Goal: Task Accomplishment & Management: Manage account settings

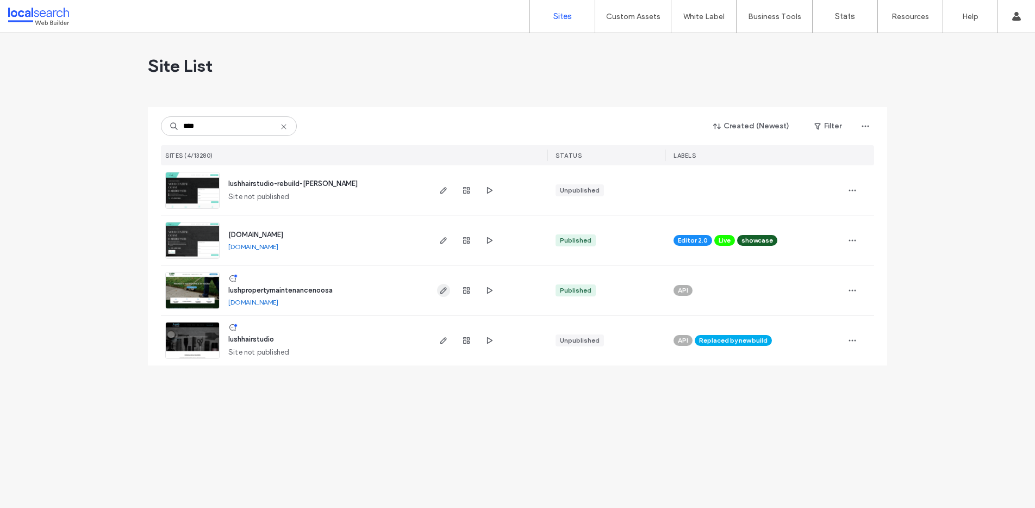
type input "****"
click at [442, 289] on icon "button" at bounding box center [443, 290] width 9 height 9
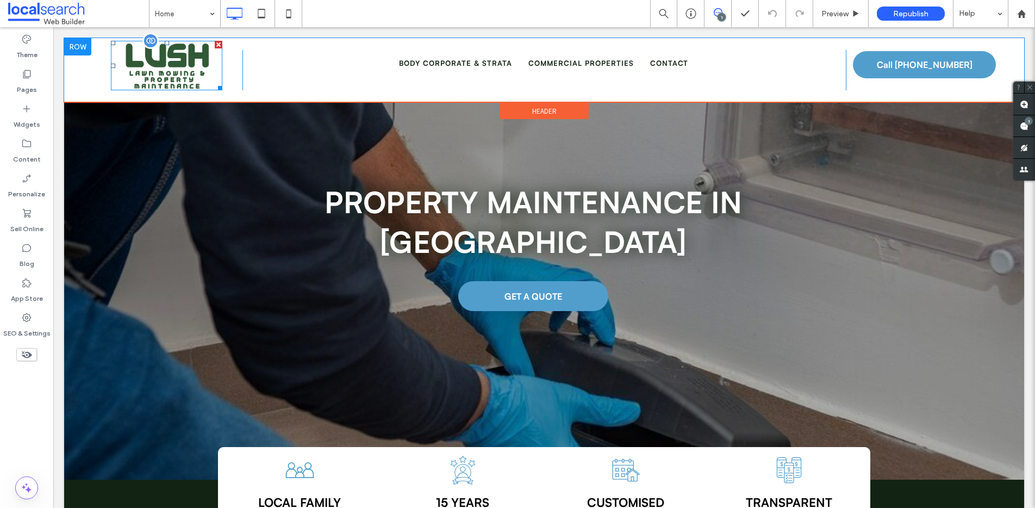
click at [169, 76] on img at bounding box center [166, 65] width 111 height 49
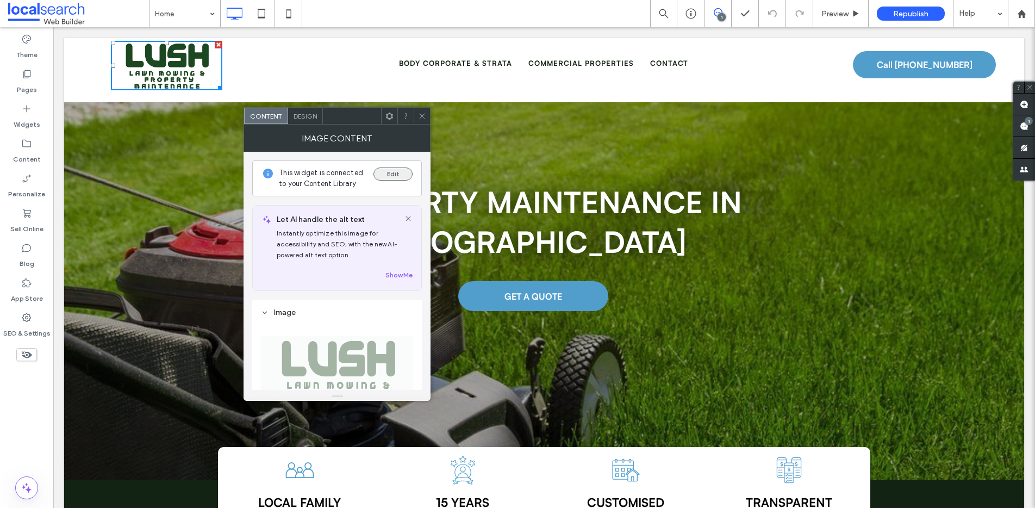
click at [388, 172] on button "Edit" at bounding box center [393, 173] width 39 height 13
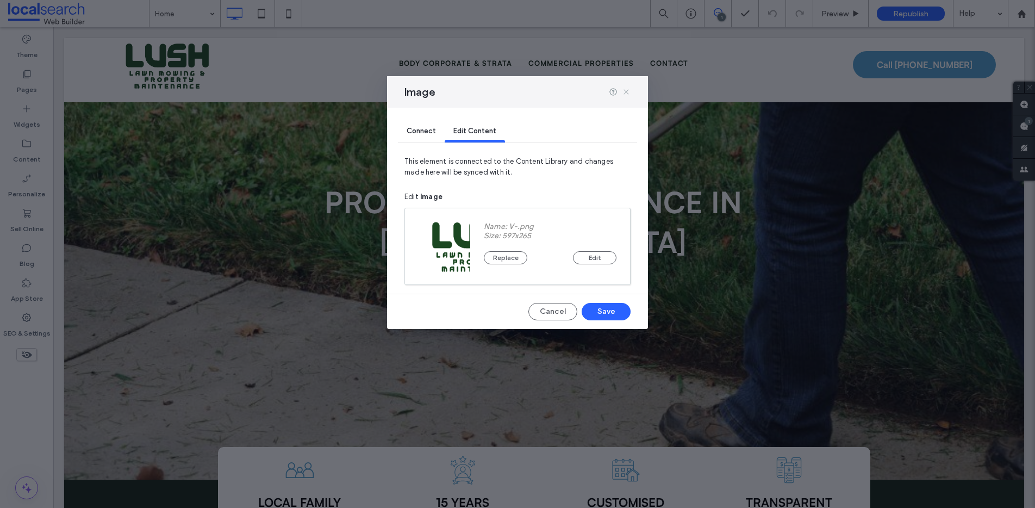
click at [628, 91] on icon at bounding box center [626, 92] width 9 height 9
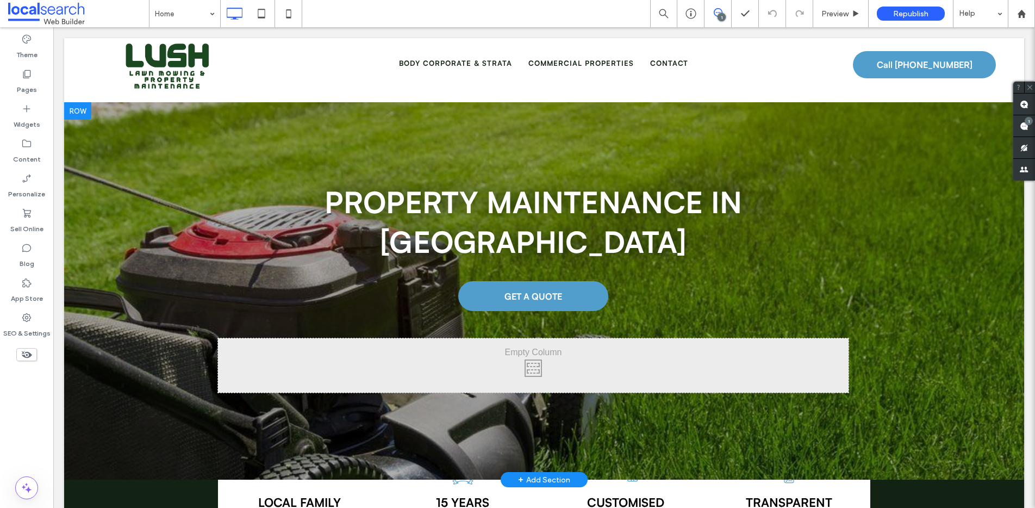
click at [104, 166] on div at bounding box center [544, 290] width 960 height 377
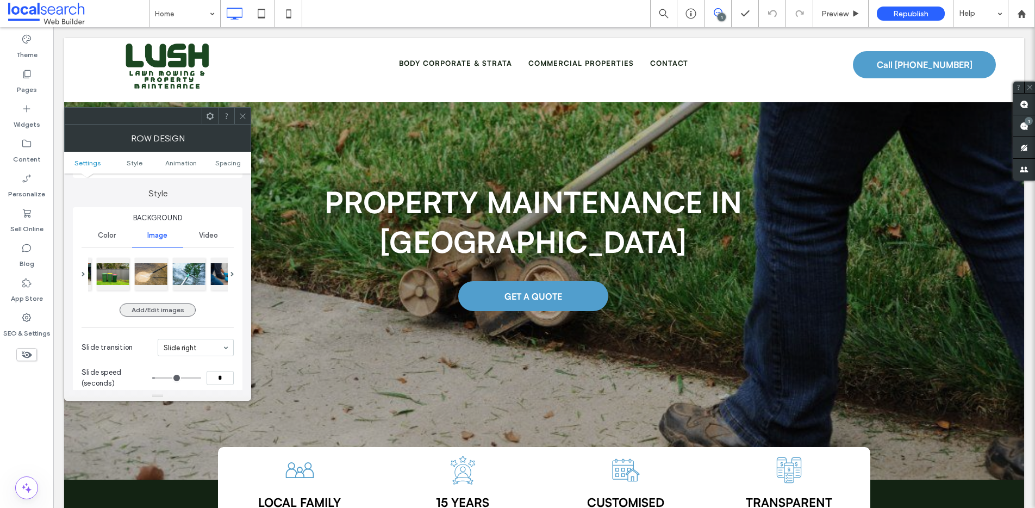
scroll to position [90, 0]
click at [127, 272] on div at bounding box center [130, 272] width 33 height 33
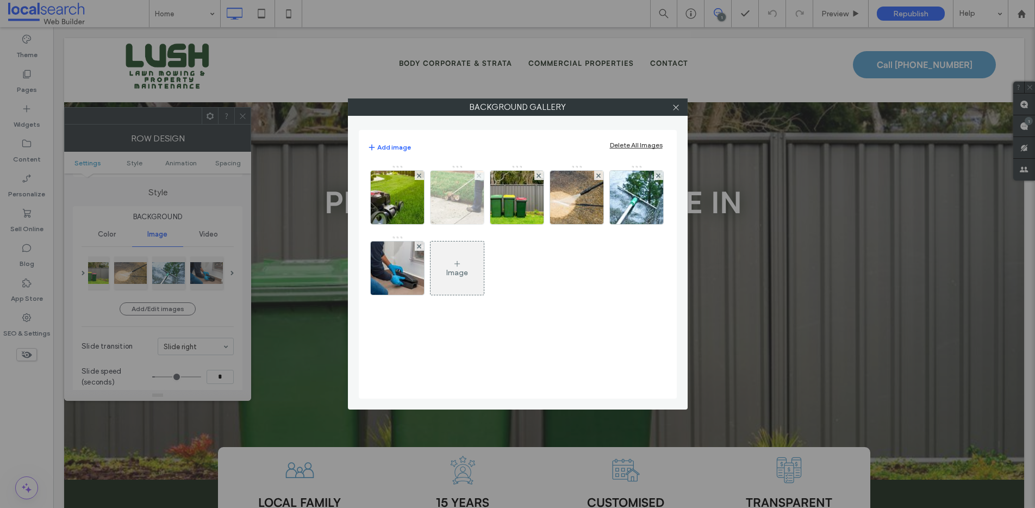
click at [477, 176] on icon at bounding box center [479, 175] width 4 height 4
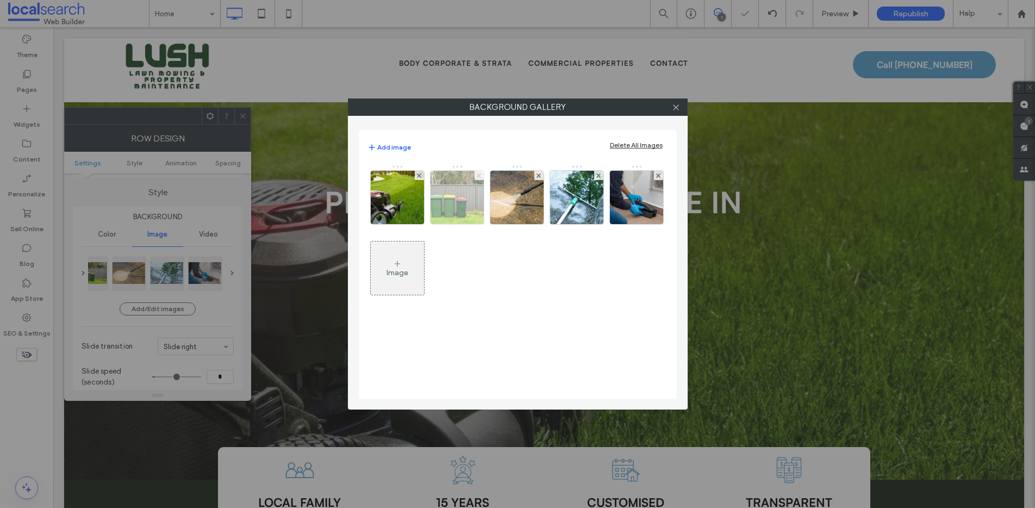
click at [477, 176] on icon at bounding box center [479, 175] width 4 height 4
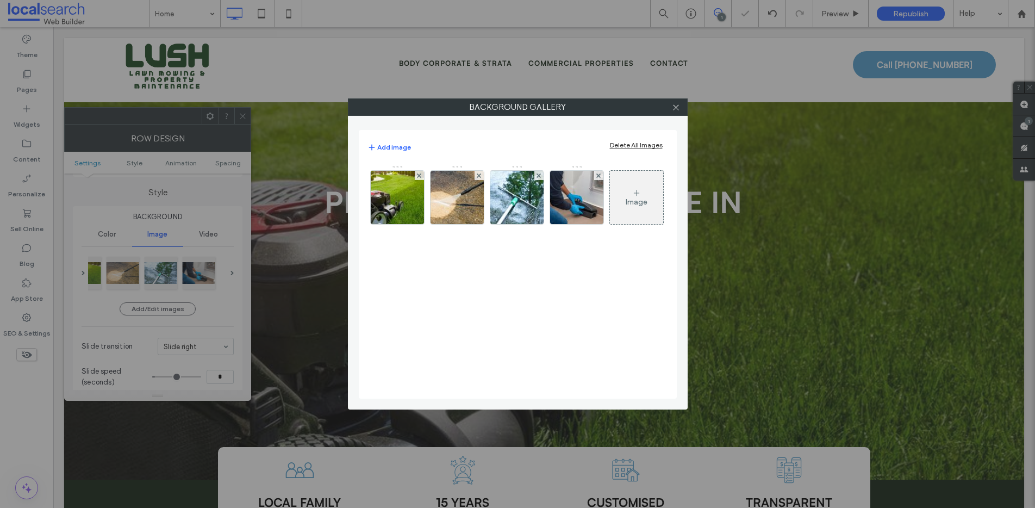
click at [477, 176] on icon at bounding box center [479, 175] width 4 height 4
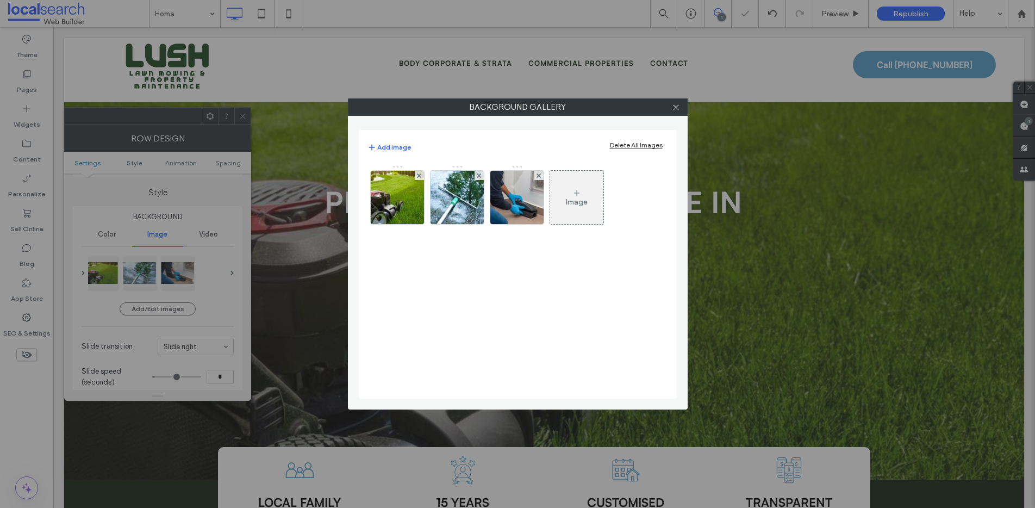
click at [477, 176] on icon at bounding box center [479, 175] width 4 height 4
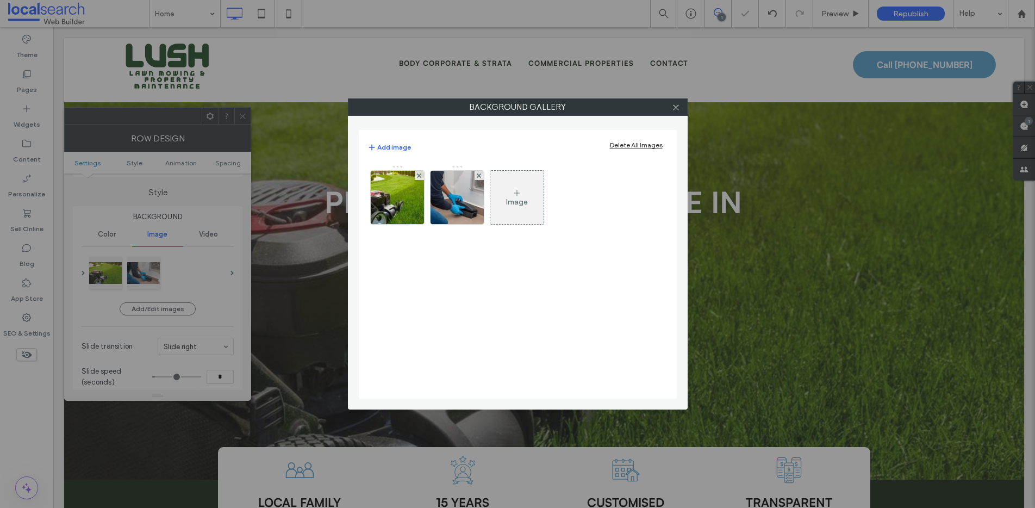
click at [477, 176] on icon at bounding box center [479, 175] width 4 height 4
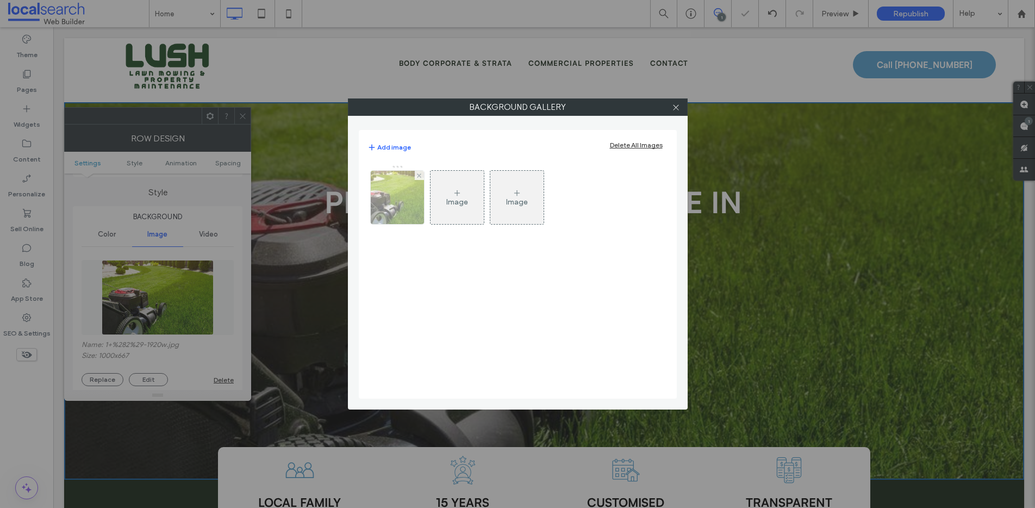
click at [388, 198] on img at bounding box center [397, 197] width 80 height 53
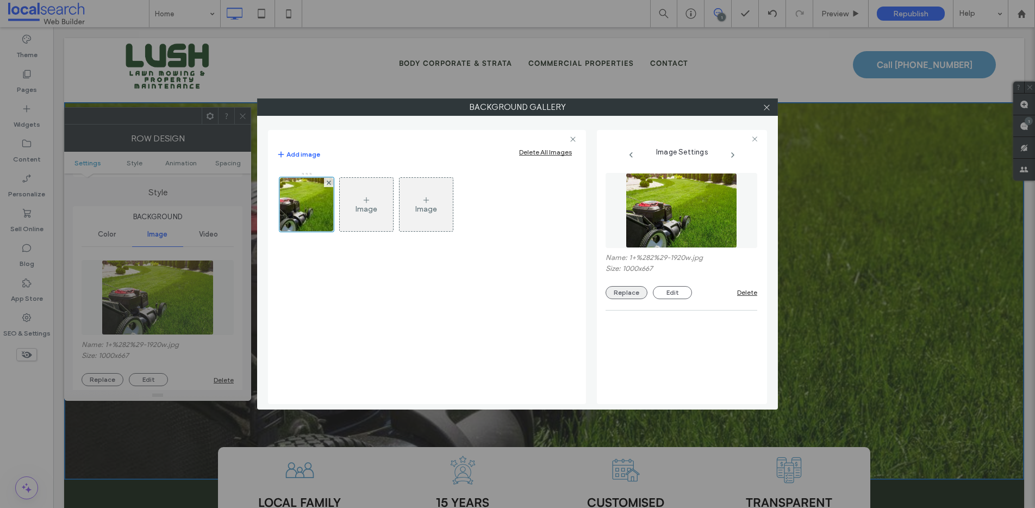
click at [631, 293] on button "Replace" at bounding box center [627, 292] width 42 height 13
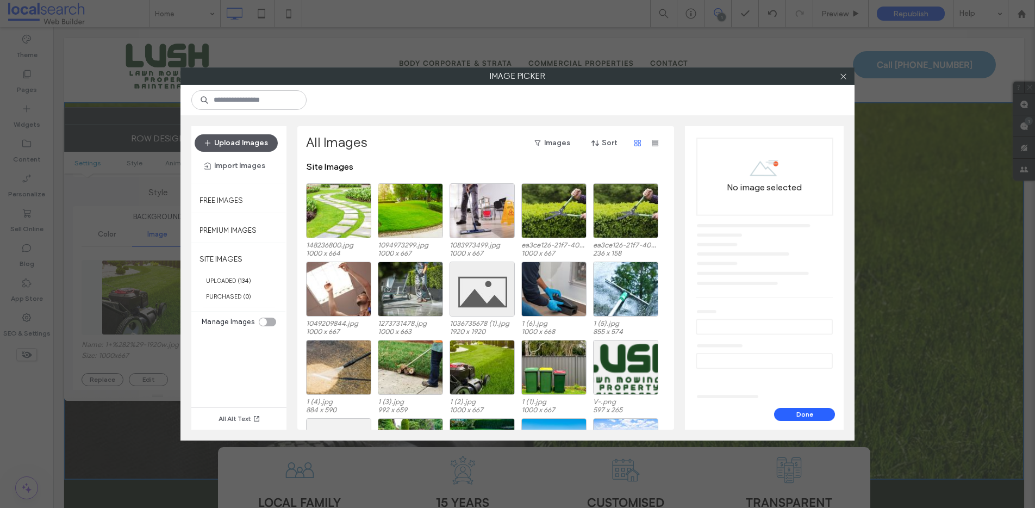
click at [233, 134] on button "Upload Images" at bounding box center [236, 142] width 83 height 17
click at [222, 137] on button "Upload Images" at bounding box center [236, 142] width 83 height 17
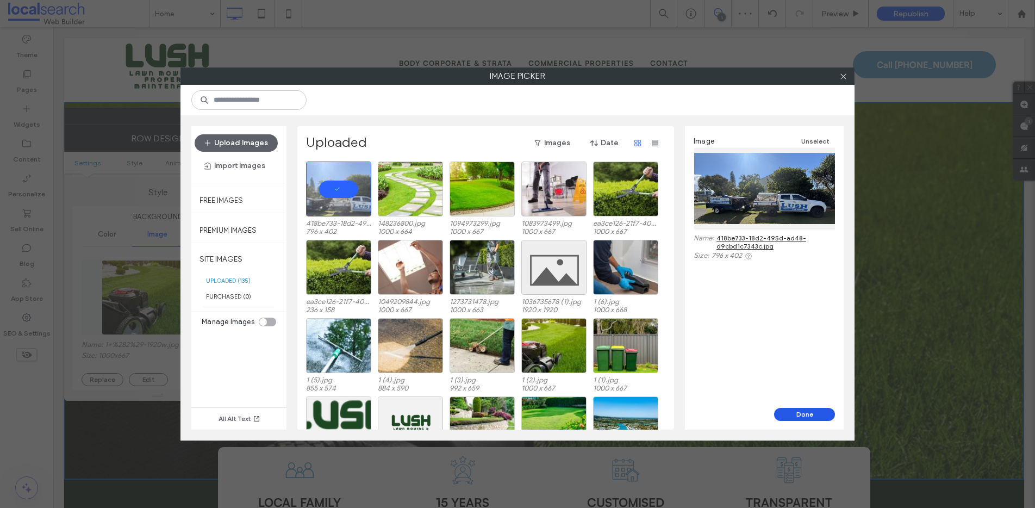
click at [795, 413] on button "Done" at bounding box center [804, 414] width 61 height 13
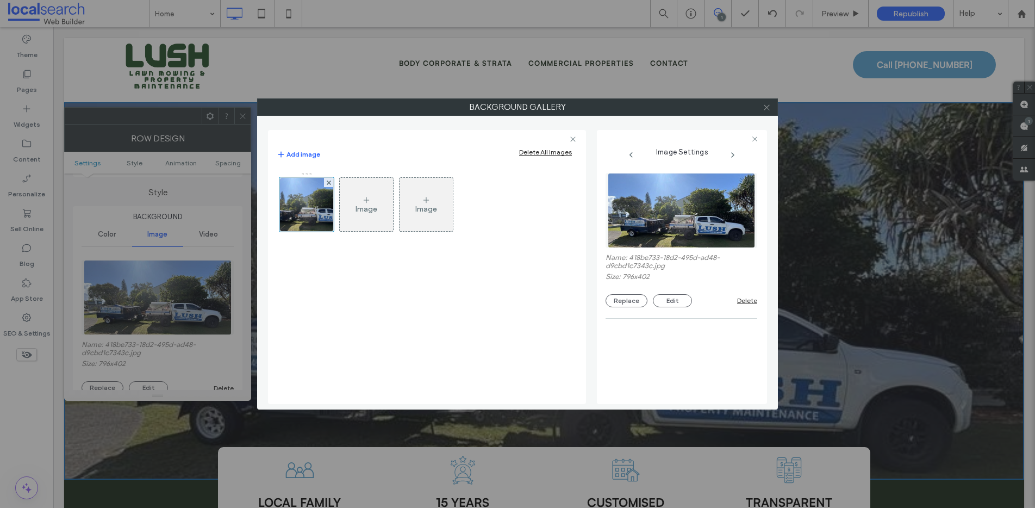
click at [767, 108] on use at bounding box center [766, 106] width 5 height 5
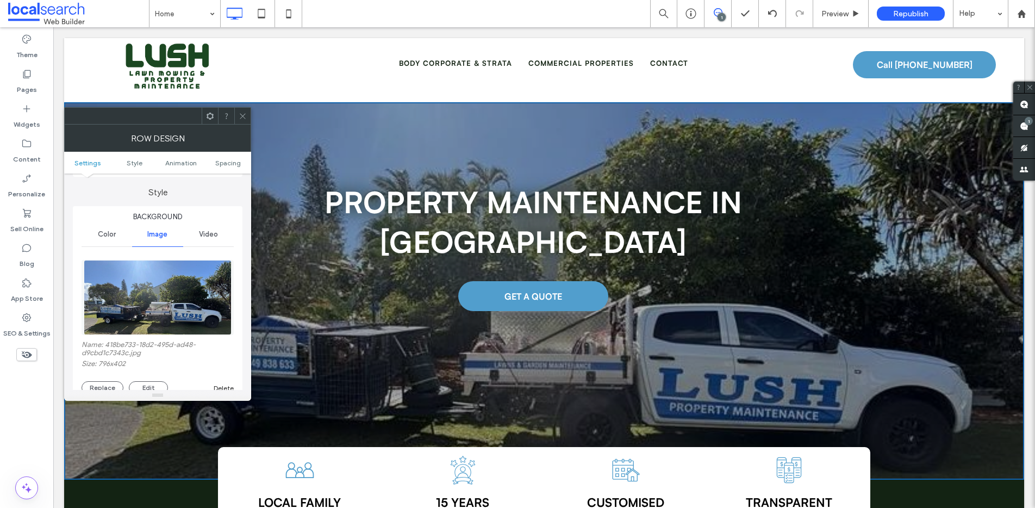
click at [244, 114] on icon at bounding box center [243, 116] width 8 height 8
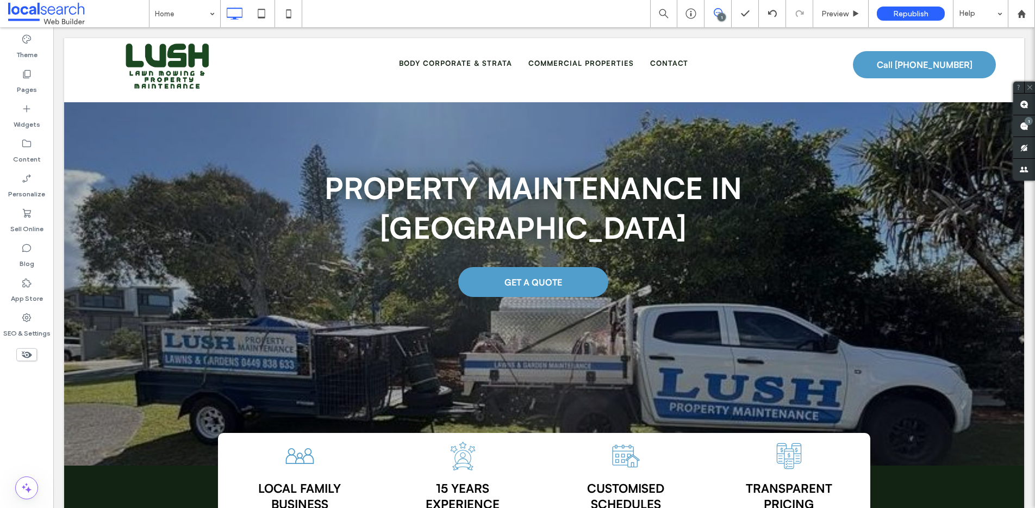
scroll to position [0, 0]
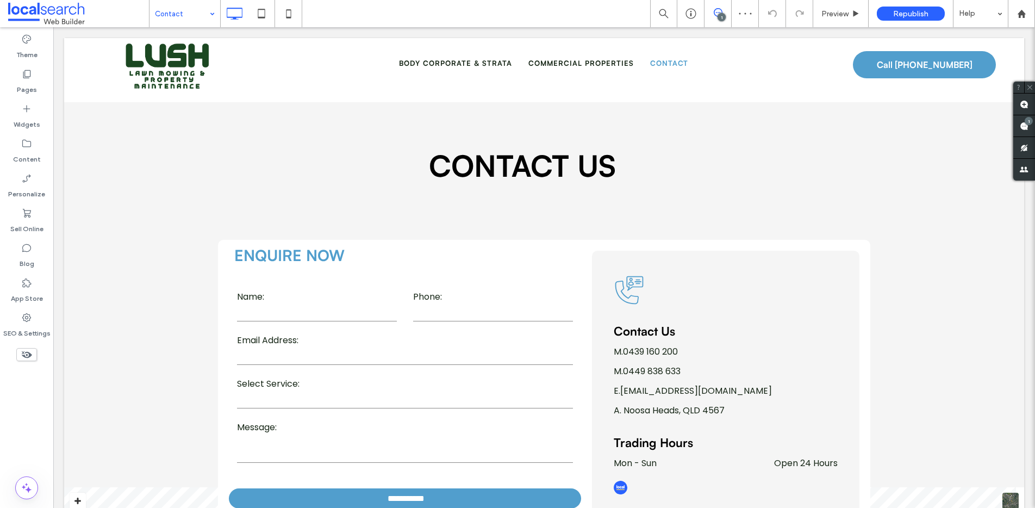
click at [161, 12] on input at bounding box center [182, 13] width 54 height 27
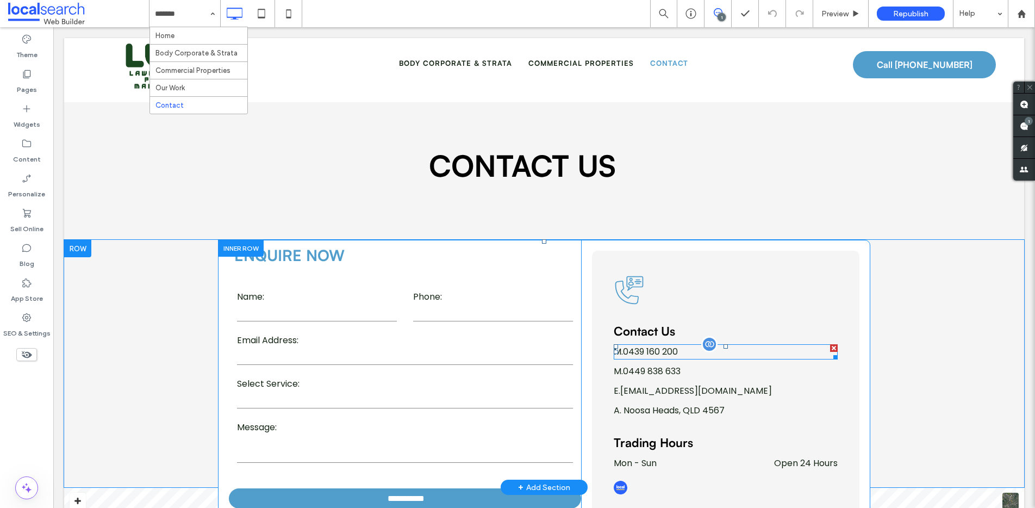
click at [830, 348] on div at bounding box center [834, 348] width 8 height 8
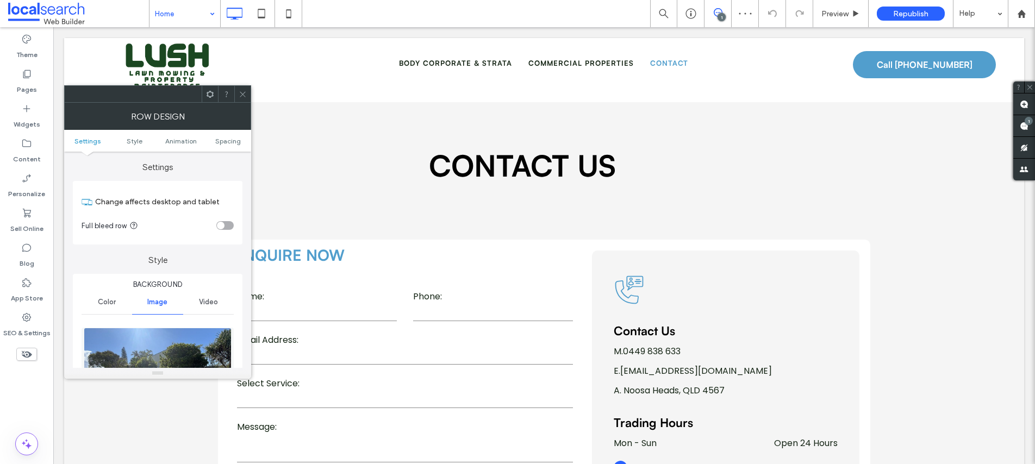
click at [155, 342] on img at bounding box center [157, 365] width 147 height 75
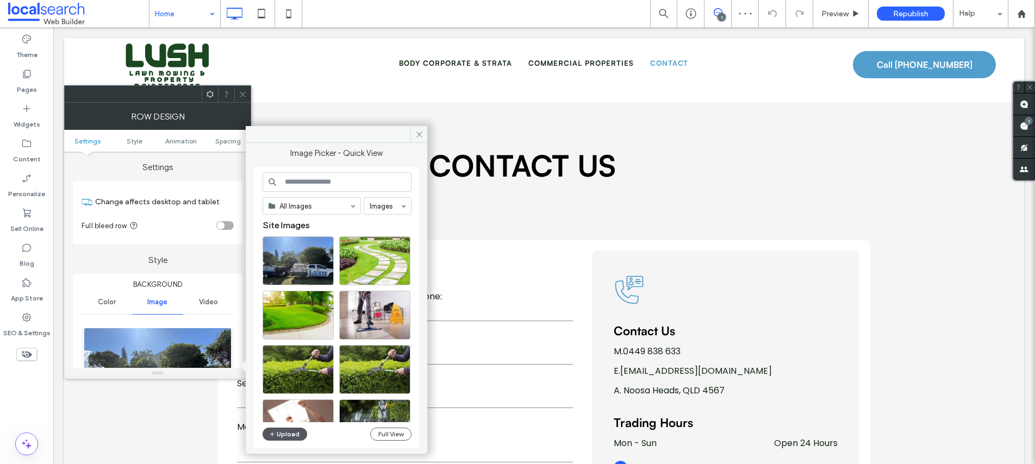
click at [285, 435] on button "Upload" at bounding box center [285, 434] width 45 height 13
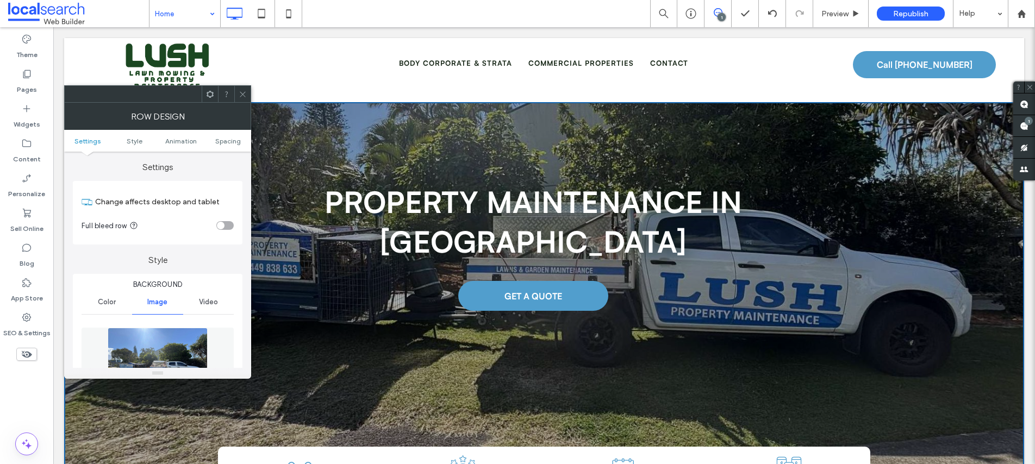
drag, startPoint x: 238, startPoint y: 90, endPoint x: 248, endPoint y: 92, distance: 9.9
click at [239, 90] on icon at bounding box center [243, 94] width 8 height 8
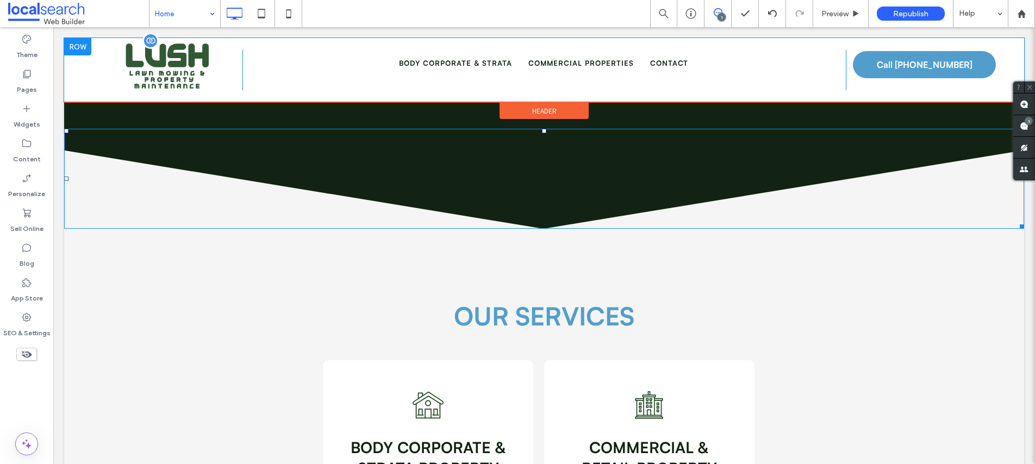
scroll to position [1185, 0]
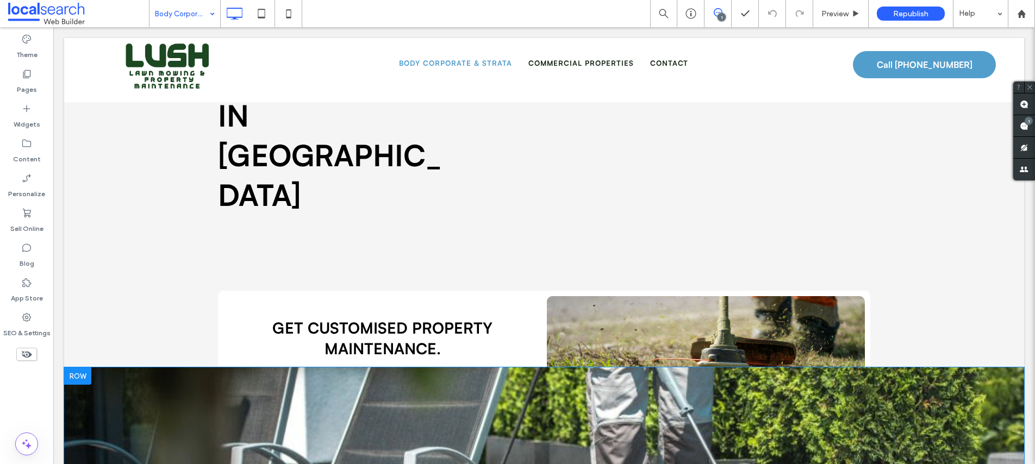
scroll to position [237, 0]
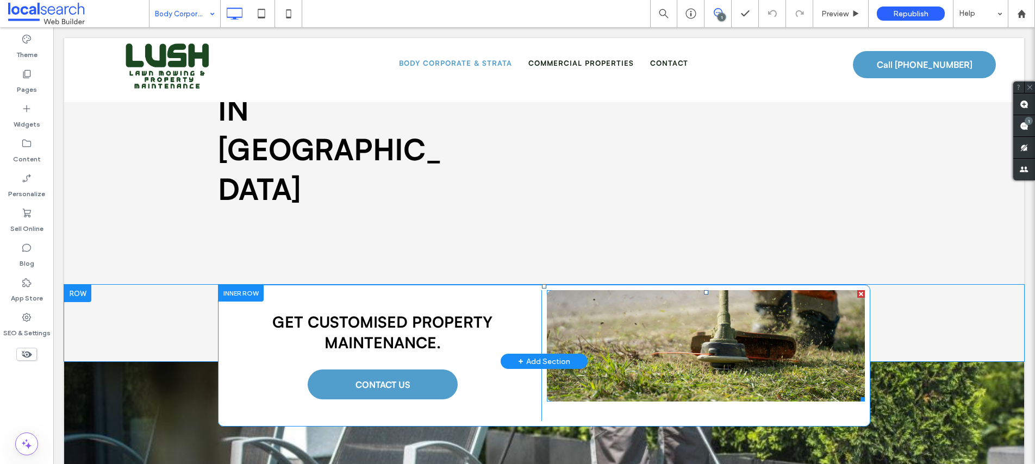
click at [628, 290] on link at bounding box center [706, 345] width 318 height 111
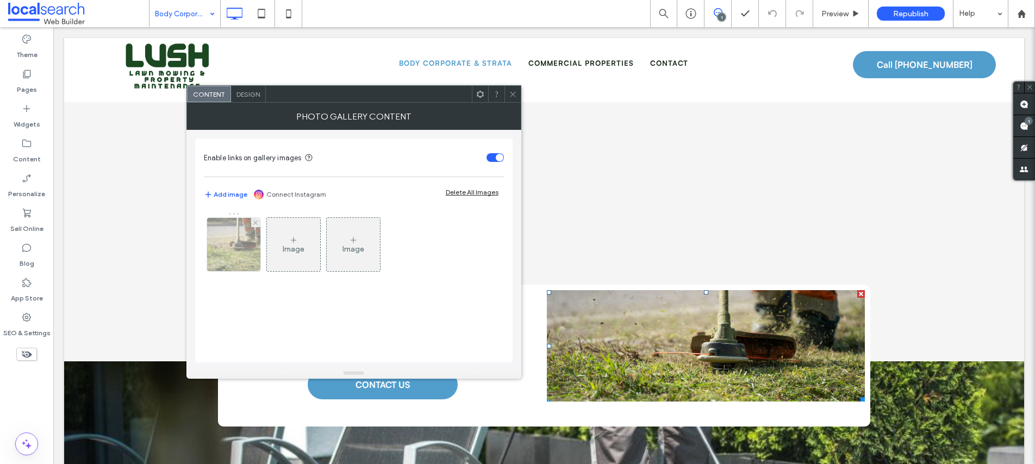
click at [231, 244] on img at bounding box center [234, 244] width 80 height 53
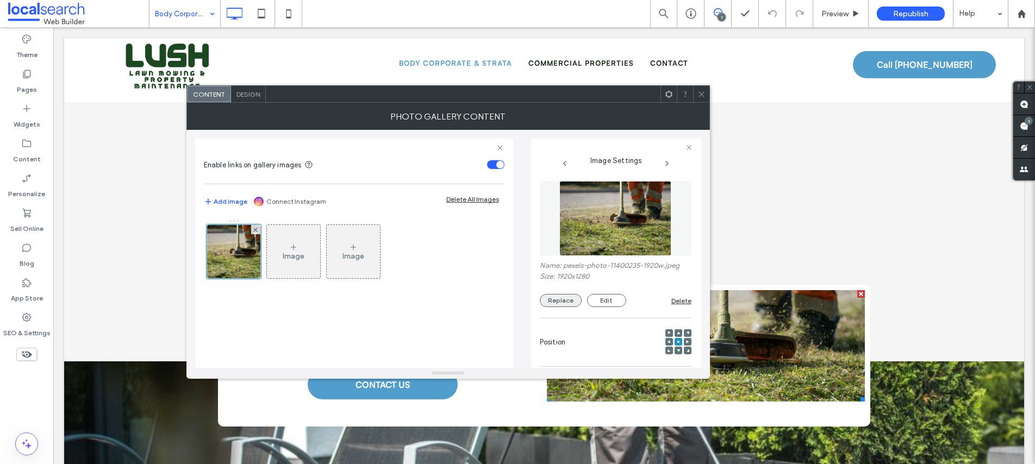
click at [550, 300] on button "Replace" at bounding box center [561, 300] width 42 height 13
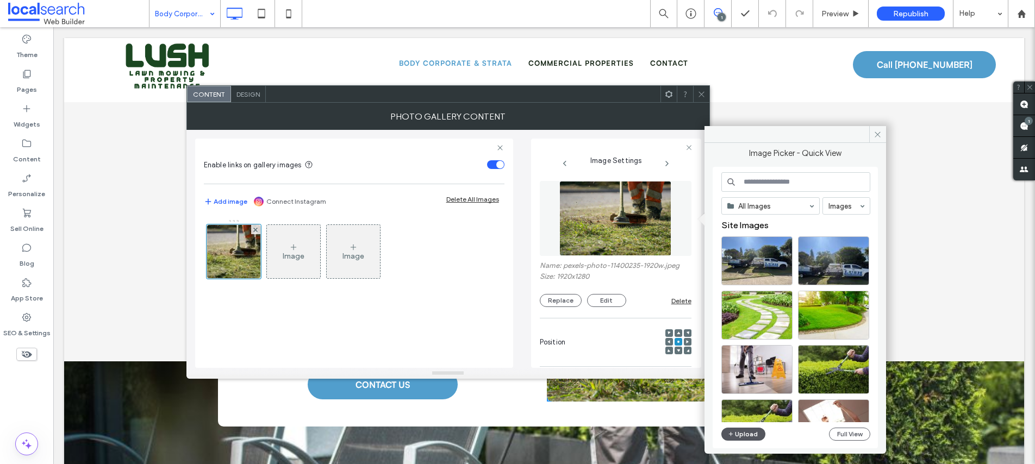
click at [750, 434] on button "Upload" at bounding box center [743, 434] width 45 height 13
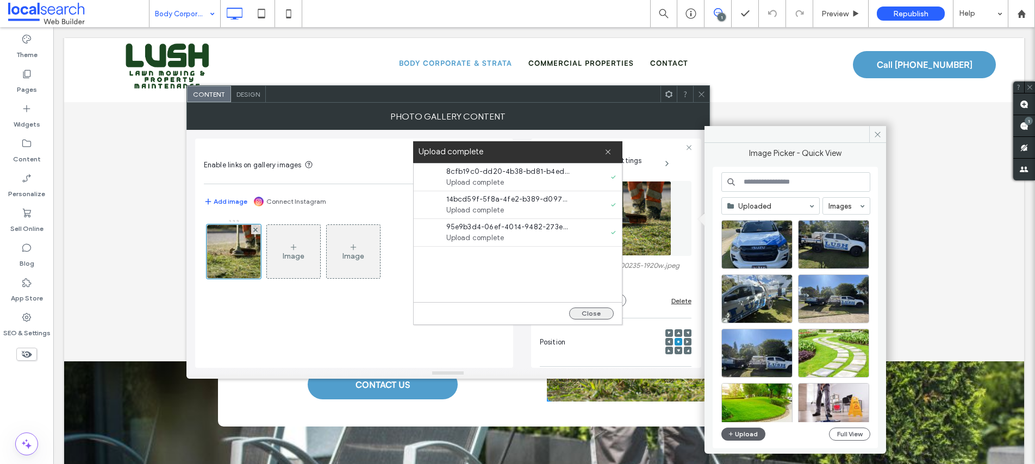
click at [595, 313] on button "Close" at bounding box center [591, 314] width 45 height 12
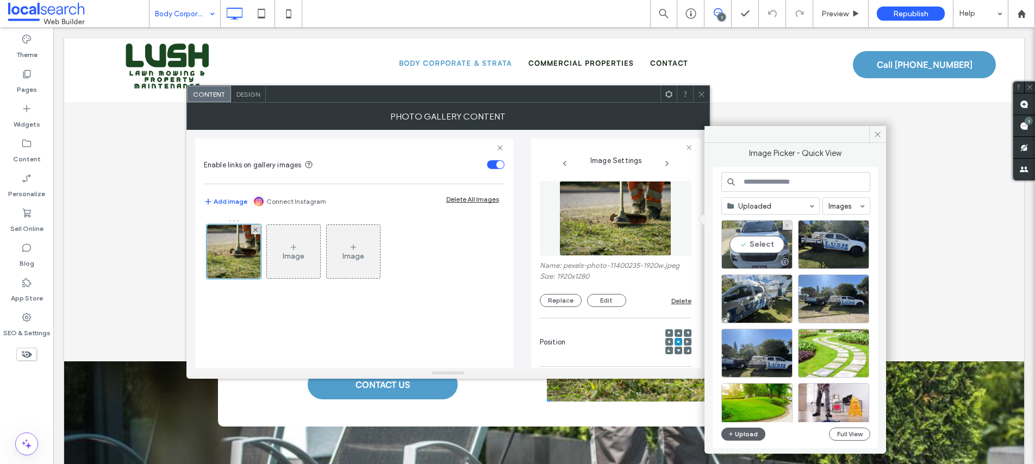
click at [744, 240] on div "Select" at bounding box center [756, 244] width 71 height 49
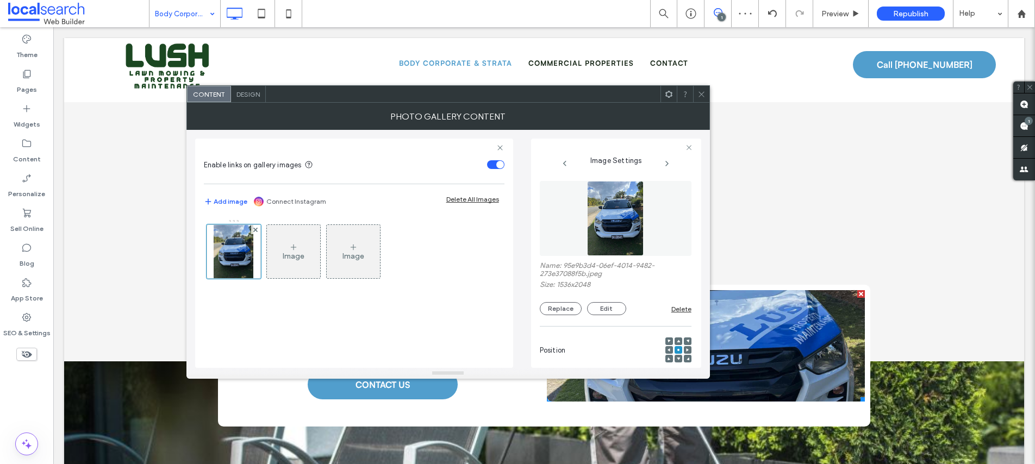
click at [702, 94] on icon at bounding box center [702, 94] width 8 height 8
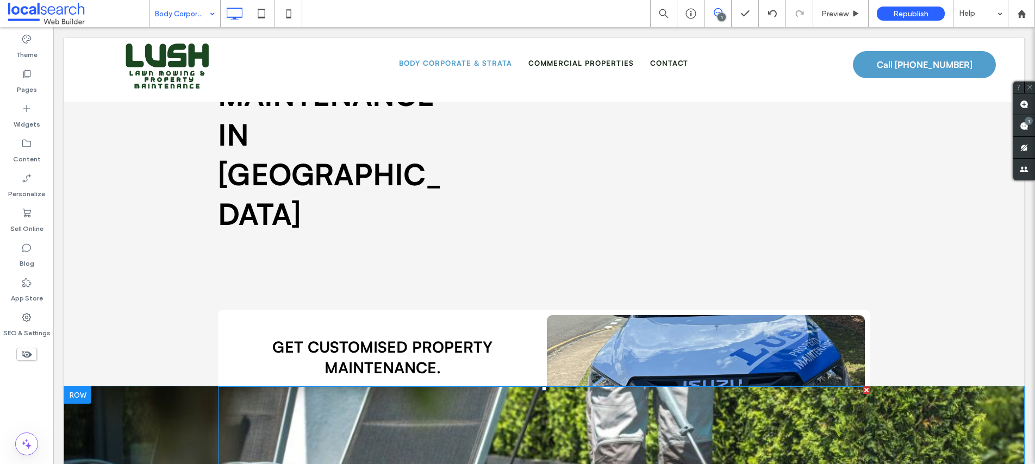
scroll to position [263, 0]
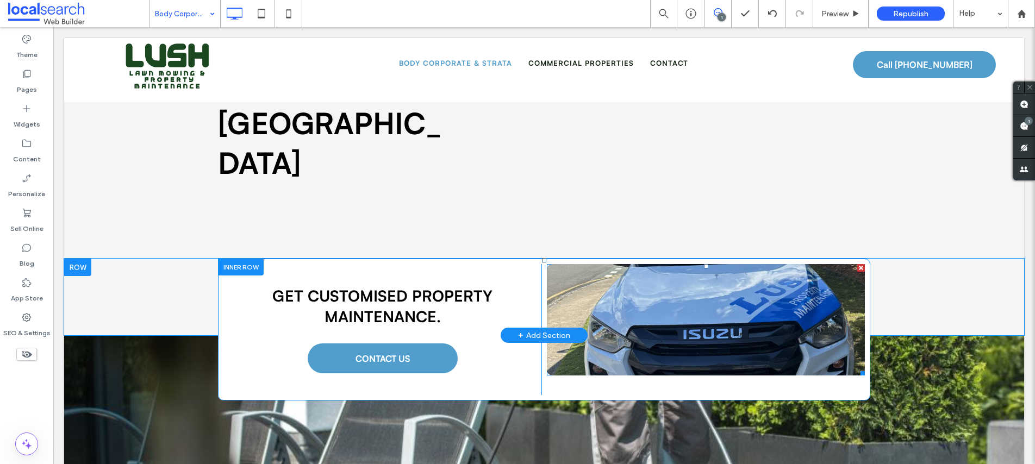
click at [687, 264] on link at bounding box center [706, 319] width 318 height 111
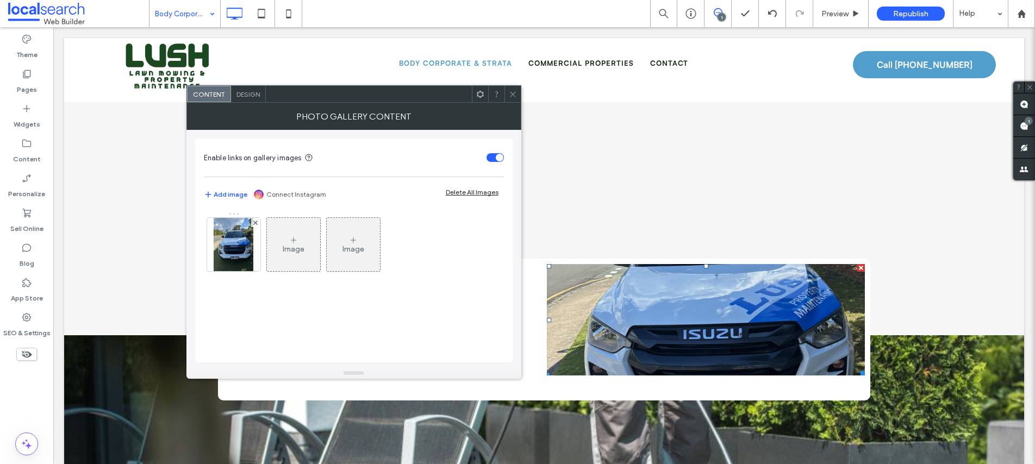
click at [511, 98] on span at bounding box center [513, 94] width 8 height 16
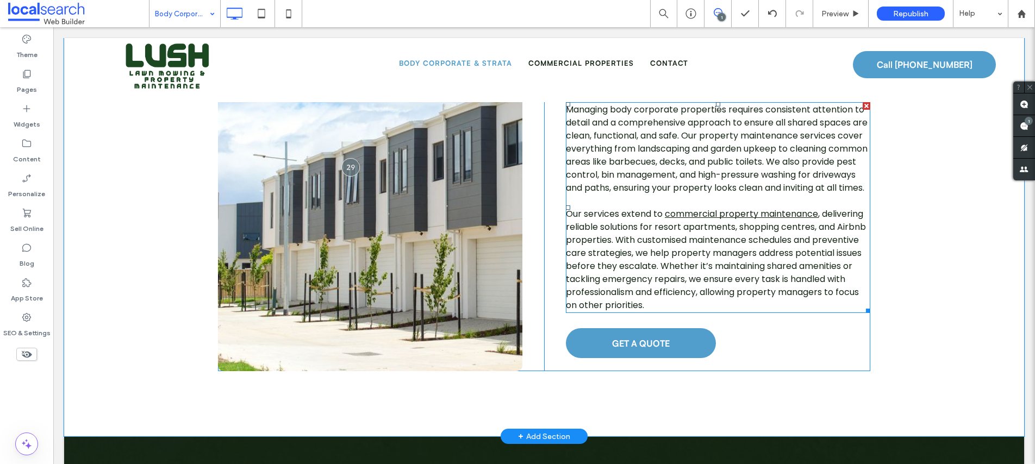
scroll to position [1622, 0]
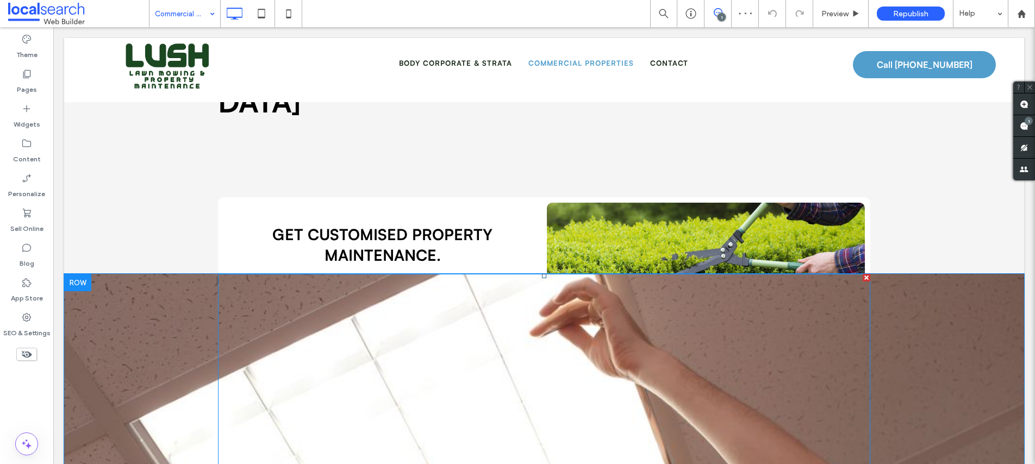
scroll to position [282, 0]
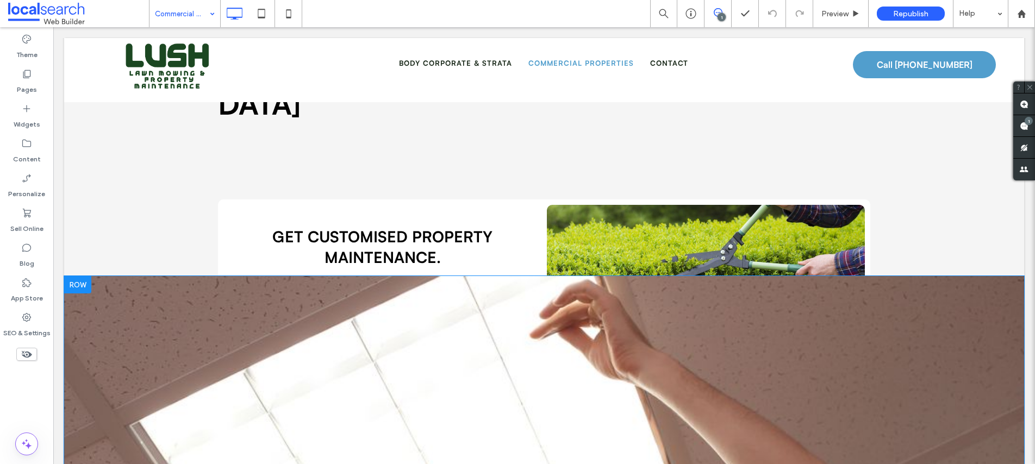
click at [105, 284] on div "Click To Paste Row + Add Section" at bounding box center [544, 417] width 960 height 283
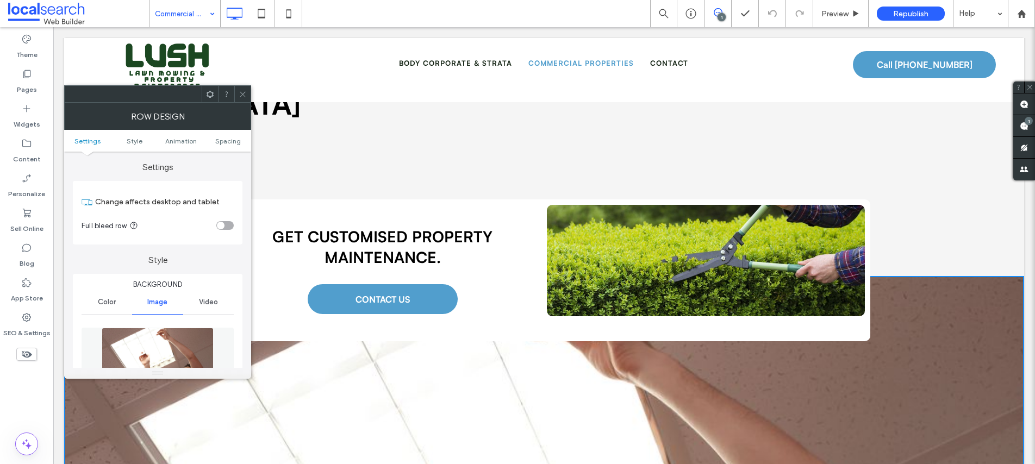
click at [138, 343] on img at bounding box center [158, 365] width 112 height 75
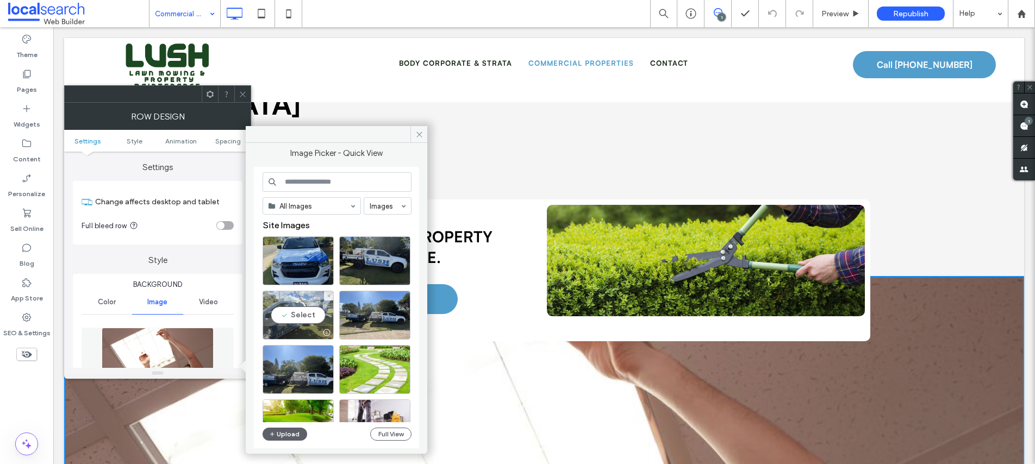
click at [295, 314] on div "Select" at bounding box center [298, 315] width 71 height 49
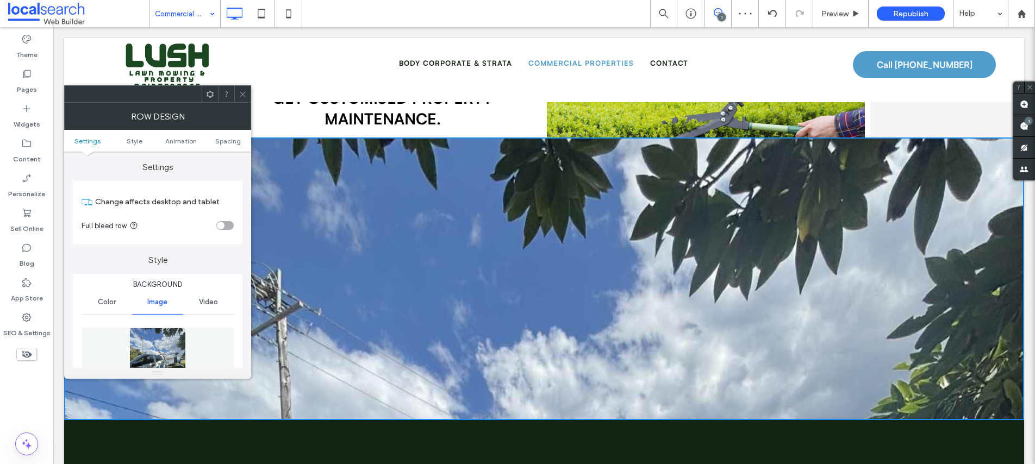
scroll to position [395, 0]
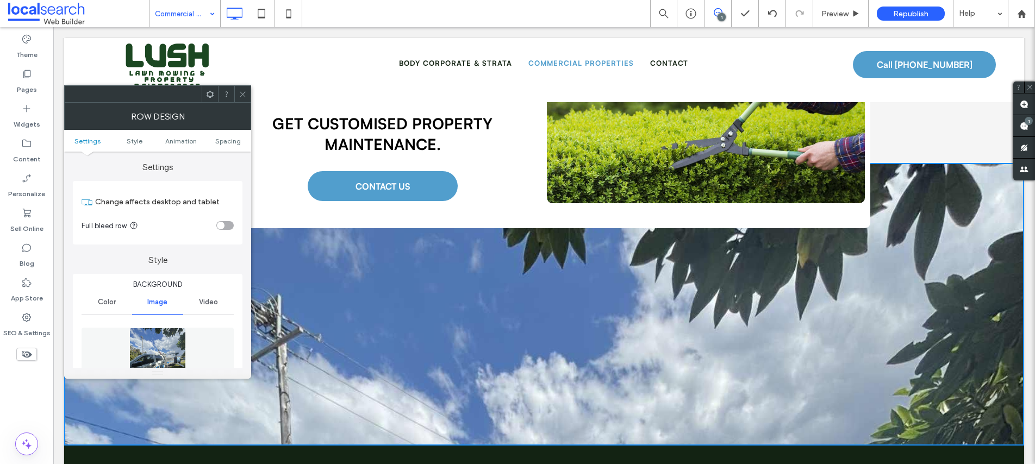
click at [167, 343] on img at bounding box center [157, 365] width 57 height 75
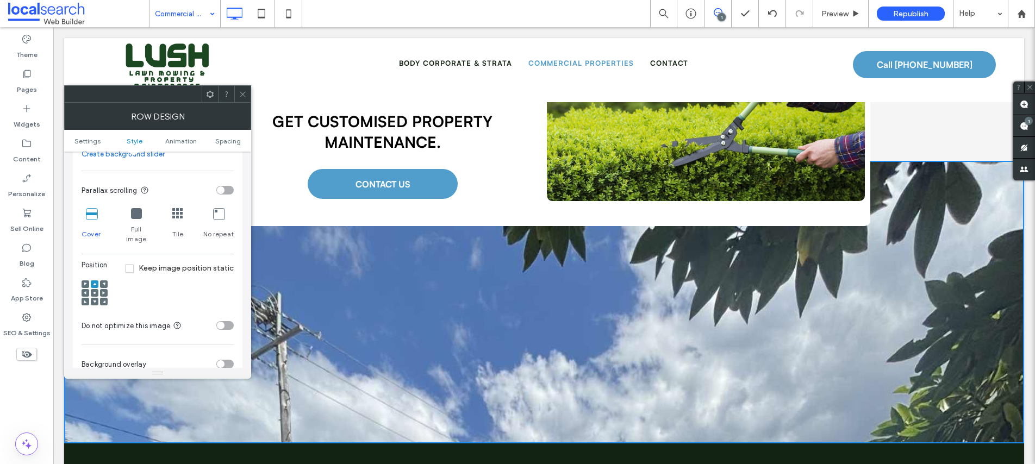
scroll to position [331, 0]
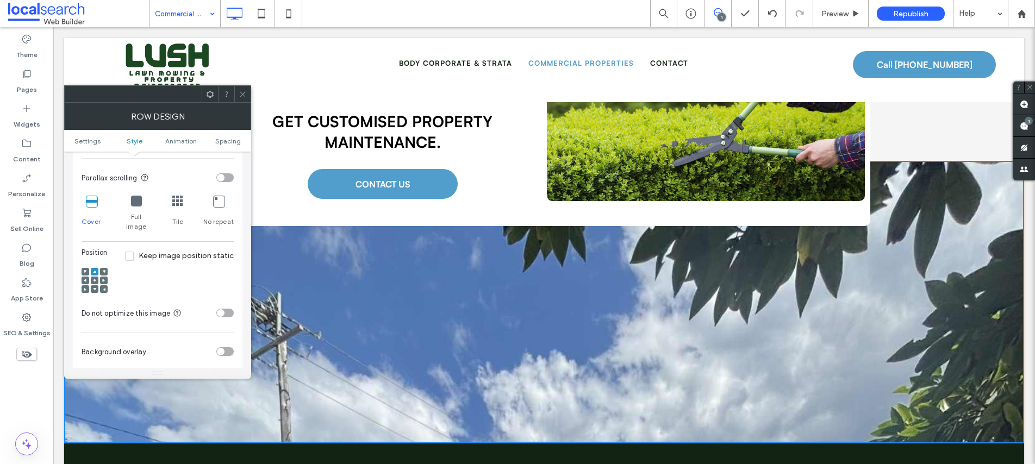
click at [92, 277] on div at bounding box center [95, 281] width 8 height 8
click at [95, 279] on use at bounding box center [95, 280] width 2 height 2
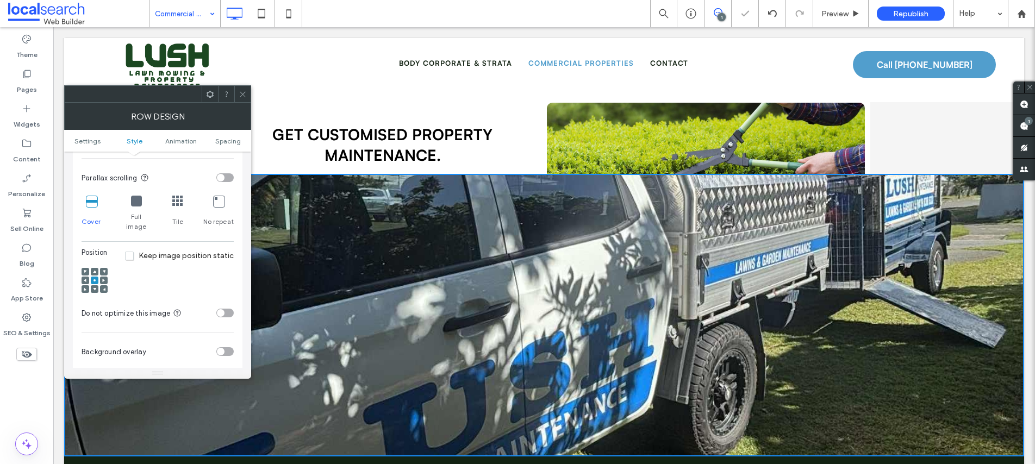
scroll to position [377, 0]
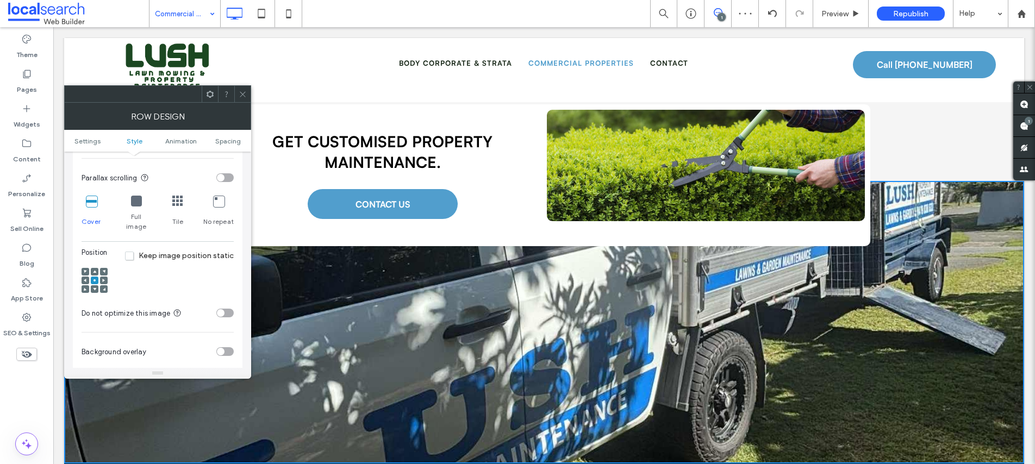
click at [94, 285] on span at bounding box center [94, 289] width 3 height 8
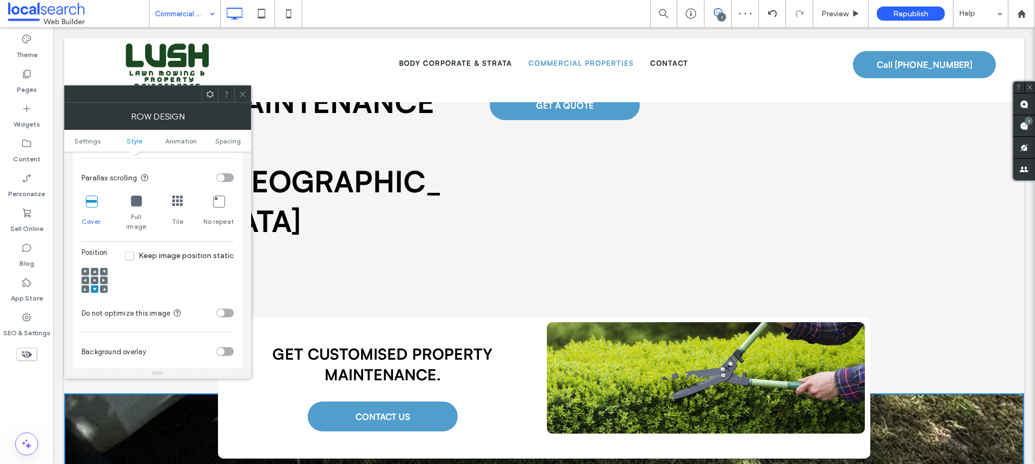
scroll to position [170, 0]
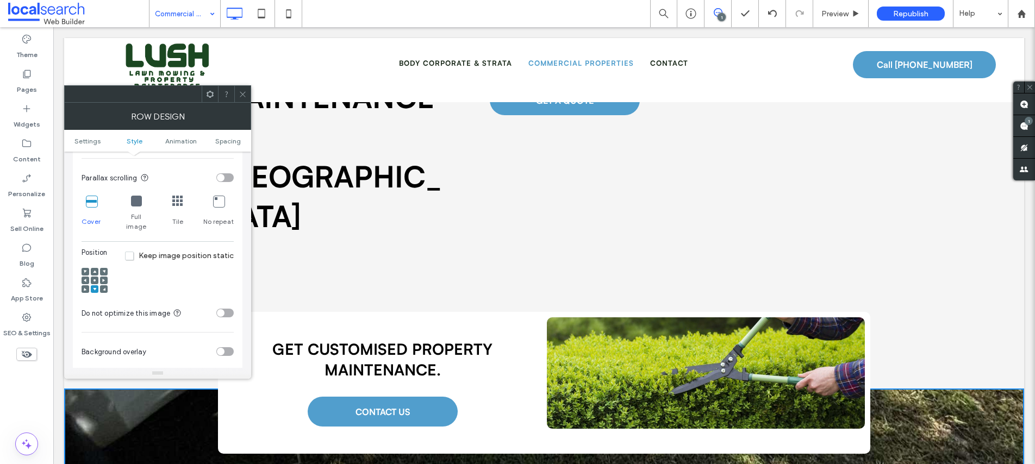
click at [95, 277] on span at bounding box center [94, 281] width 3 height 8
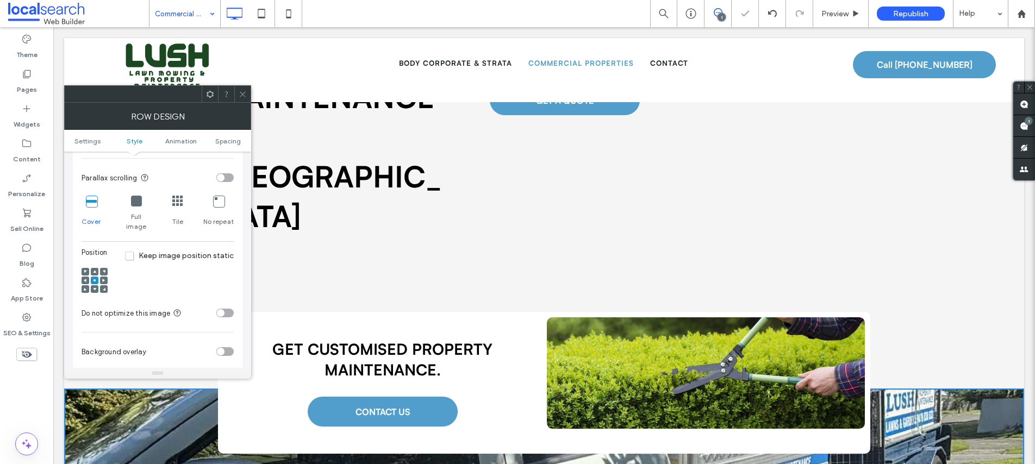
click at [243, 92] on icon at bounding box center [243, 94] width 8 height 8
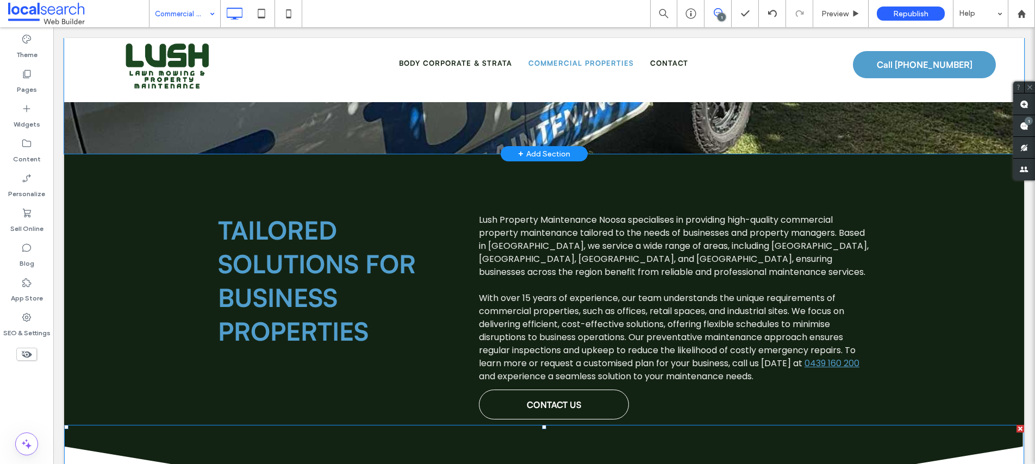
scroll to position [402, 0]
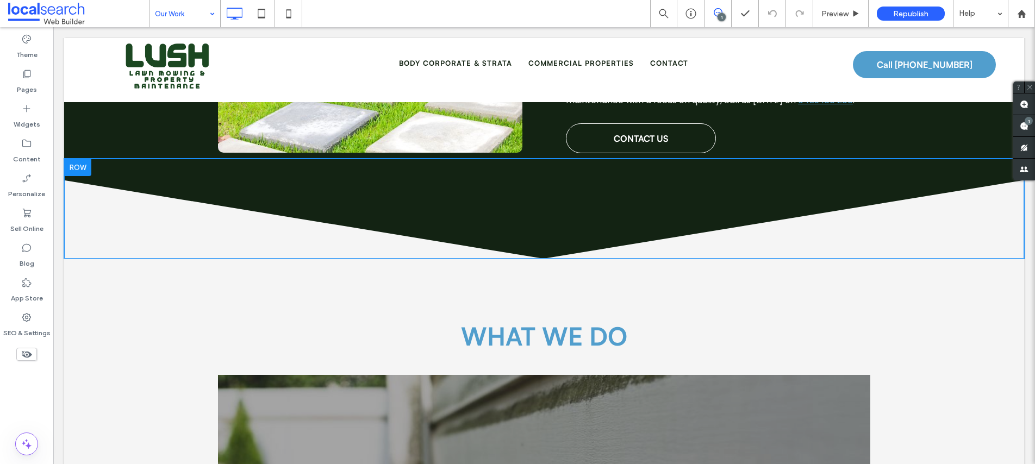
scroll to position [820, 0]
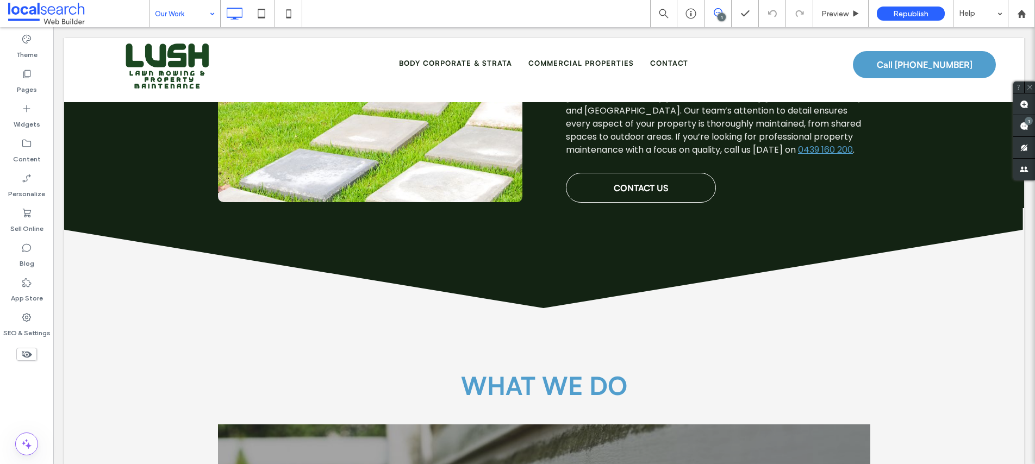
click at [171, 11] on input at bounding box center [182, 13] width 54 height 27
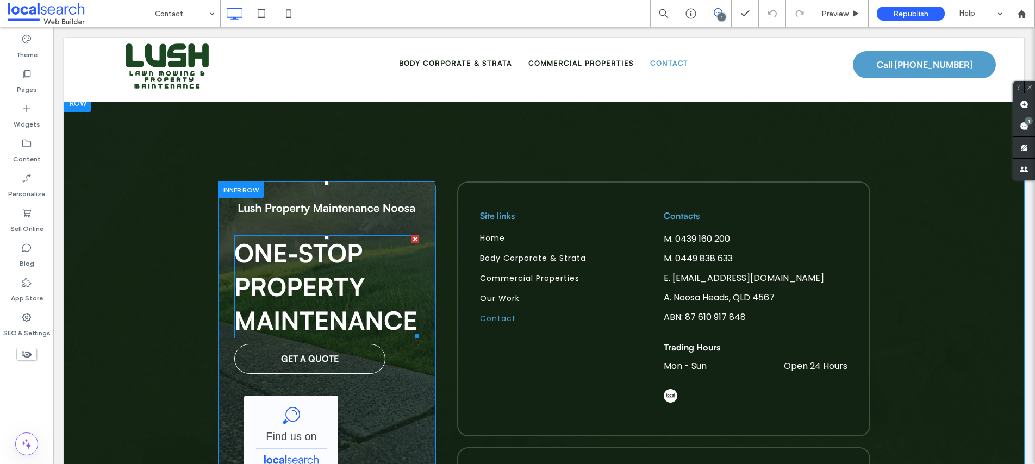
scroll to position [1115, 0]
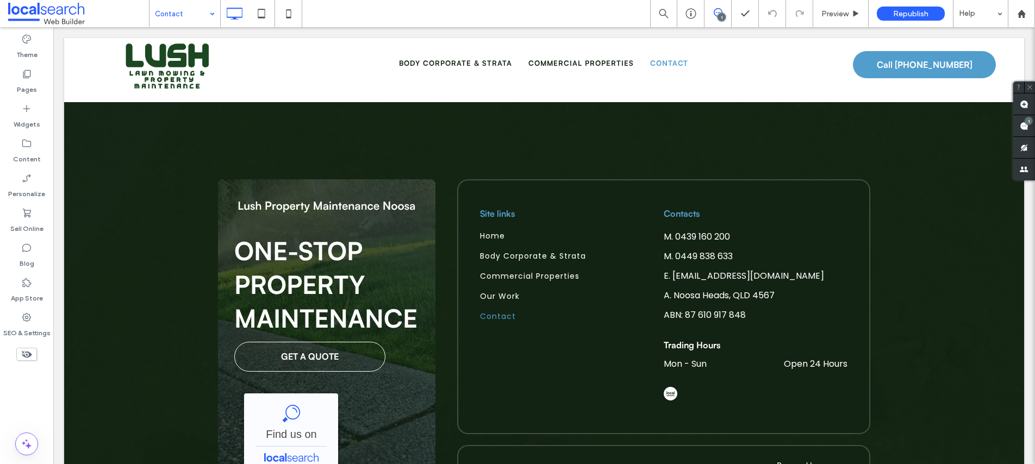
click at [173, 15] on input at bounding box center [182, 13] width 54 height 27
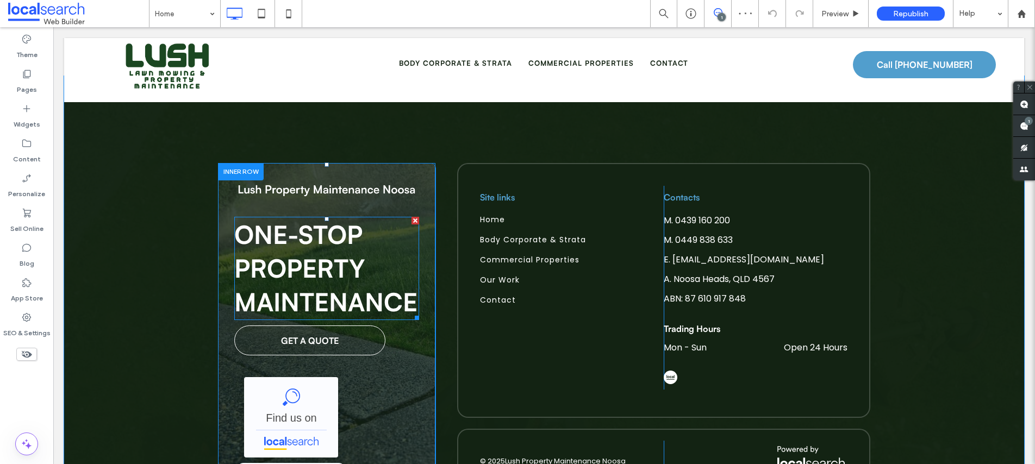
scroll to position [2059, 0]
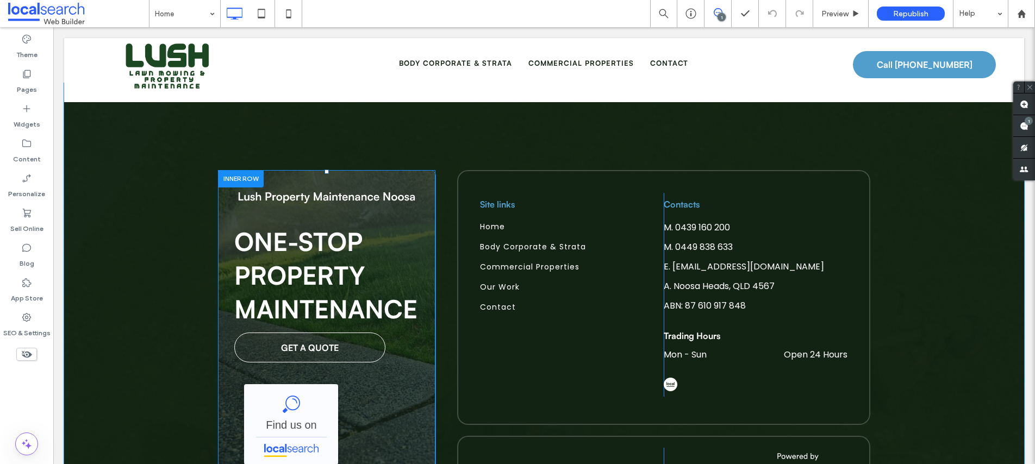
click at [226, 185] on div "One-Stop Property Maintenance GET A QUOTE Lush Property Maintenance Noosa - Loc…" at bounding box center [326, 342] width 217 height 344
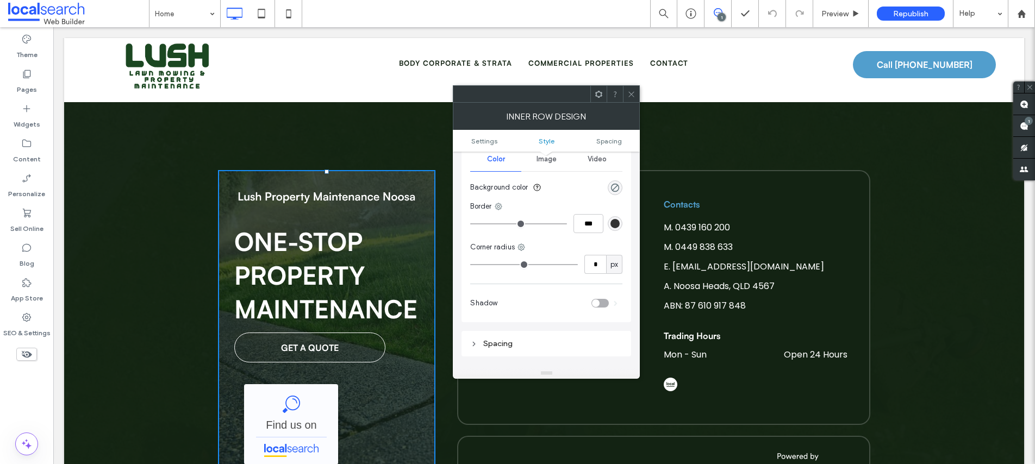
scroll to position [111, 0]
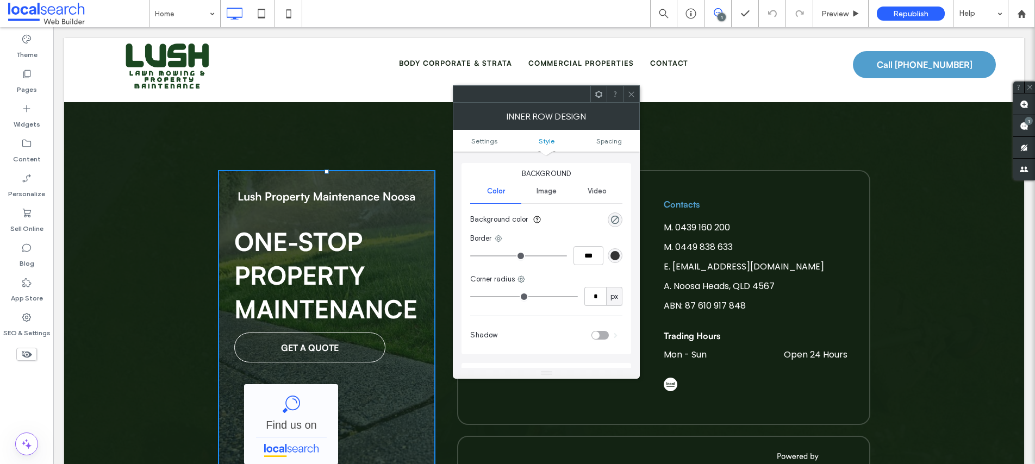
click at [543, 191] on span "Image" at bounding box center [547, 191] width 20 height 9
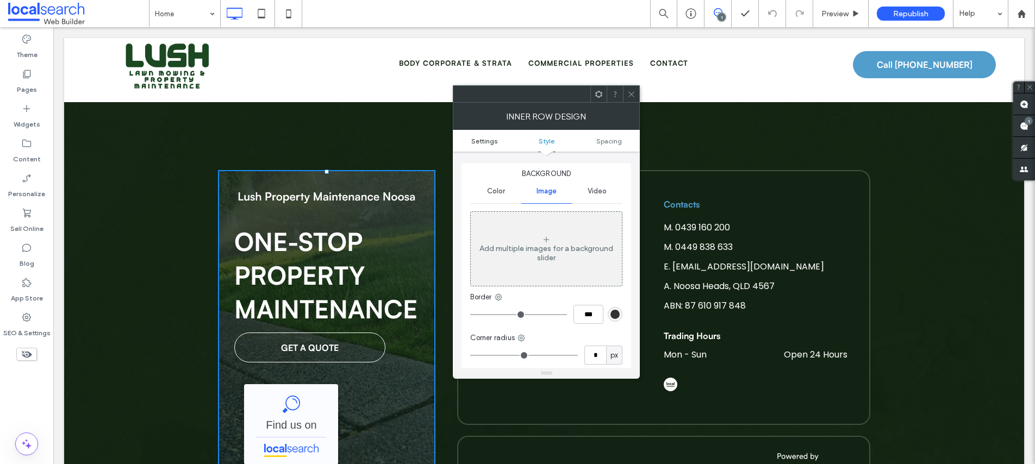
drag, startPoint x: 480, startPoint y: 140, endPoint x: 489, endPoint y: 139, distance: 9.4
click at [480, 140] on span "Settings" at bounding box center [484, 141] width 26 height 8
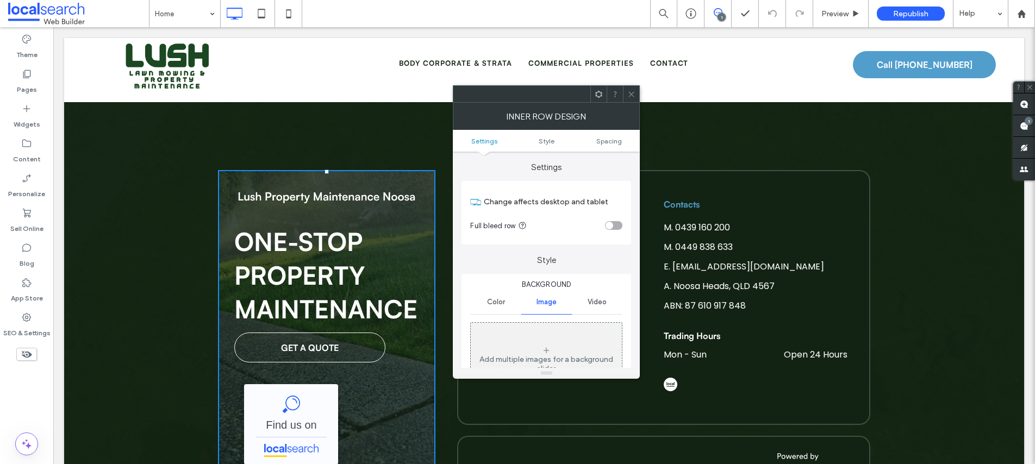
scroll to position [0, 0]
click at [631, 98] on span at bounding box center [631, 94] width 8 height 16
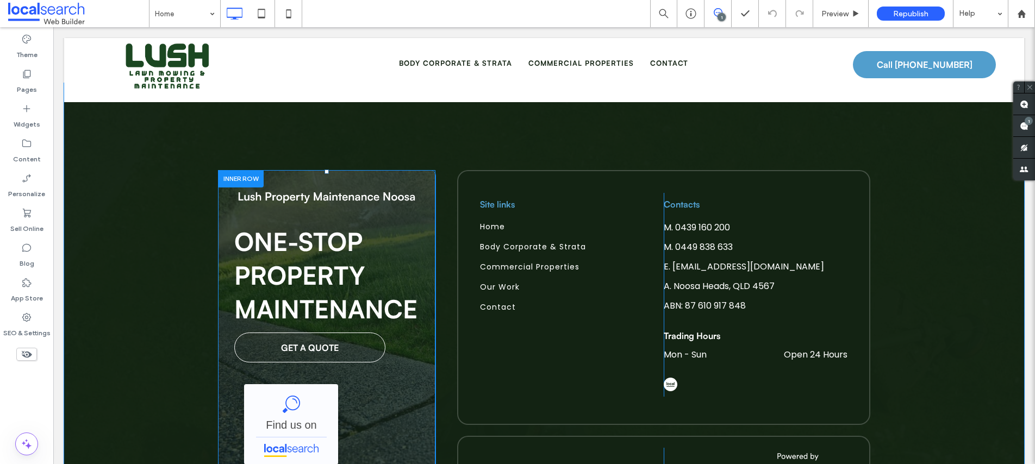
click at [224, 186] on div "One-Stop Property Maintenance GET A QUOTE Lush Property Maintenance Noosa - Loc…" at bounding box center [326, 342] width 217 height 344
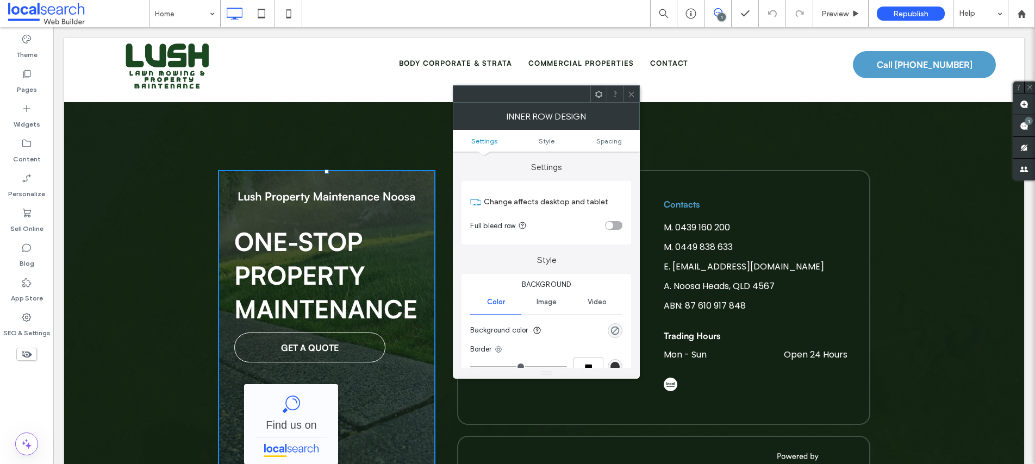
click at [224, 186] on div "One-Stop Property Maintenance GET A QUOTE Lush Property Maintenance Noosa - Loc…" at bounding box center [326, 342] width 217 height 344
click at [549, 298] on span "Image" at bounding box center [547, 298] width 20 height 9
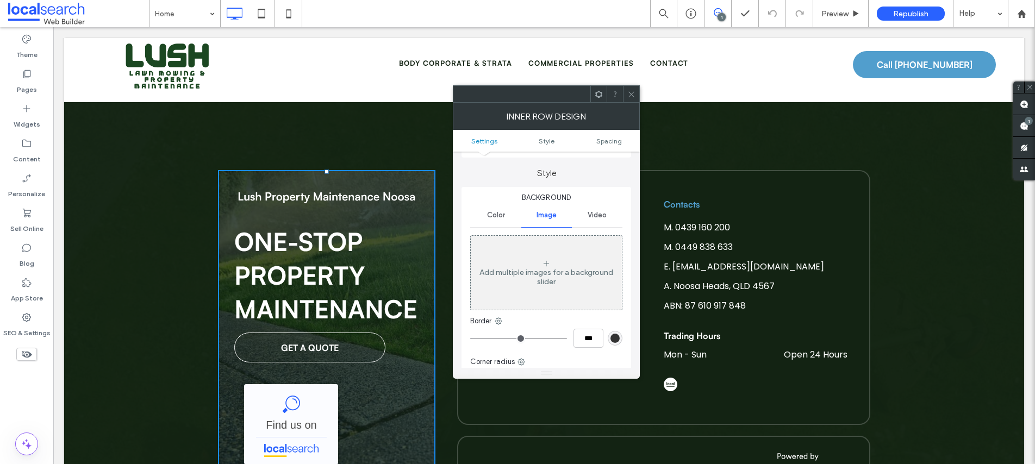
scroll to position [211, 0]
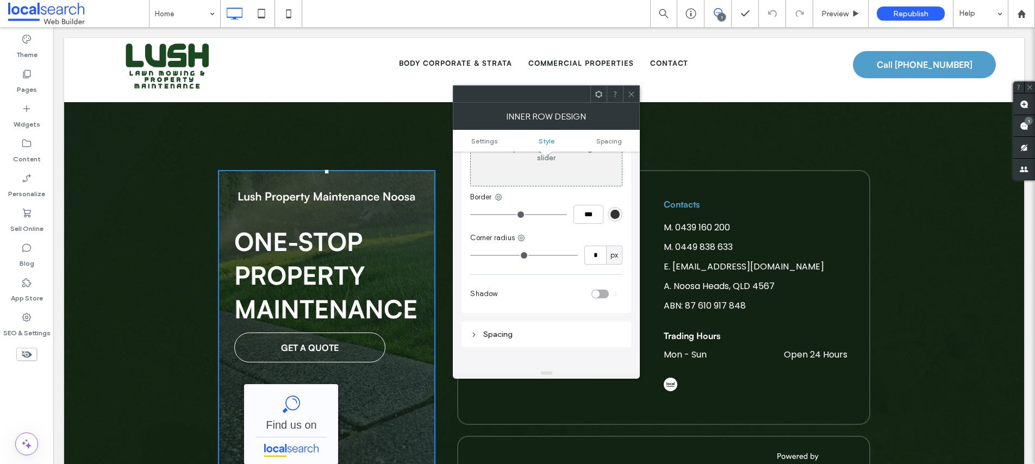
click at [221, 365] on div "One-Stop Property Maintenance GET A QUOTE Lush Property Maintenance Noosa - Loc…" at bounding box center [326, 342] width 217 height 344
click at [225, 178] on div "One-Stop Property Maintenance GET A QUOTE Lush Property Maintenance Noosa - Loc…" at bounding box center [326, 342] width 217 height 344
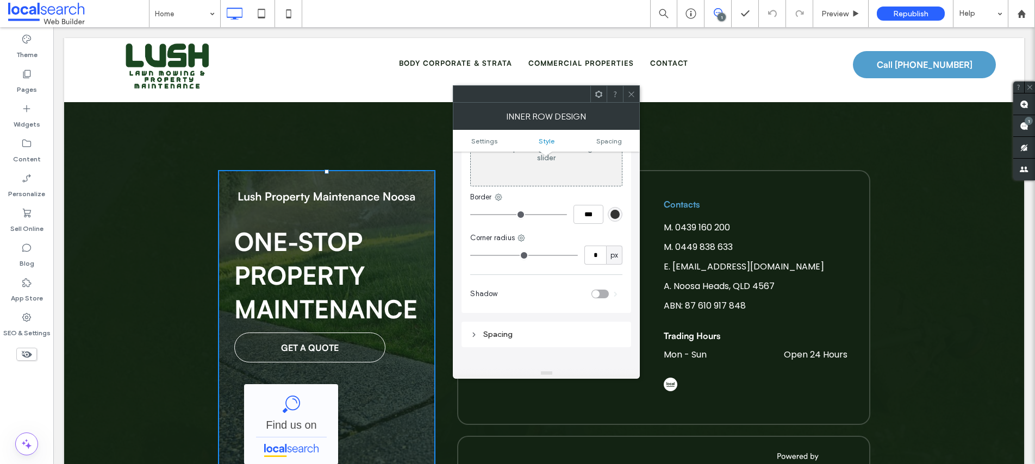
click at [634, 99] on span at bounding box center [631, 94] width 8 height 16
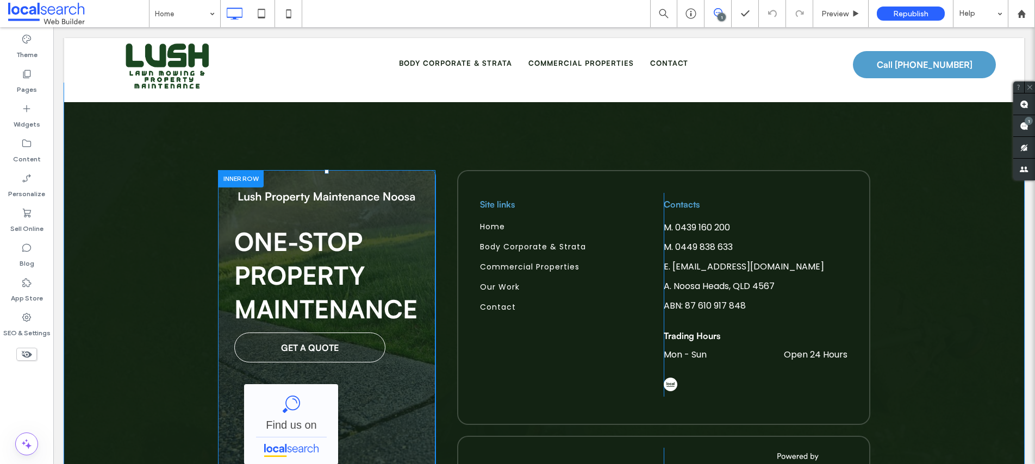
click at [406, 333] on div "One-Stop Property Maintenance GET A QUOTE Lush Property Maintenance Noosa - Loc…" at bounding box center [326, 342] width 185 height 328
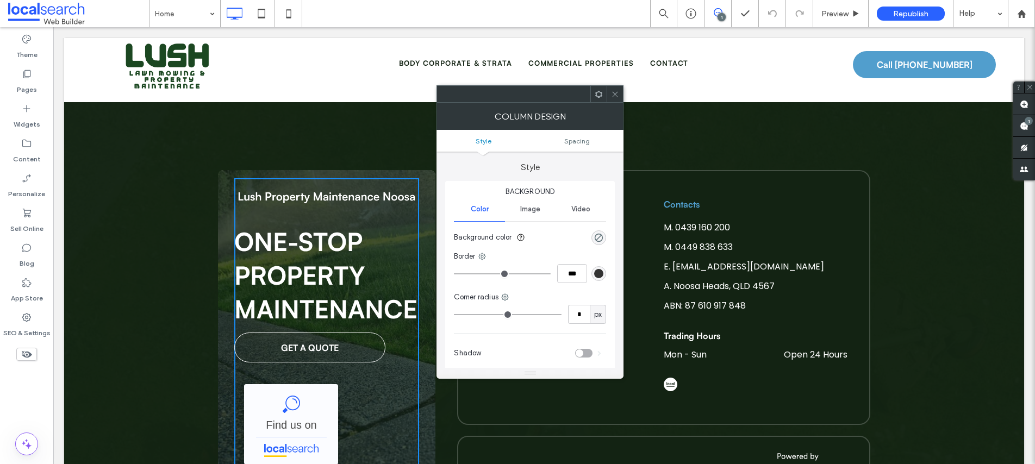
click at [532, 211] on span "Image" at bounding box center [530, 209] width 20 height 9
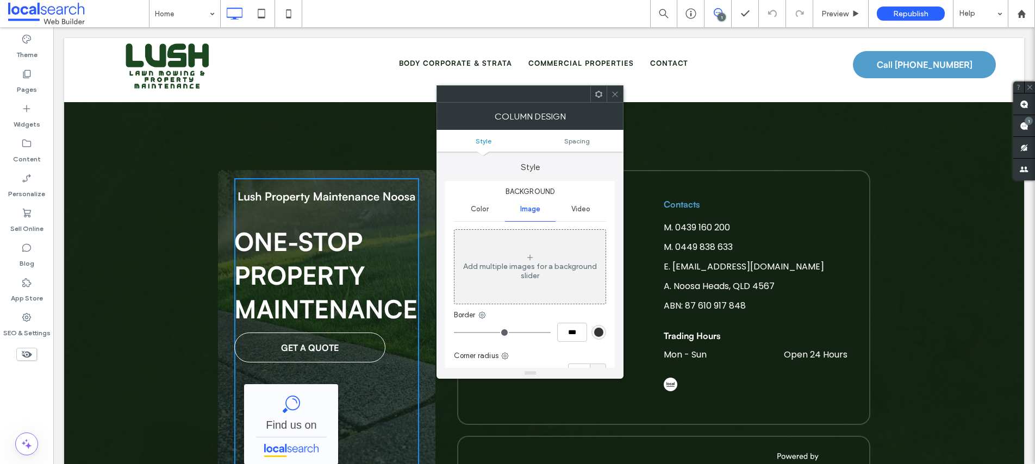
click at [248, 178] on div "One-Stop Property Maintenance GET A QUOTE Lush Property Maintenance Noosa - Loc…" at bounding box center [326, 342] width 185 height 328
click at [615, 92] on icon at bounding box center [615, 94] width 8 height 8
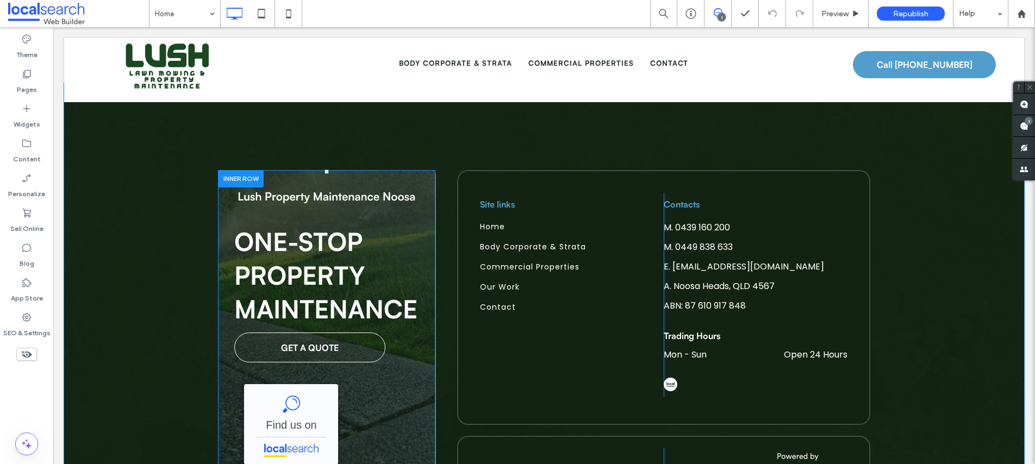
click at [266, 191] on div "One-Stop Property Maintenance GET A QUOTE Lush Property Maintenance Noosa - Loc…" at bounding box center [326, 342] width 185 height 328
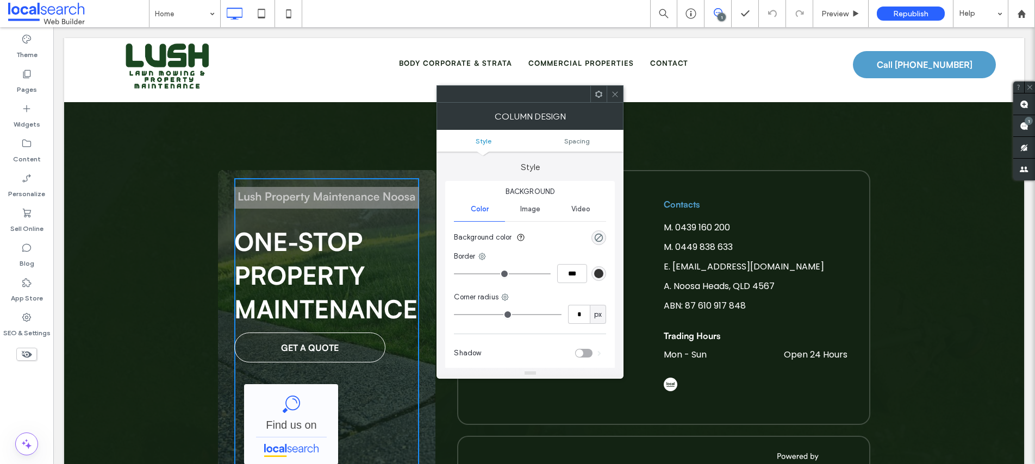
click at [537, 209] on span "Image" at bounding box center [530, 209] width 20 height 9
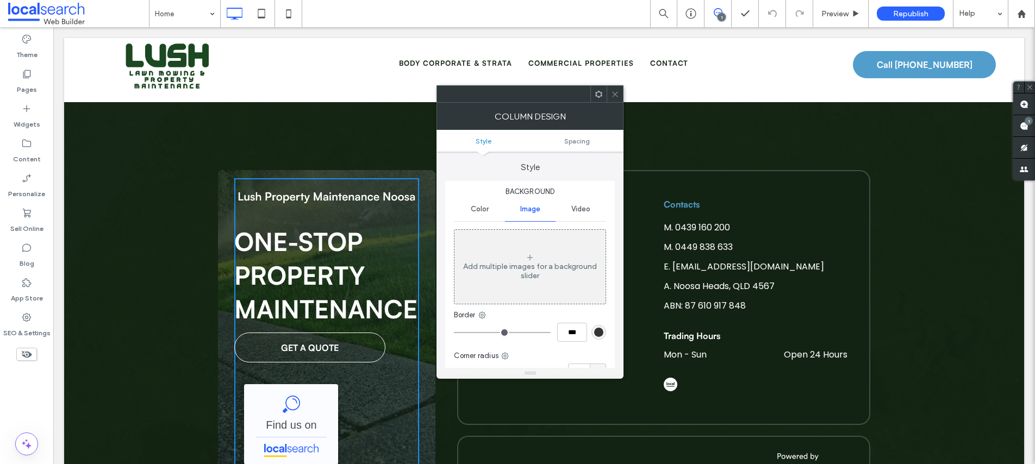
click at [383, 376] on div "One-Stop Property Maintenance GET A QUOTE Lush Property Maintenance Noosa - Loc…" at bounding box center [326, 342] width 185 height 328
click at [422, 376] on div "One-Stop Property Maintenance GET A QUOTE Lush Property Maintenance Noosa - Loc…" at bounding box center [326, 342] width 217 height 344
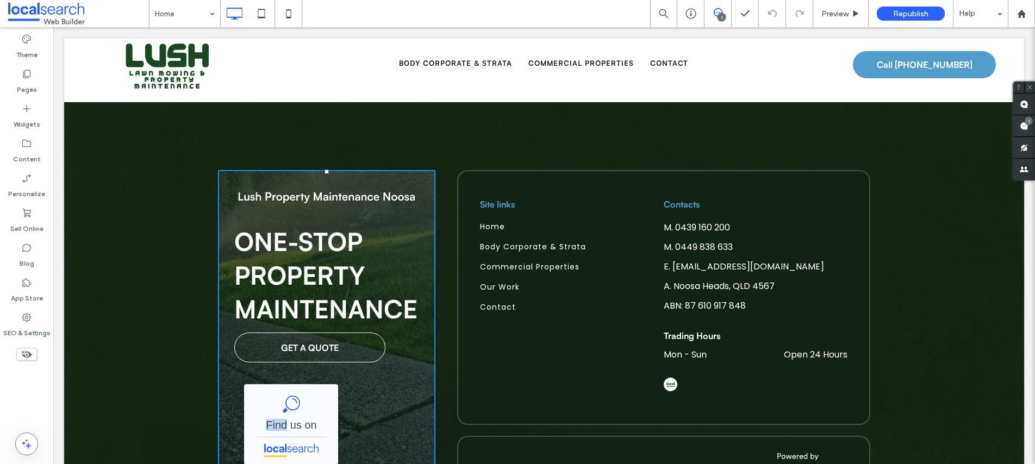
click at [422, 376] on div "One-Stop Property Maintenance GET A QUOTE Lush Property Maintenance Noosa - Loc…" at bounding box center [326, 342] width 217 height 344
click at [240, 170] on div at bounding box center [241, 178] width 46 height 17
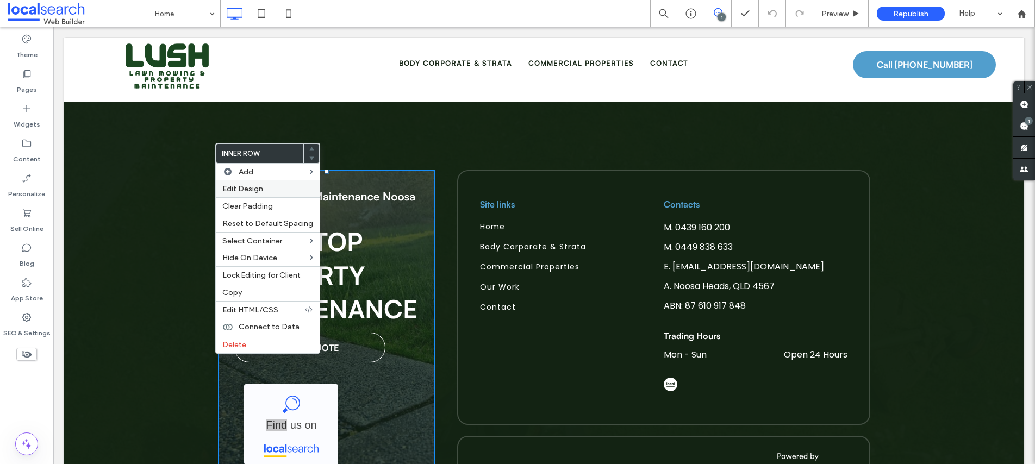
click at [252, 189] on span "Edit Design" at bounding box center [242, 188] width 41 height 9
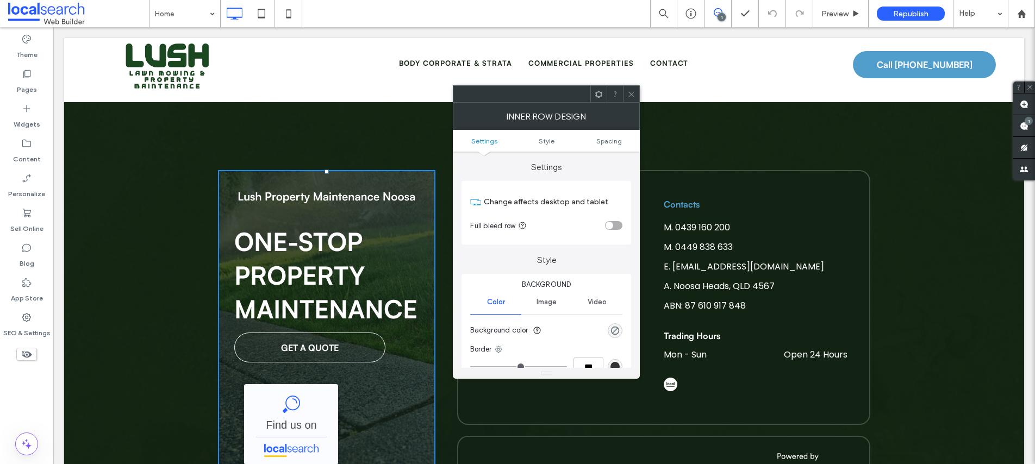
click at [546, 306] on span "Image" at bounding box center [547, 302] width 20 height 9
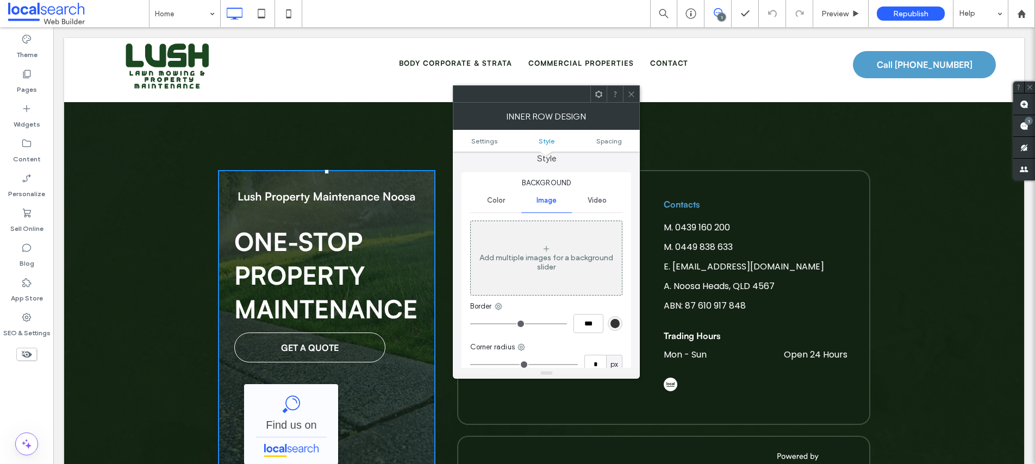
click at [633, 98] on icon at bounding box center [631, 94] width 8 height 8
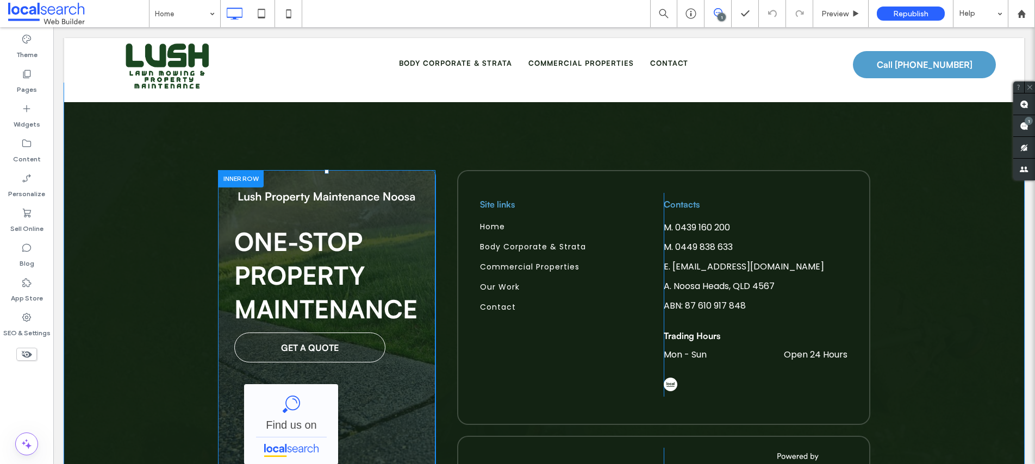
click at [225, 177] on div "One-Stop Property Maintenance GET A QUOTE Lush Property Maintenance Noosa - Loc…" at bounding box center [326, 342] width 217 height 344
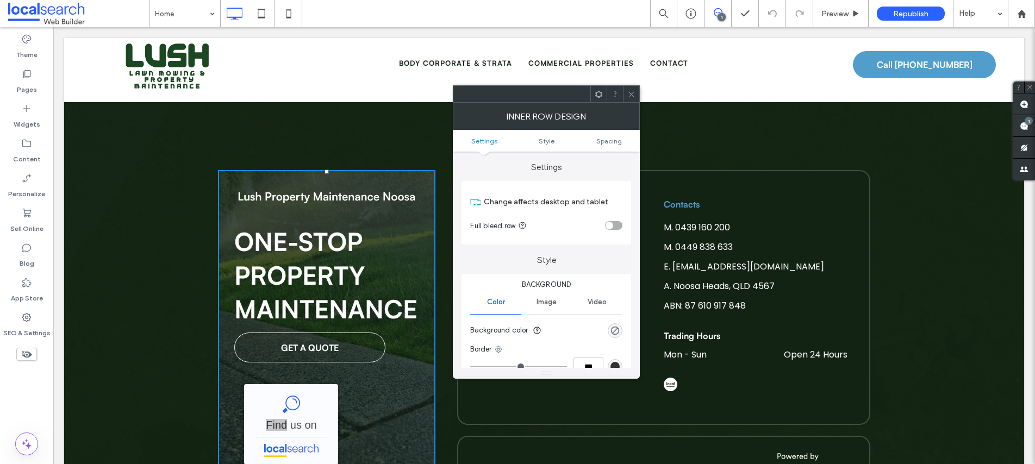
click at [546, 306] on span "Image" at bounding box center [547, 302] width 20 height 9
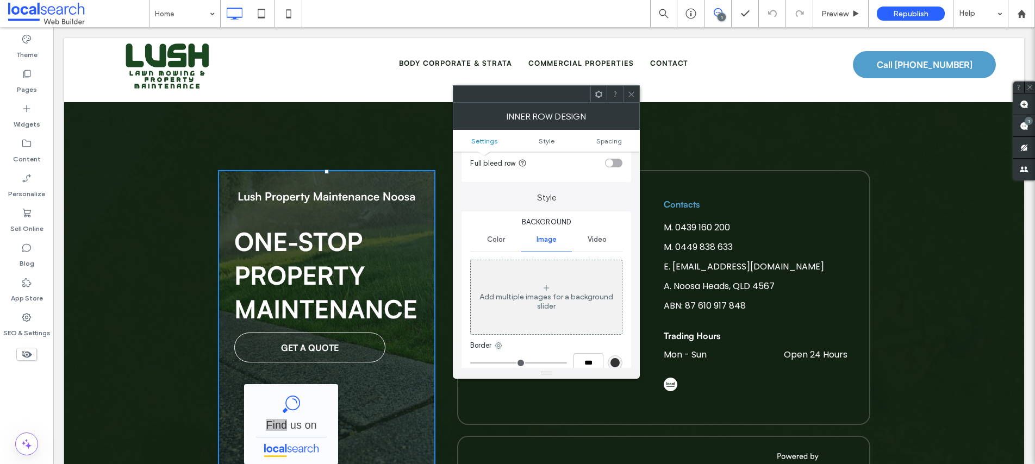
scroll to position [73, 0]
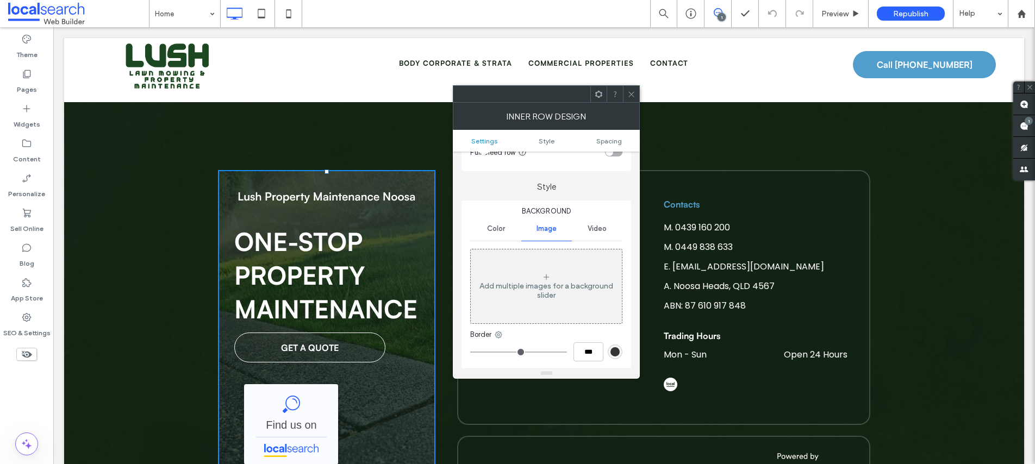
click at [228, 204] on div "One-Stop Property Maintenance GET A QUOTE Lush Property Maintenance Noosa - Loc…" at bounding box center [326, 342] width 217 height 344
click at [632, 94] on use at bounding box center [631, 93] width 5 height 5
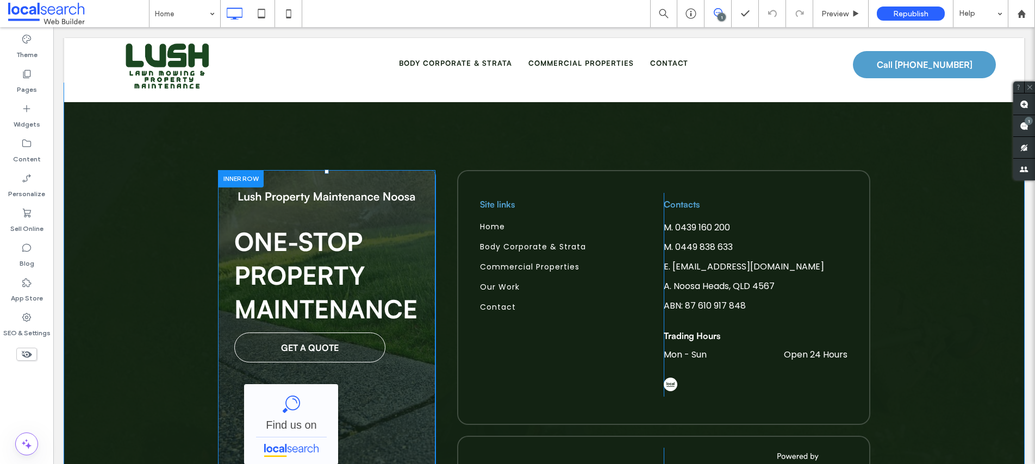
click at [405, 361] on div "One-Stop Property Maintenance GET A QUOTE Lush Property Maintenance Noosa - Loc…" at bounding box center [326, 342] width 185 height 328
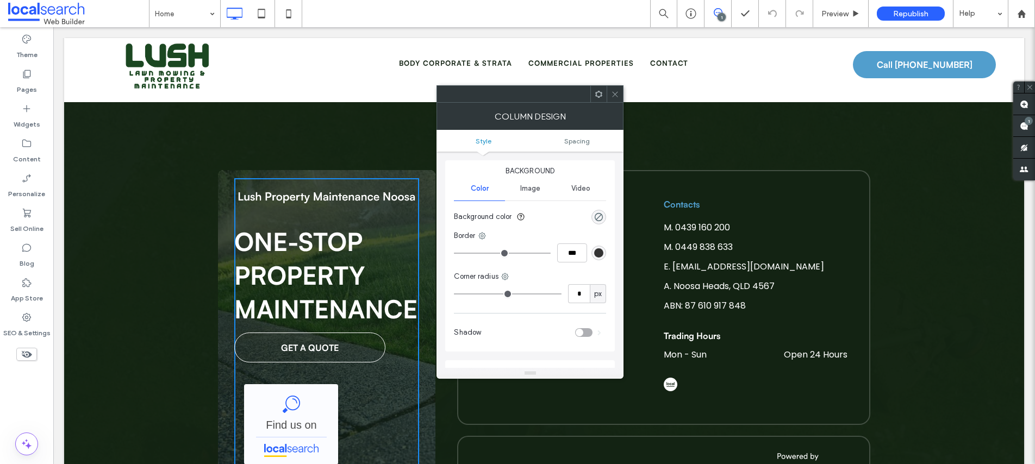
scroll to position [21, 0]
click at [534, 189] on span "Image" at bounding box center [530, 188] width 20 height 9
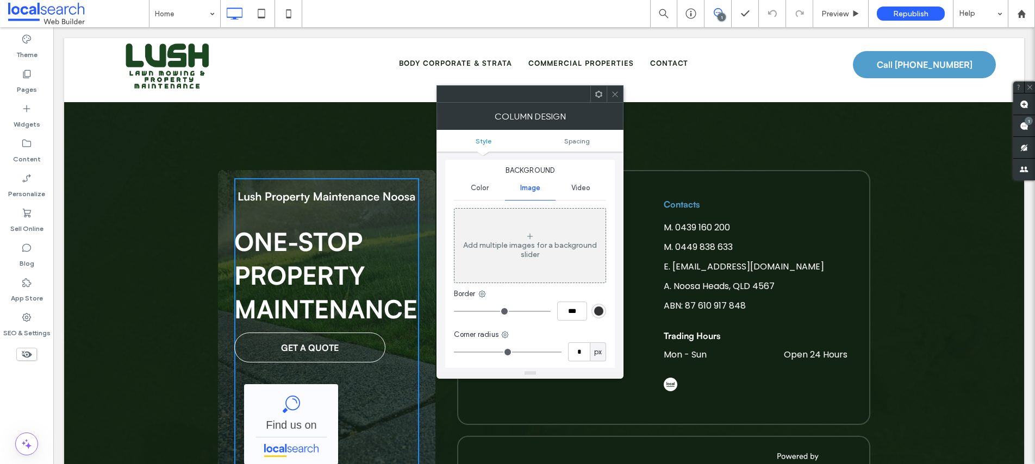
click at [389, 394] on div "One-Stop Property Maintenance GET A QUOTE Lush Property Maintenance Noosa - Loc…" at bounding box center [326, 342] width 185 height 328
click at [421, 398] on div "One-Stop Property Maintenance GET A QUOTE Lush Property Maintenance Noosa - Loc…" at bounding box center [326, 342] width 217 height 344
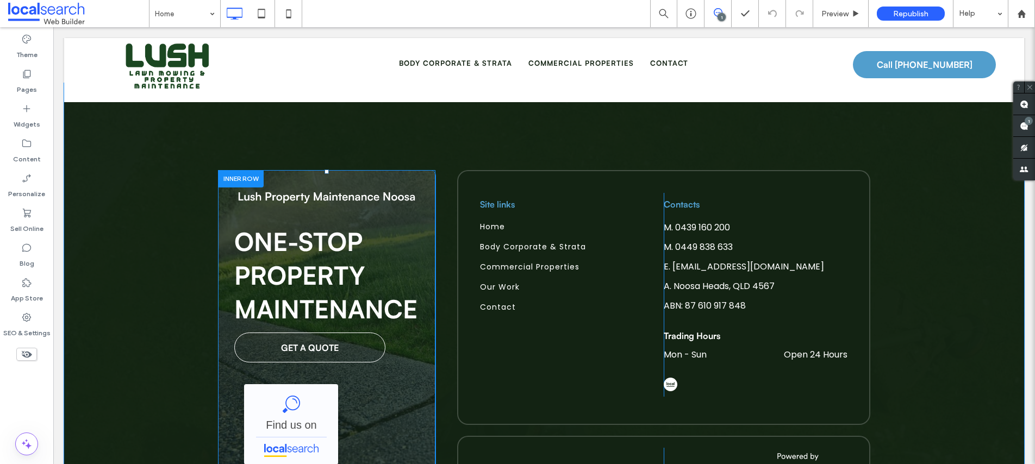
click at [421, 398] on div "One-Stop Property Maintenance GET A QUOTE Lush Property Maintenance Noosa - Loc…" at bounding box center [326, 342] width 217 height 344
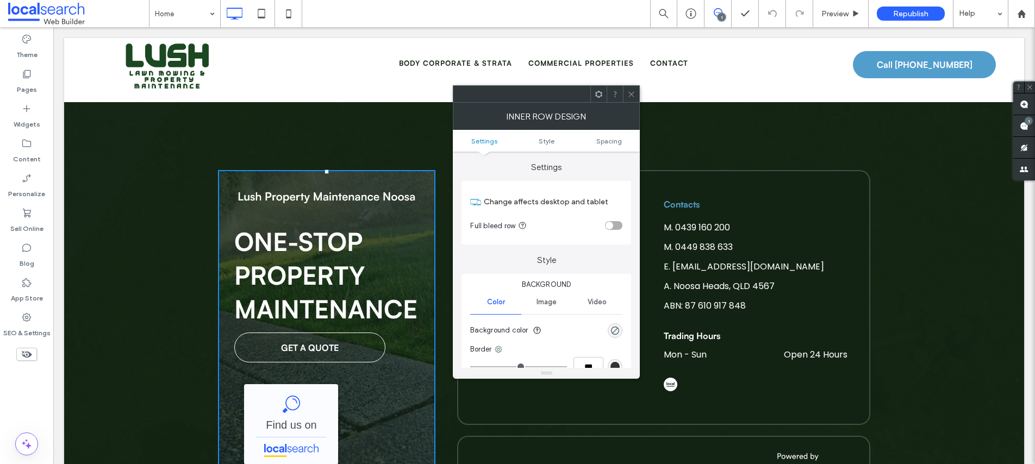
click at [547, 300] on span "Image" at bounding box center [547, 302] width 20 height 9
click at [405, 377] on div "One-Stop Property Maintenance GET A QUOTE Lush Property Maintenance Noosa - Loc…" at bounding box center [326, 342] width 185 height 328
click at [633, 90] on icon at bounding box center [631, 94] width 8 height 8
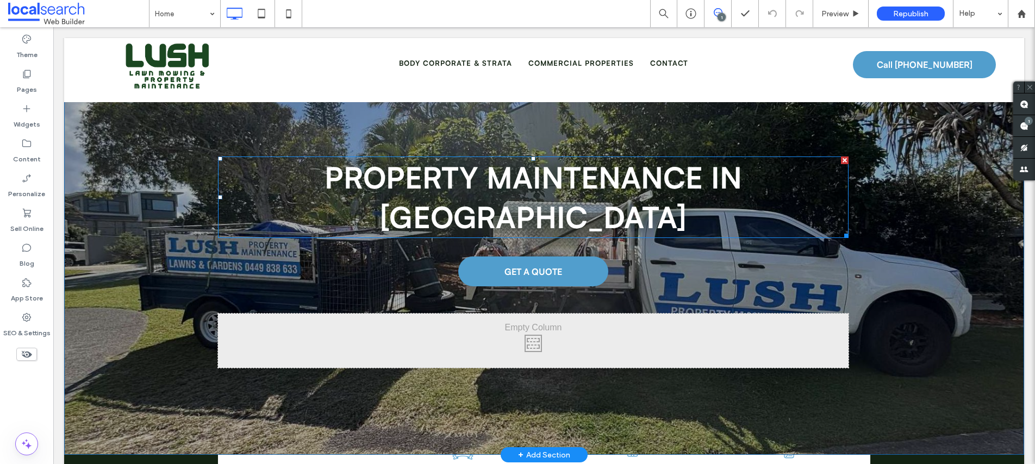
scroll to position [0, 0]
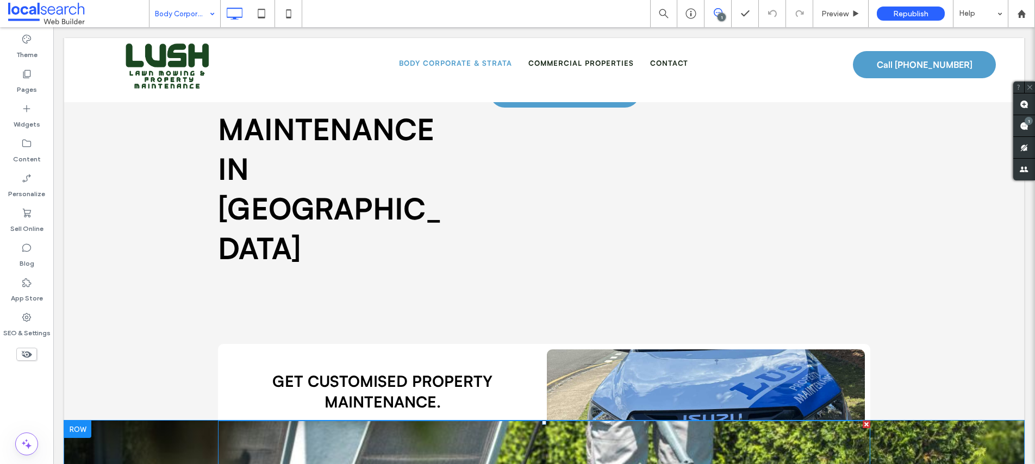
scroll to position [229, 0]
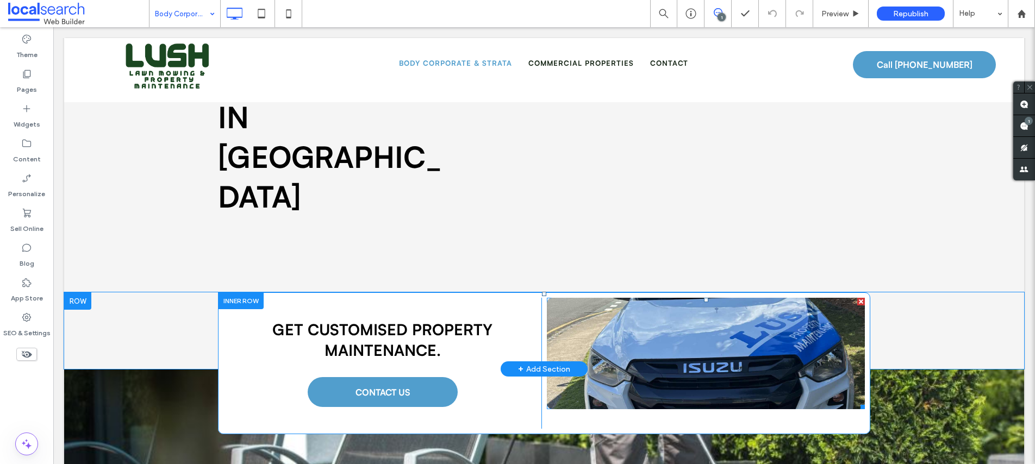
click at [664, 298] on link at bounding box center [706, 353] width 318 height 111
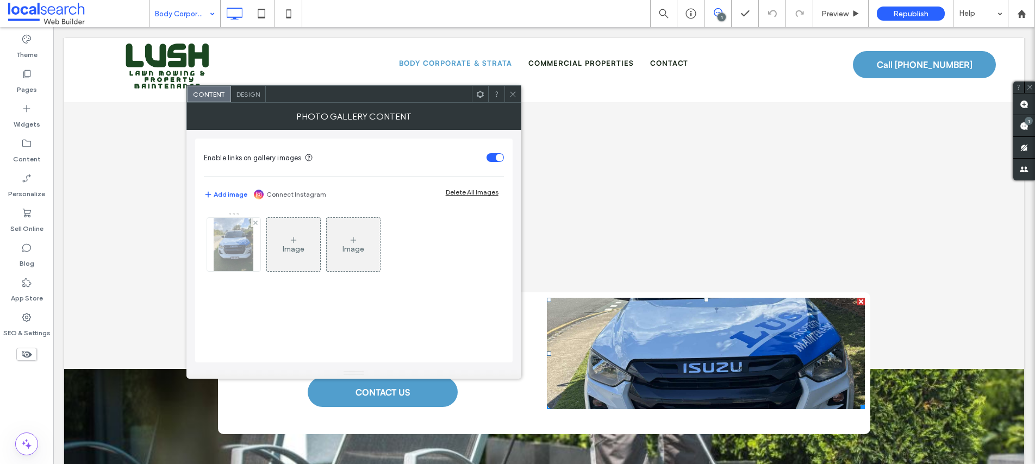
click at [233, 250] on img at bounding box center [234, 244] width 40 height 53
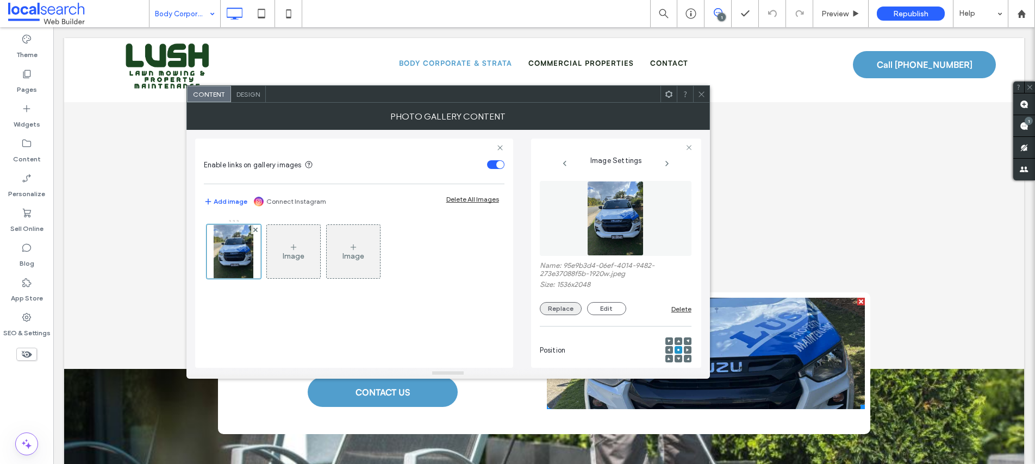
click at [550, 307] on button "Replace" at bounding box center [561, 308] width 42 height 13
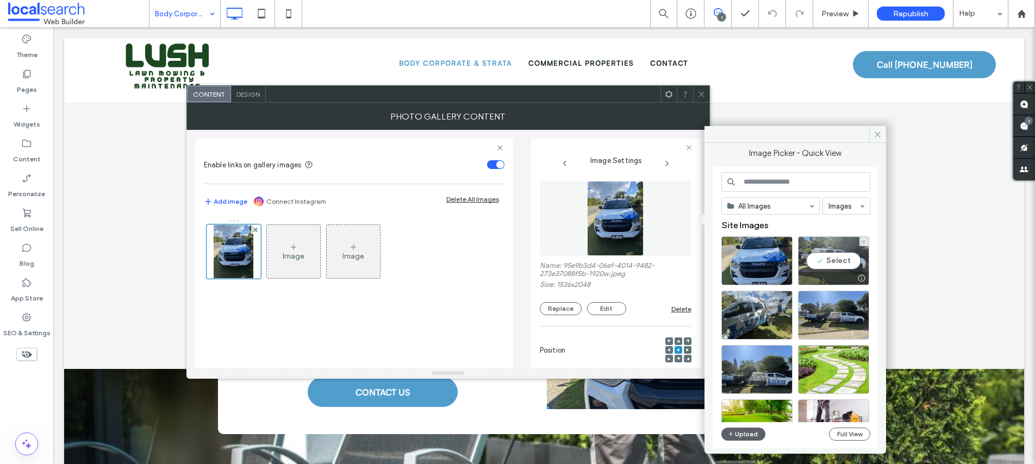
click at [824, 258] on div "Select" at bounding box center [833, 261] width 71 height 49
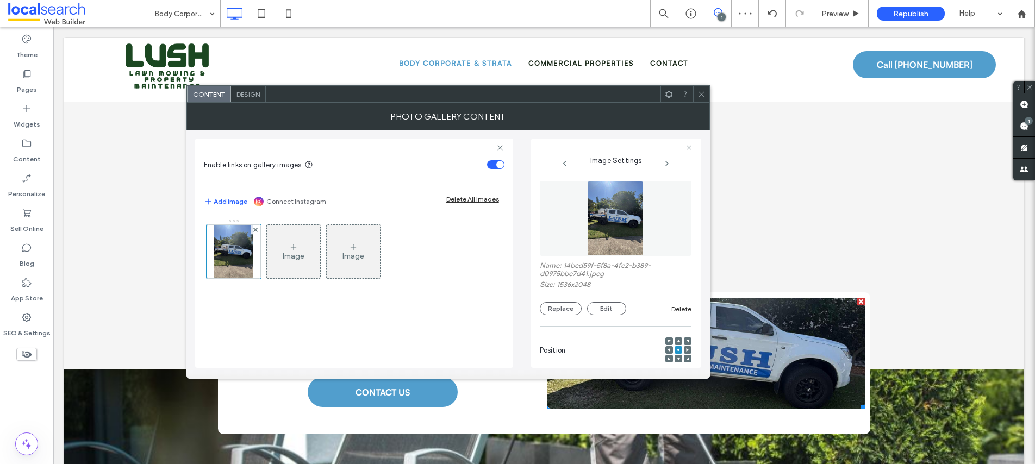
click at [704, 91] on icon at bounding box center [702, 94] width 8 height 8
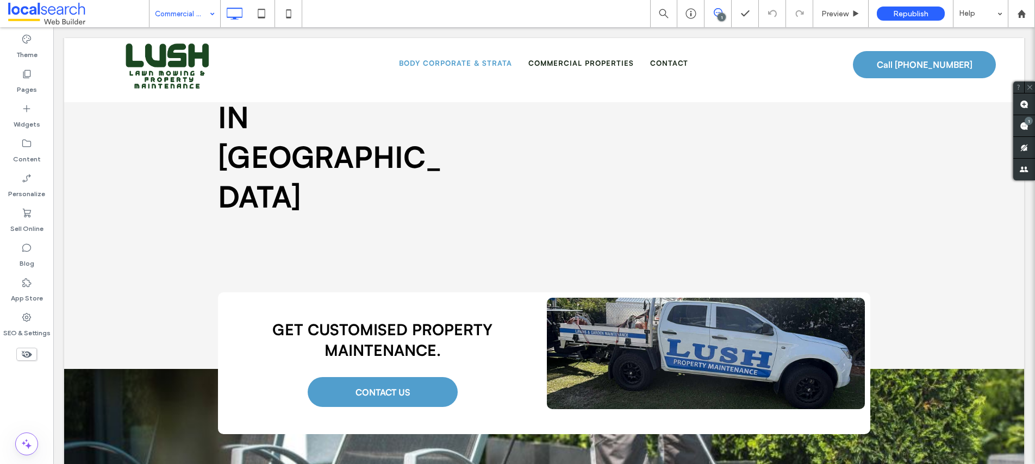
click at [180, 14] on input at bounding box center [182, 13] width 54 height 27
click at [170, 13] on input at bounding box center [182, 13] width 54 height 27
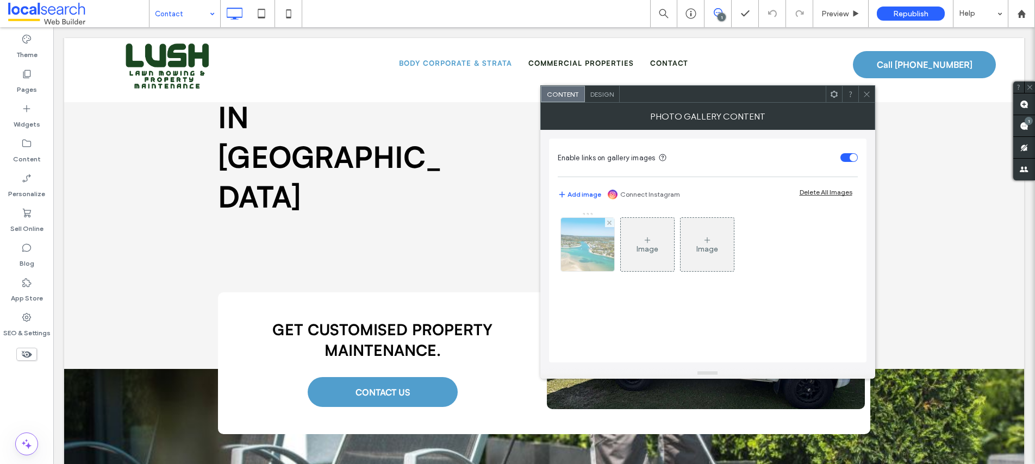
click at [589, 242] on img at bounding box center [587, 244] width 71 height 53
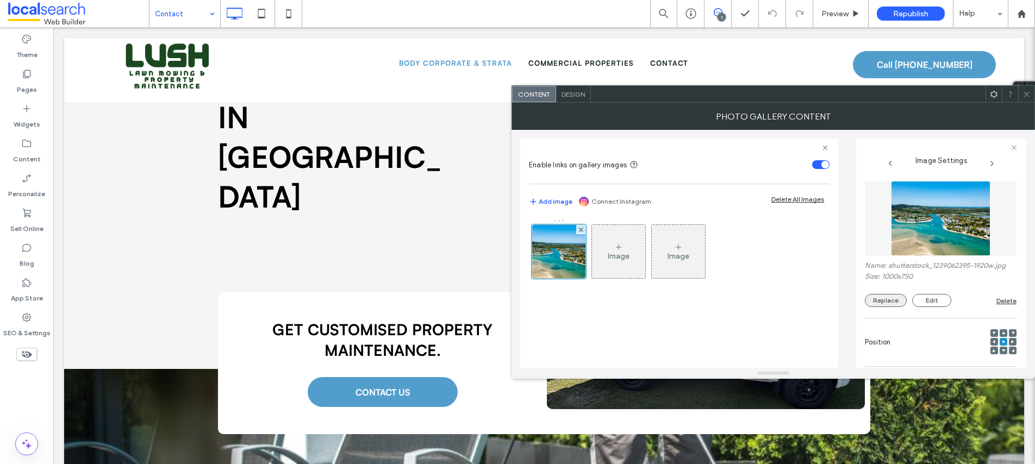
click at [880, 301] on button "Replace" at bounding box center [886, 300] width 42 height 13
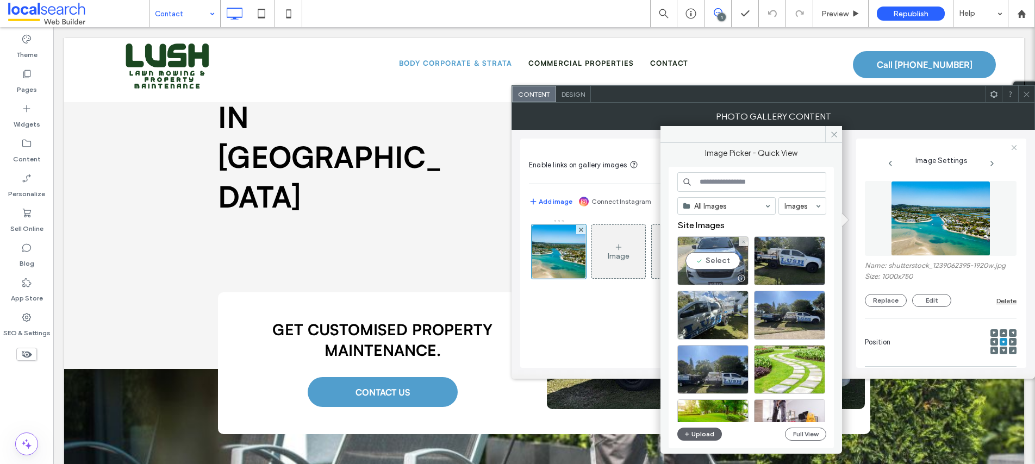
click at [725, 260] on div "Select" at bounding box center [712, 261] width 71 height 49
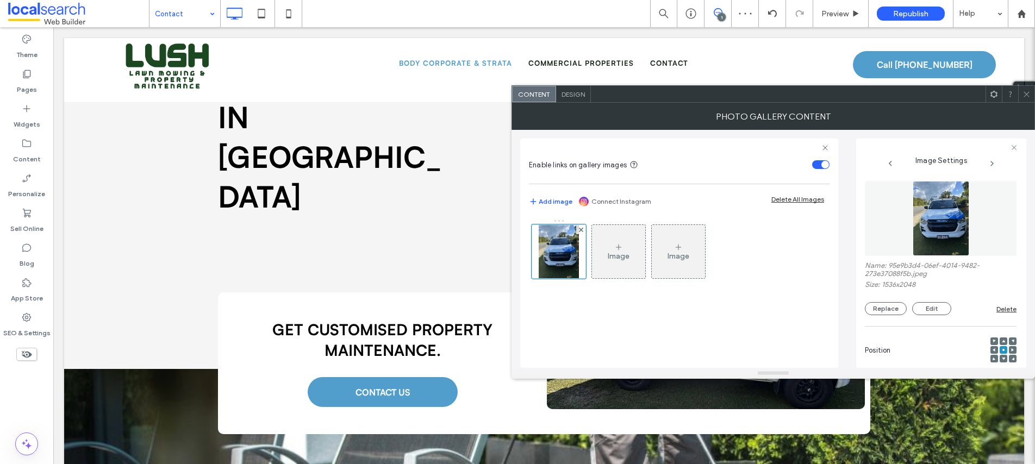
click at [1002, 341] on use at bounding box center [1003, 341] width 3 height 3
click at [1002, 349] on icon at bounding box center [1003, 349] width 3 height 3
click at [891, 306] on button "Replace" at bounding box center [886, 308] width 42 height 13
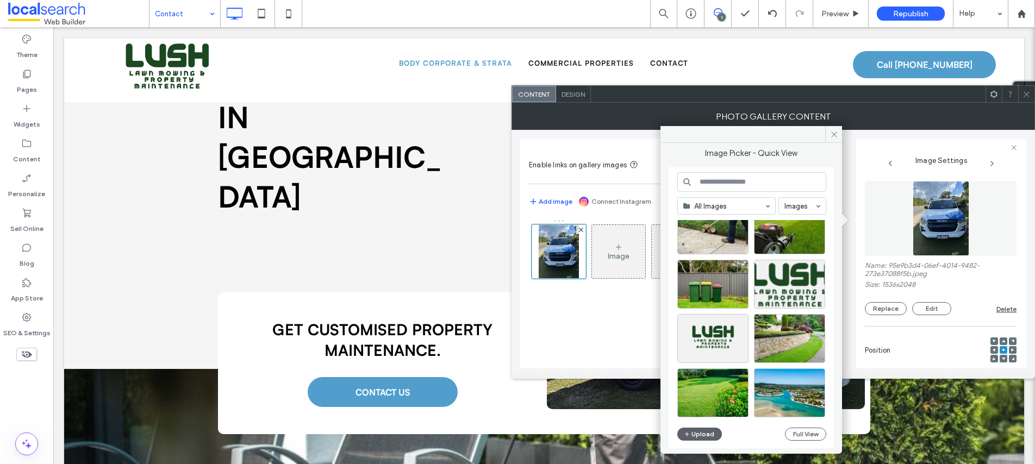
scroll to position [466, 0]
click at [781, 393] on div "Select" at bounding box center [789, 392] width 71 height 49
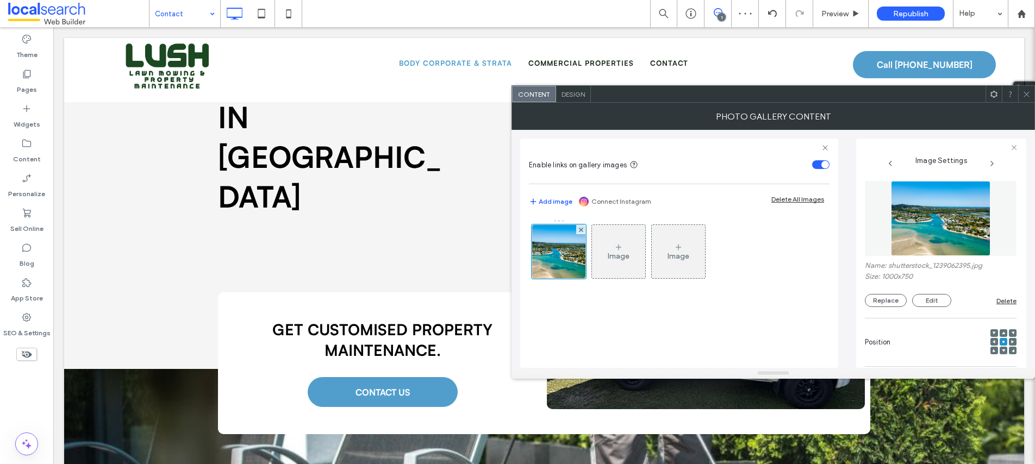
click at [1026, 91] on icon at bounding box center [1027, 94] width 8 height 8
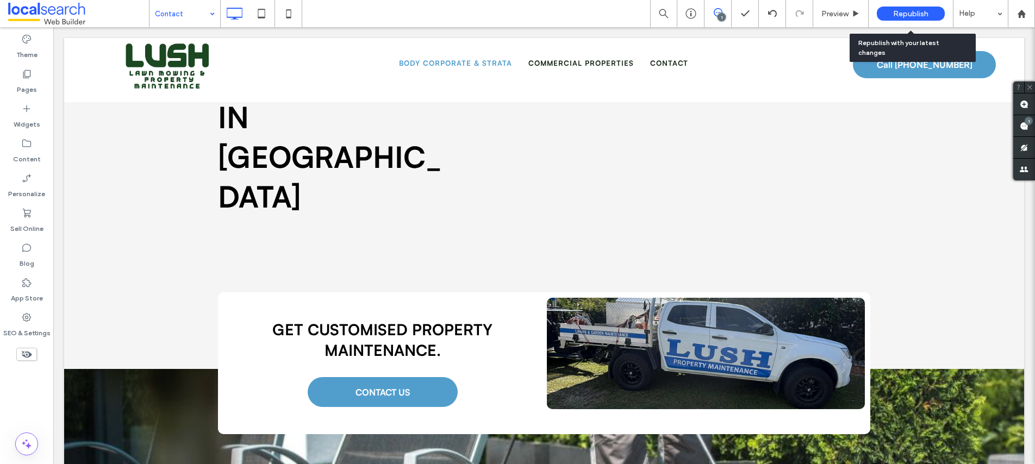
click at [905, 13] on span "Republish" at bounding box center [910, 13] width 35 height 9
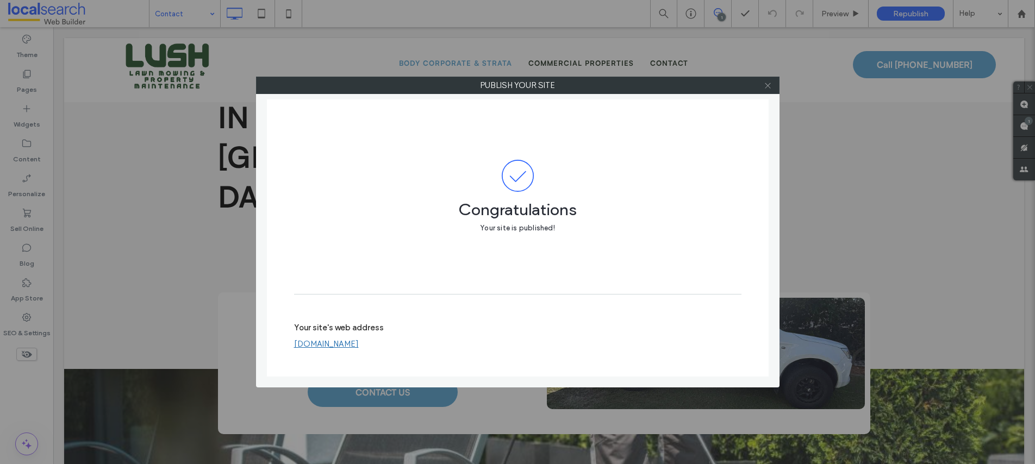
click at [769, 85] on icon at bounding box center [768, 86] width 8 height 8
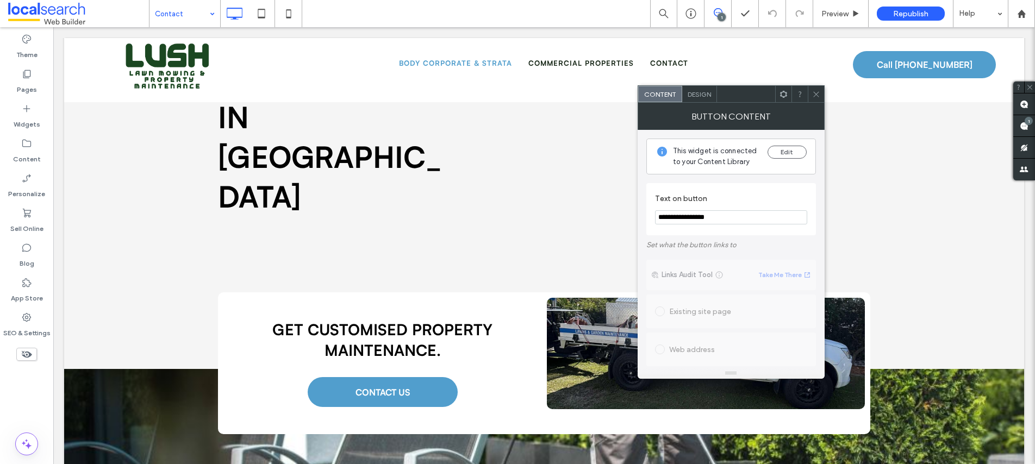
drag, startPoint x: 732, startPoint y: 218, endPoint x: 673, endPoint y: 216, distance: 59.8
click at [673, 216] on input "**********" at bounding box center [731, 217] width 152 height 14
paste input "**********"
drag, startPoint x: 811, startPoint y: 217, endPoint x: 805, endPoint y: 217, distance: 6.0
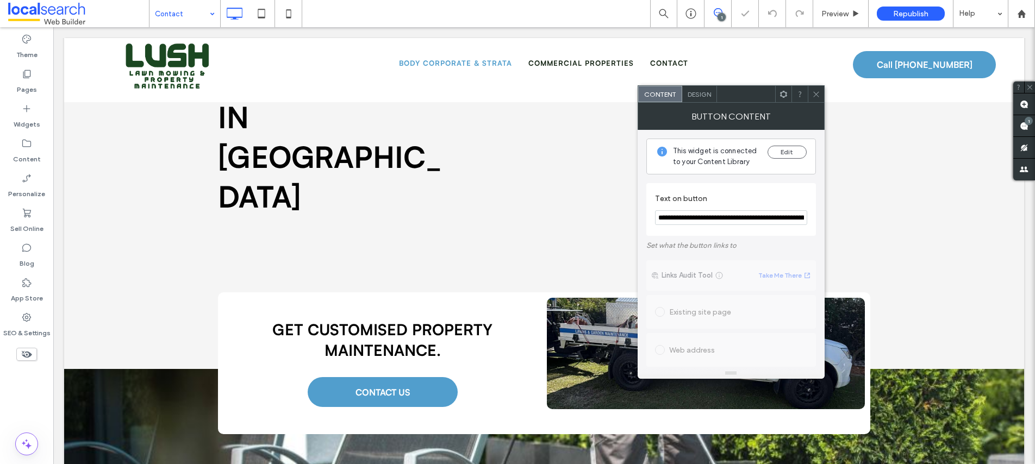
click at [809, 217] on div "**********" at bounding box center [731, 209] width 170 height 53
paste input "**********"
click at [673, 221] on input "**********" at bounding box center [731, 217] width 152 height 15
click at [671, 213] on input "**********" at bounding box center [731, 217] width 152 height 15
click at [671, 216] on input "**********" at bounding box center [731, 217] width 152 height 15
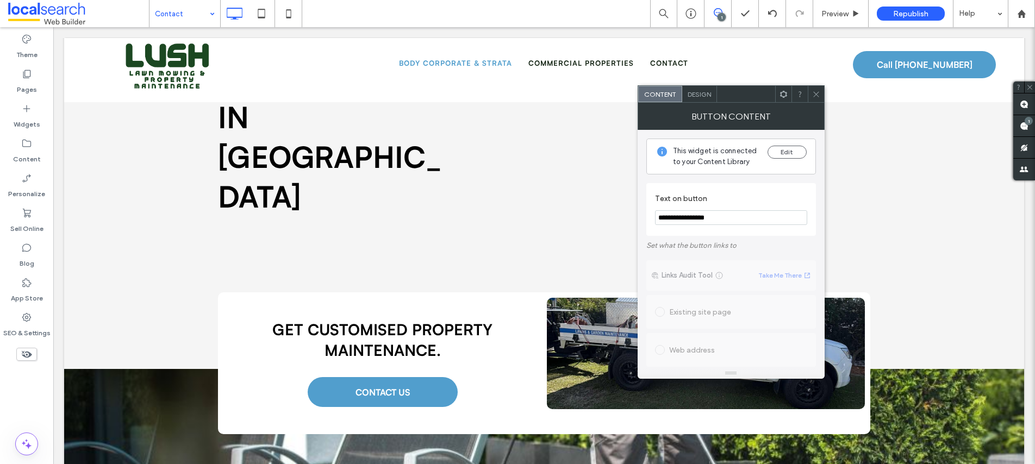
click at [724, 219] on input "**********" at bounding box center [731, 217] width 152 height 15
drag, startPoint x: 724, startPoint y: 218, endPoint x: 678, endPoint y: 217, distance: 46.2
click at [674, 217] on input "**********" at bounding box center [731, 217] width 152 height 15
click at [742, 218] on input "**********" at bounding box center [731, 217] width 152 height 15
type input "**********"
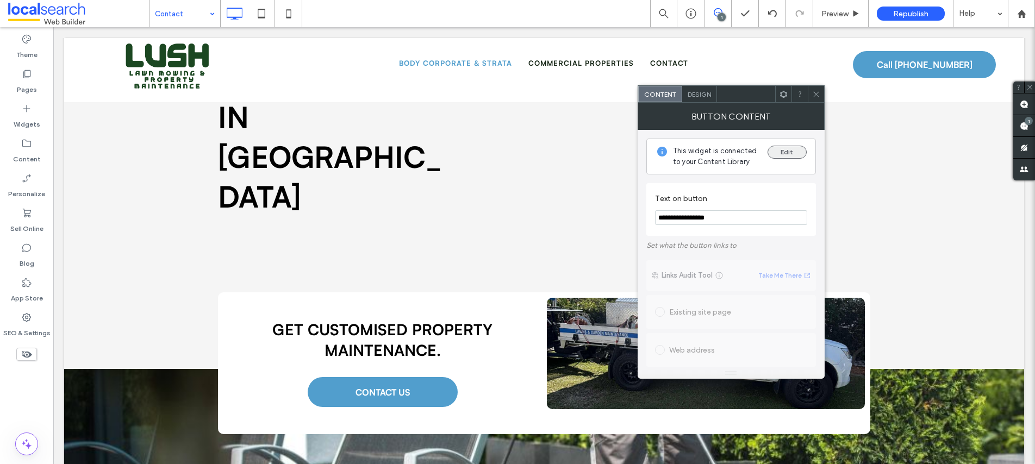
click at [788, 152] on button "Edit" at bounding box center [787, 152] width 39 height 13
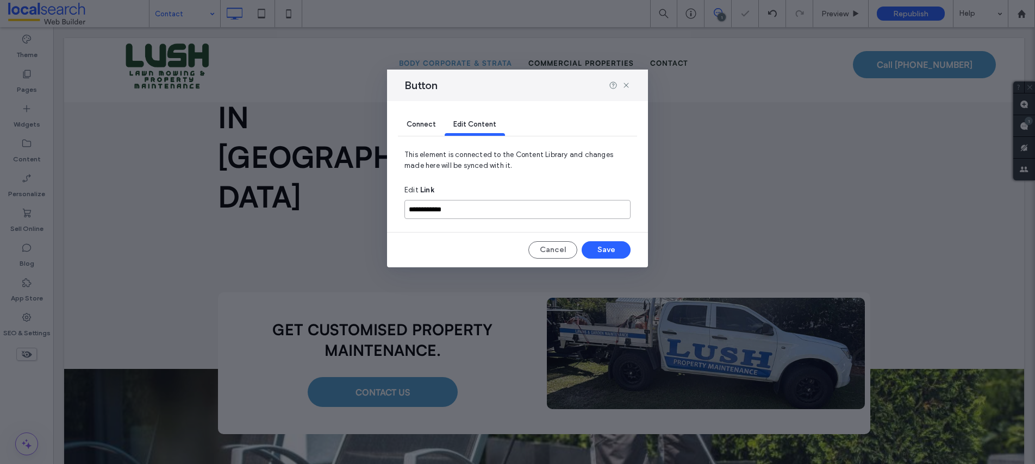
drag, startPoint x: 473, startPoint y: 208, endPoint x: 424, endPoint y: 204, distance: 49.0
click at [399, 202] on div "**********" at bounding box center [517, 184] width 261 height 166
paste input
type input "**********"
click at [600, 248] on button "Save" at bounding box center [606, 249] width 49 height 17
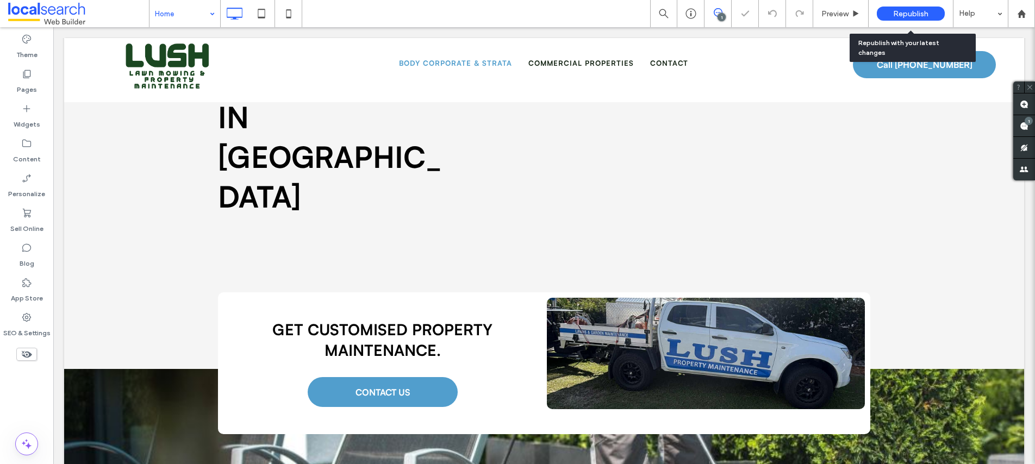
click at [911, 13] on span "Republish" at bounding box center [910, 13] width 35 height 9
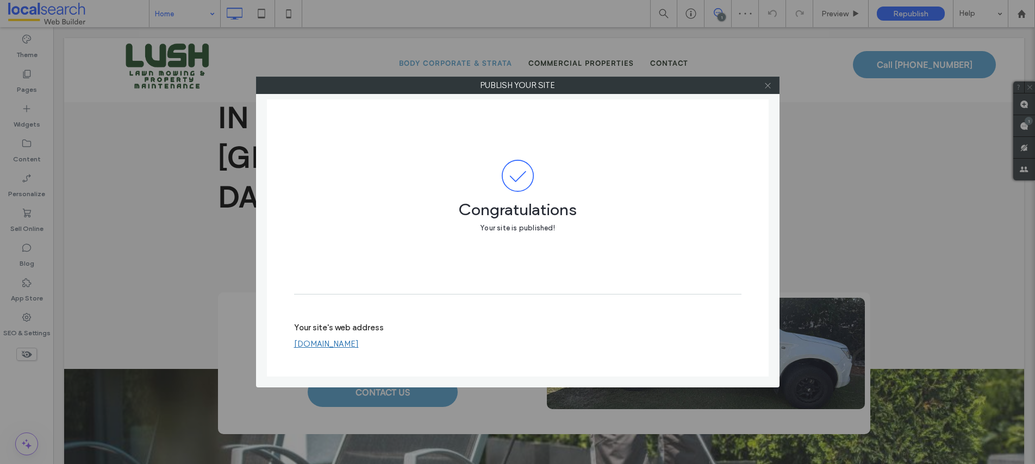
click at [768, 86] on icon at bounding box center [768, 86] width 8 height 8
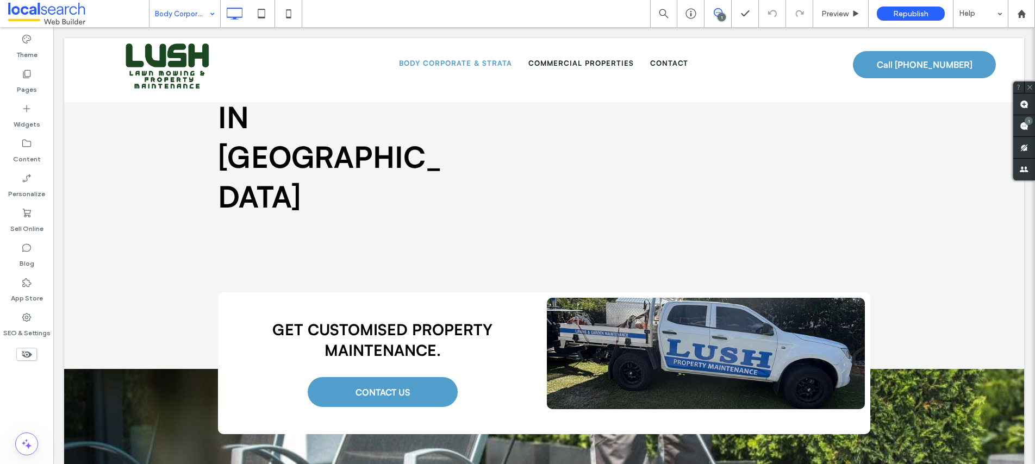
click at [159, 13] on input at bounding box center [182, 13] width 54 height 27
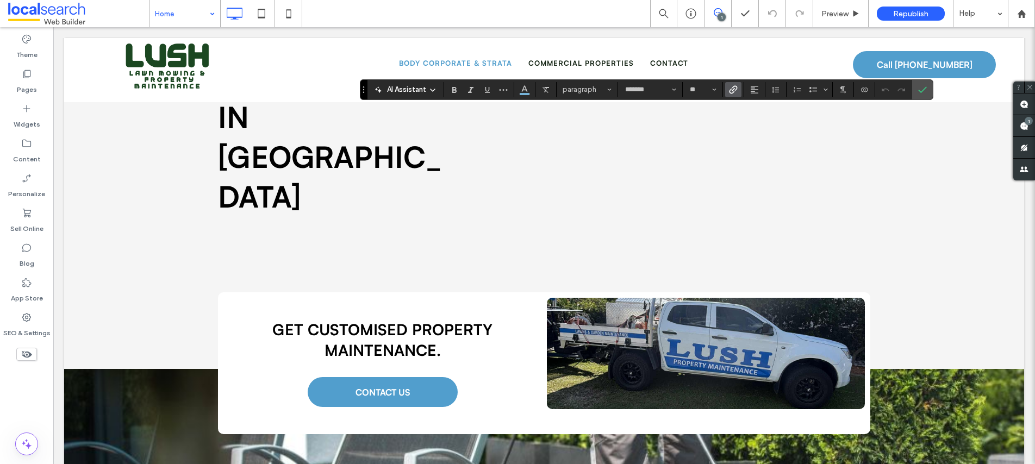
click at [731, 91] on icon "Link" at bounding box center [733, 89] width 9 height 9
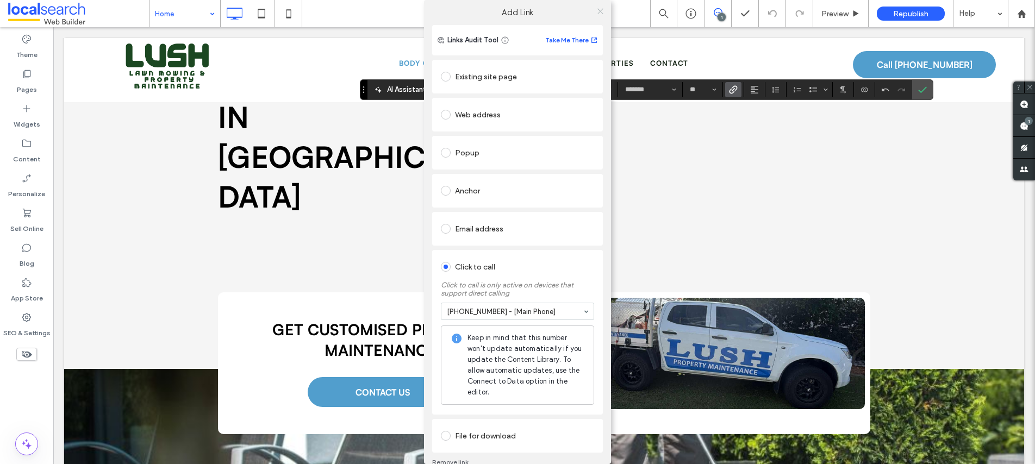
click at [596, 11] on icon at bounding box center [600, 11] width 8 height 8
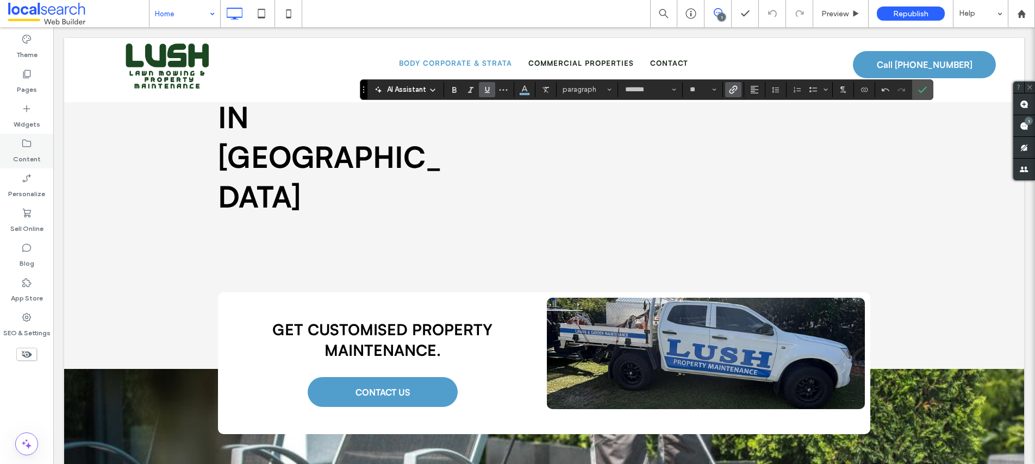
click at [22, 150] on label "Content" at bounding box center [27, 156] width 28 height 15
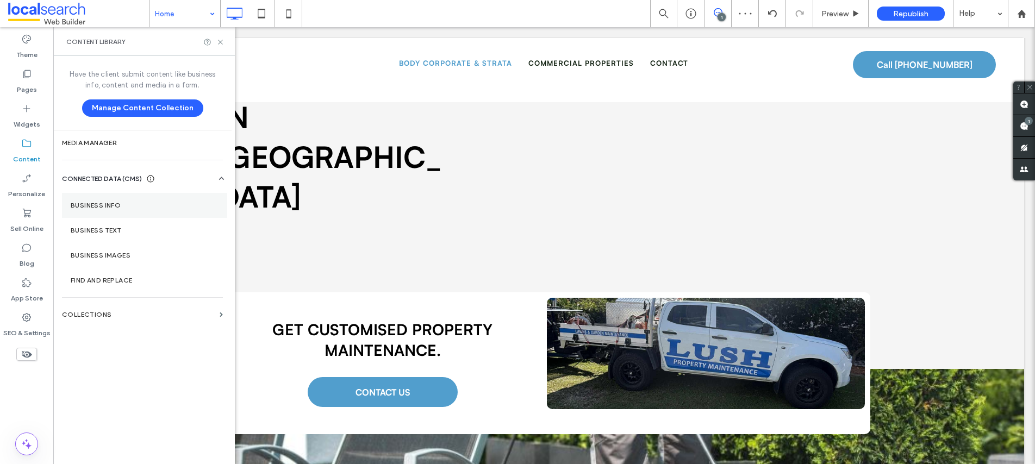
click at [103, 202] on label "Business Info" at bounding box center [145, 206] width 148 height 8
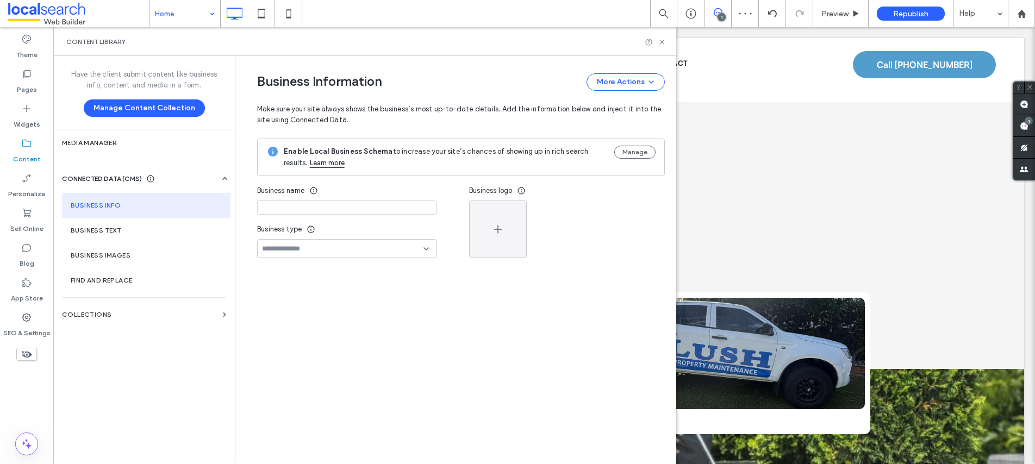
type input "**********"
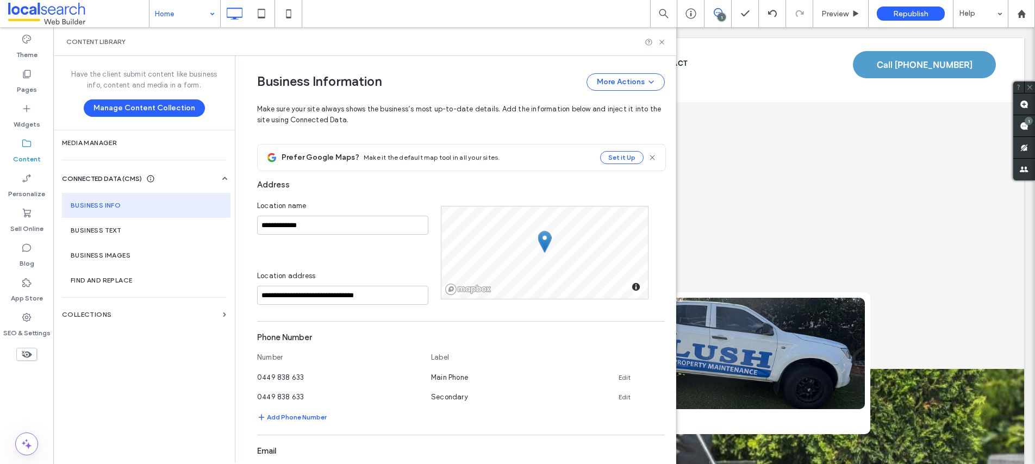
scroll to position [212, 0]
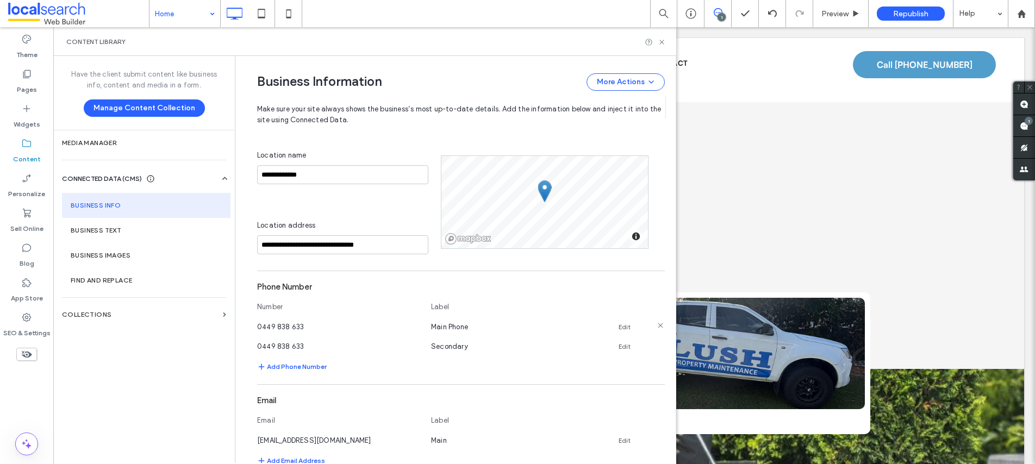
click at [621, 328] on link "Edit" at bounding box center [625, 327] width 12 height 9
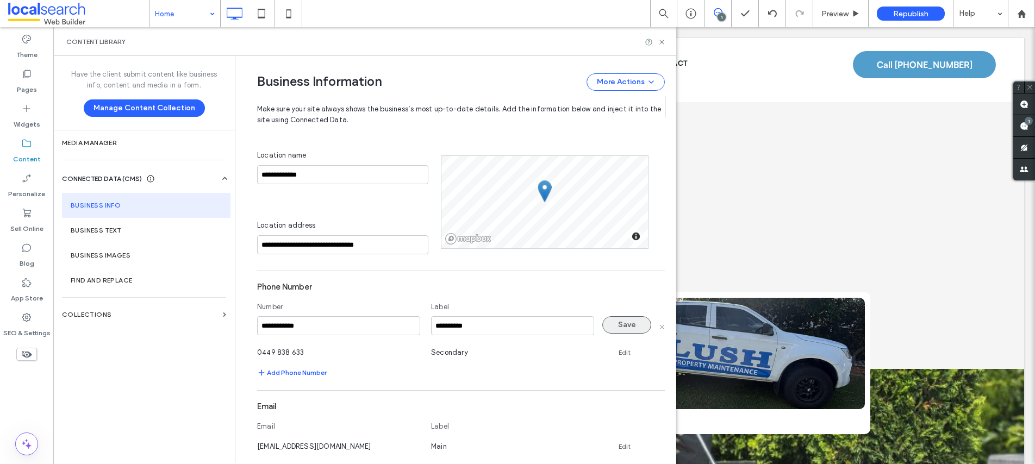
click at [613, 327] on button "Save" at bounding box center [626, 324] width 49 height 17
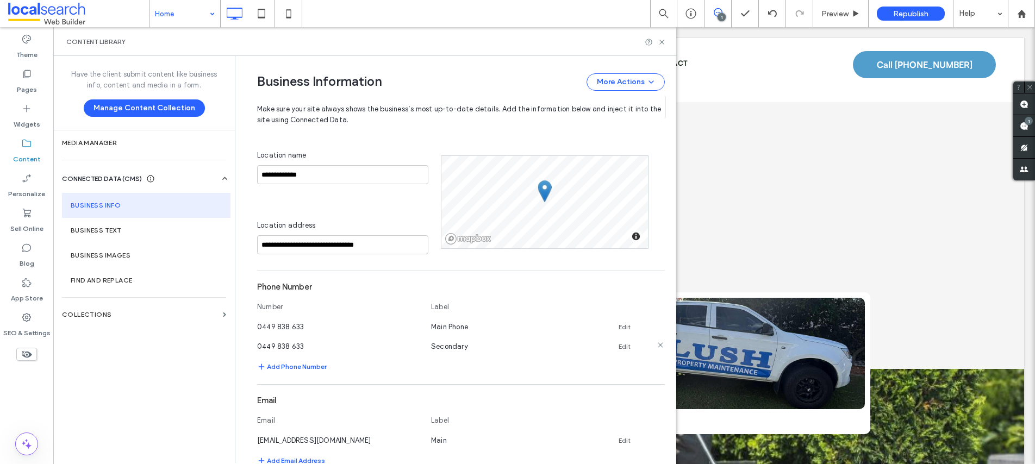
click at [658, 346] on use at bounding box center [660, 345] width 5 height 5
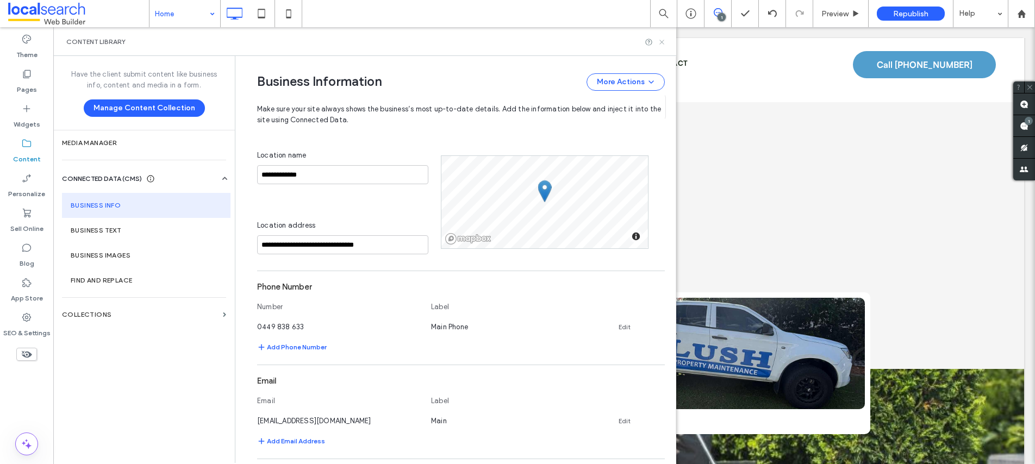
click at [663, 41] on use at bounding box center [661, 42] width 4 height 4
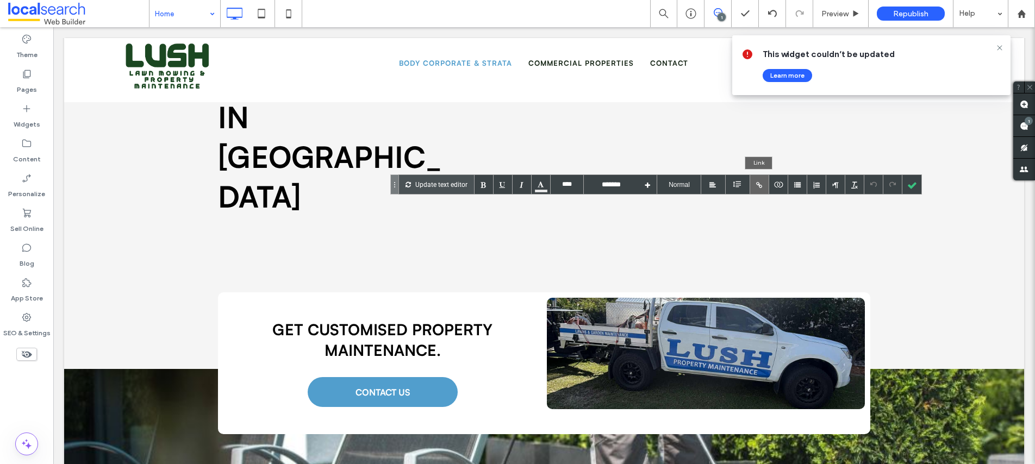
click at [757, 187] on div at bounding box center [759, 184] width 19 height 19
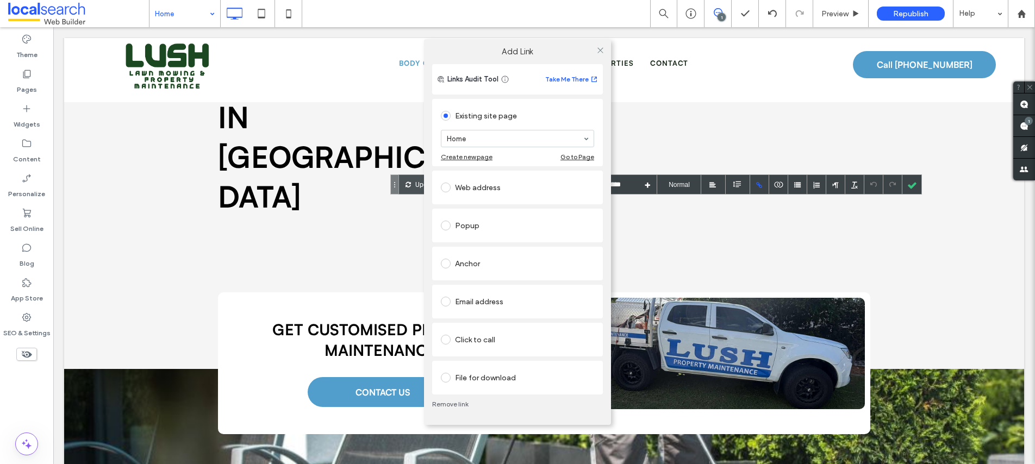
click at [445, 341] on span at bounding box center [446, 340] width 10 height 10
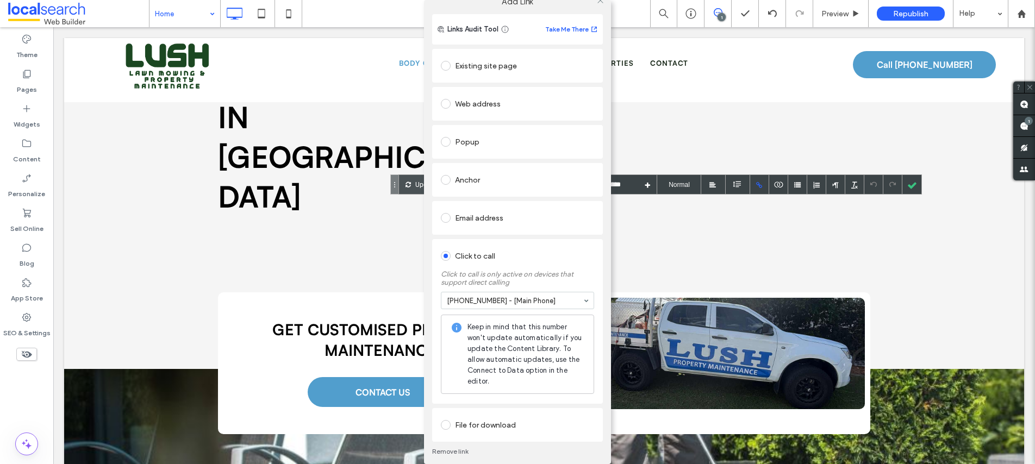
scroll to position [27, 0]
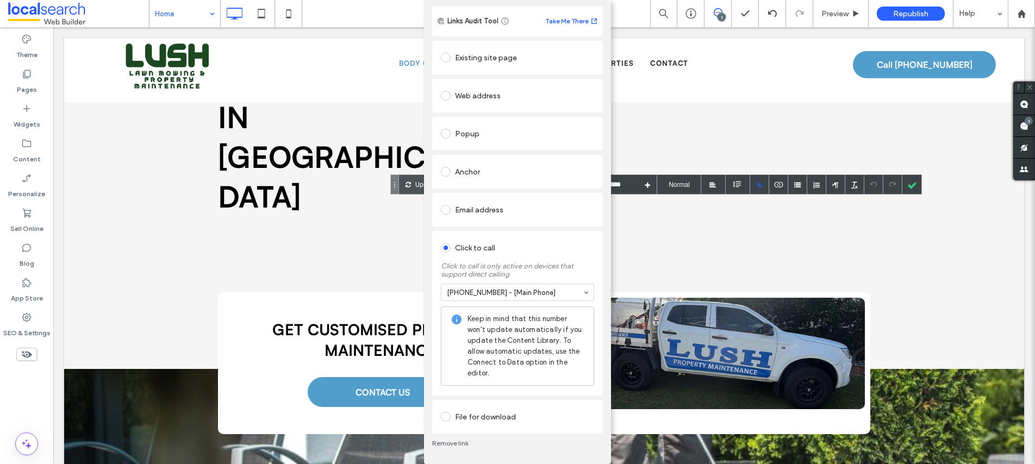
click at [644, 52] on div "Add Link Links Audit Tool Take Me There Existing site page Home Create new page…" at bounding box center [517, 232] width 1035 height 464
click at [696, 114] on div "Add Link Links Audit Tool Take Me There Existing site page Home Create new page…" at bounding box center [517, 232] width 1035 height 464
click at [548, 341] on span "Keep in mind that this number won't update automatically if you update the Cont…" at bounding box center [526, 346] width 117 height 65
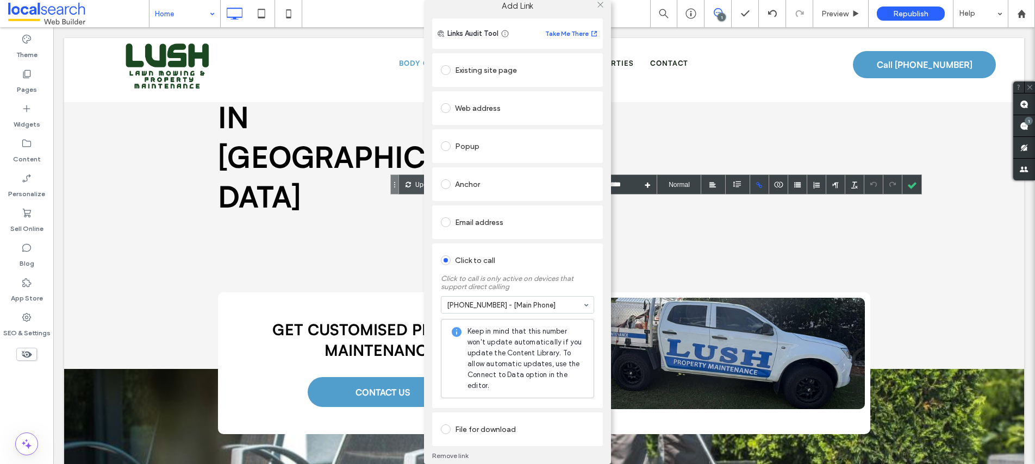
scroll to position [0, 0]
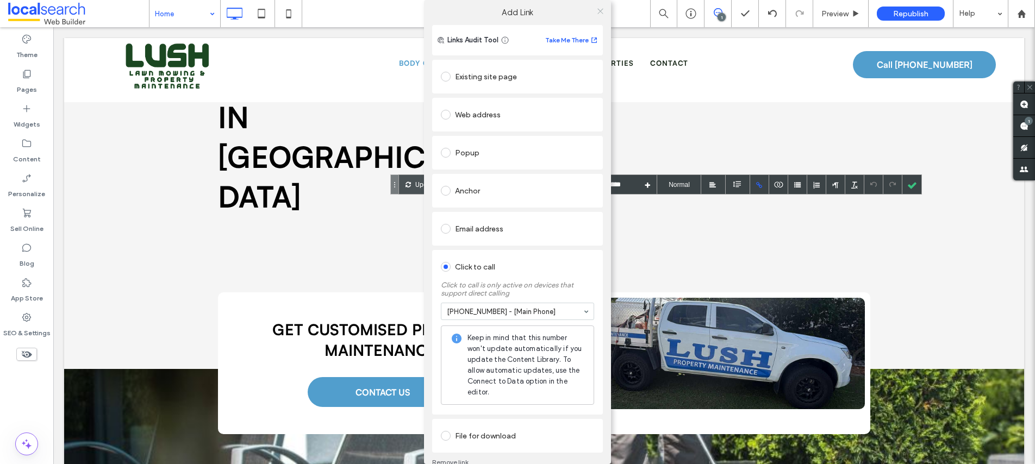
click at [596, 10] on icon at bounding box center [600, 11] width 8 height 8
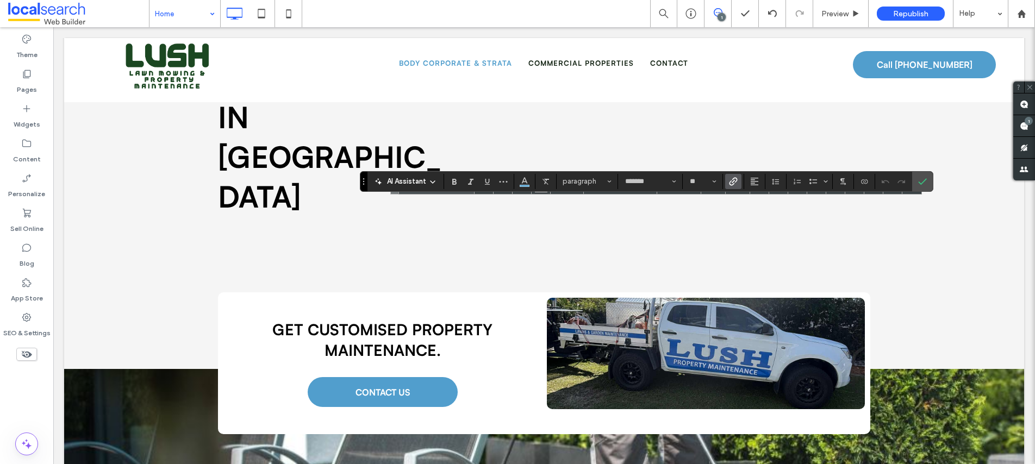
click at [733, 183] on icon "Link" at bounding box center [733, 181] width 9 height 9
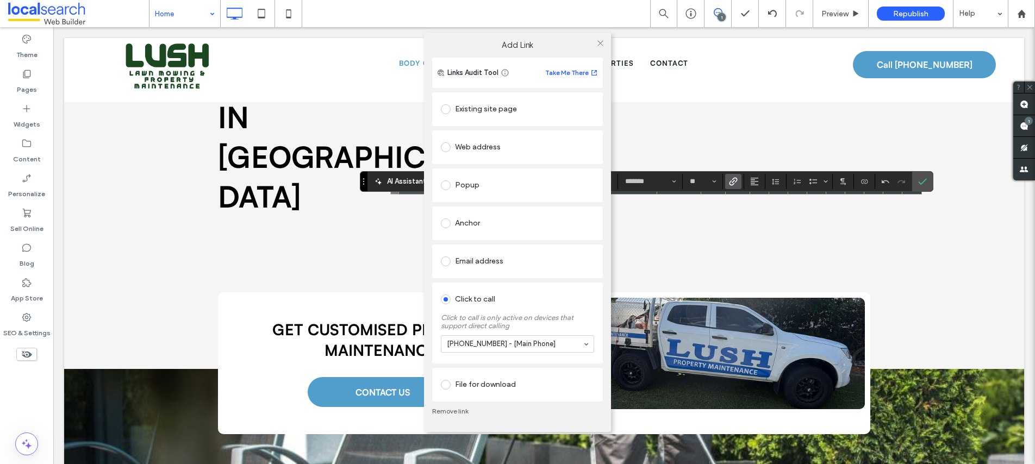
click at [652, 361] on div "Add Link Links Audit Tool Take Me There Existing site page Web address Popup An…" at bounding box center [517, 232] width 1035 height 464
click at [612, 387] on div "Add Link Links Audit Tool Take Me There Existing site page Web address Popup An…" at bounding box center [517, 232] width 1035 height 464
drag, startPoint x: 650, startPoint y: 352, endPoint x: 642, endPoint y: 360, distance: 11.2
click at [644, 359] on div "Add Link Links Audit Tool Take Me There Existing site page Web address Popup An…" at bounding box center [517, 232] width 1035 height 464
click at [597, 43] on icon at bounding box center [600, 43] width 8 height 8
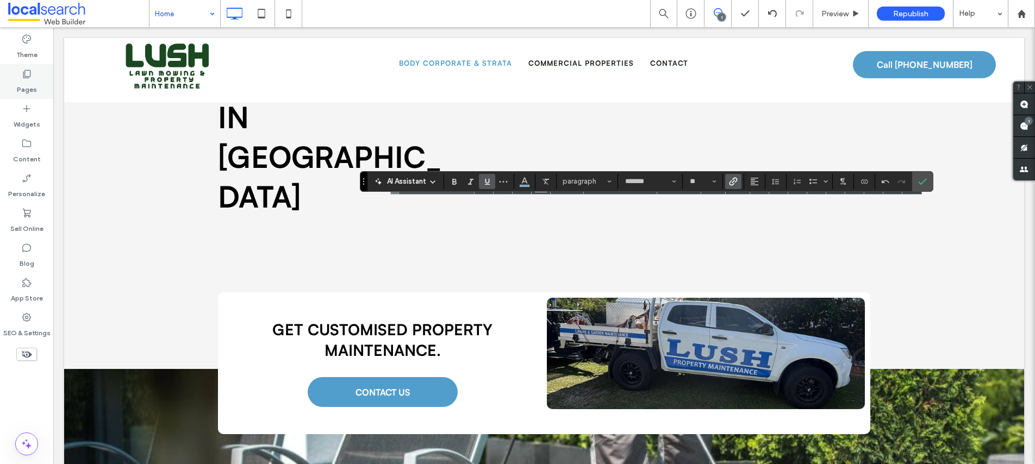
click at [25, 74] on icon at bounding box center [26, 74] width 11 height 11
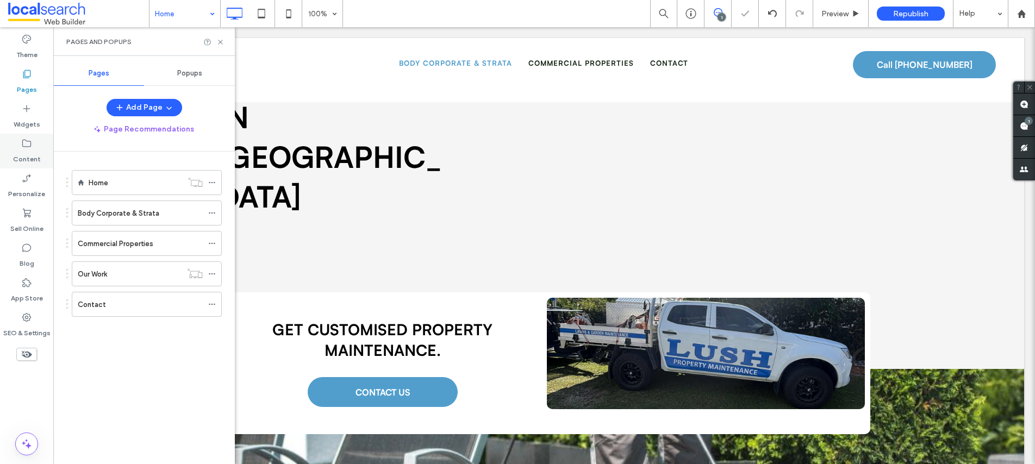
click at [28, 144] on icon at bounding box center [26, 143] width 11 height 11
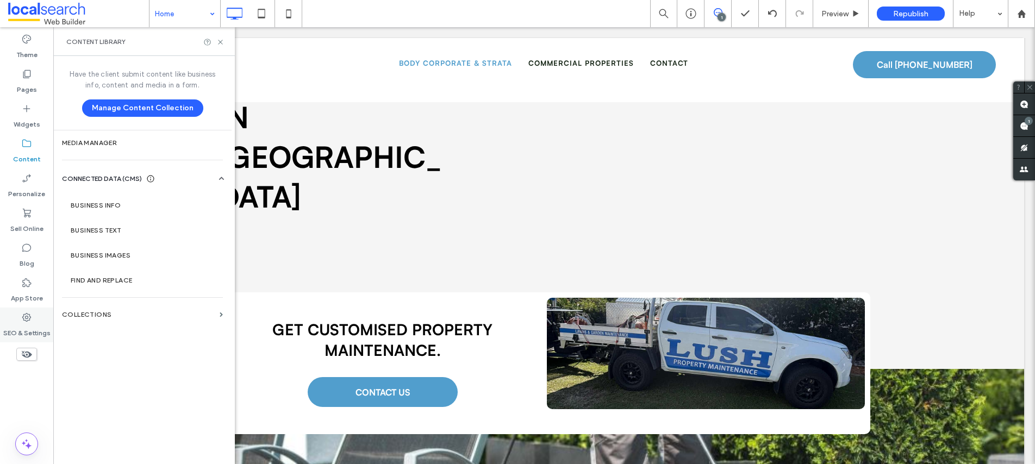
click at [27, 325] on label "SEO & Settings" at bounding box center [26, 330] width 47 height 15
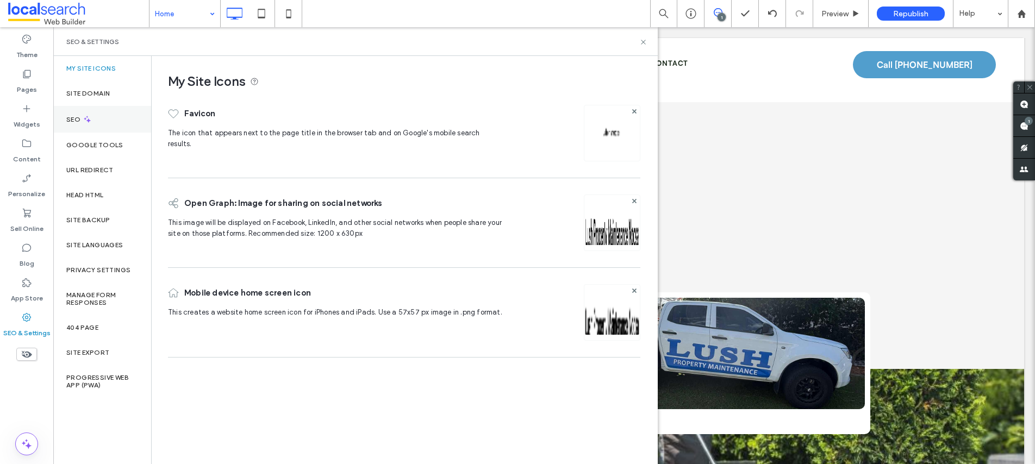
click at [80, 117] on label "SEO" at bounding box center [74, 120] width 16 height 8
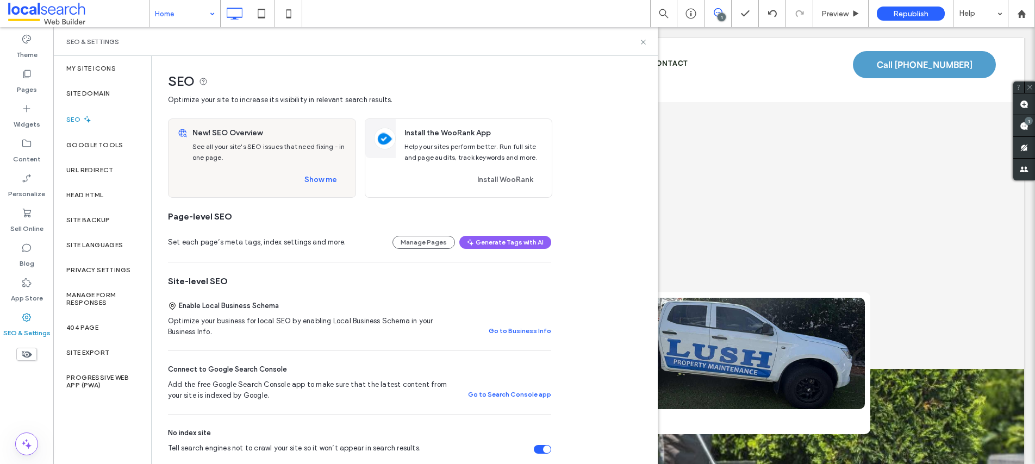
scroll to position [2, 0]
click at [422, 239] on button "Manage Pages" at bounding box center [424, 240] width 63 height 13
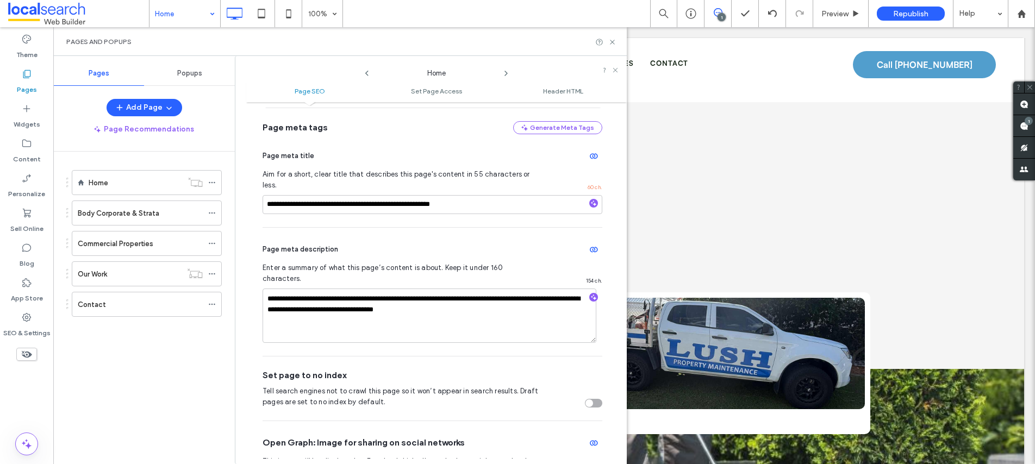
scroll to position [0, 0]
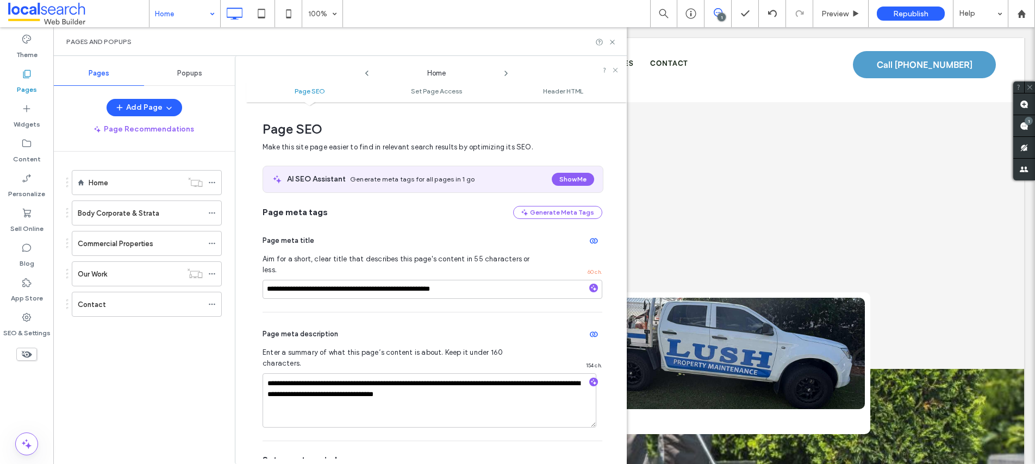
click at [506, 72] on icon at bounding box center [506, 73] width 9 height 9
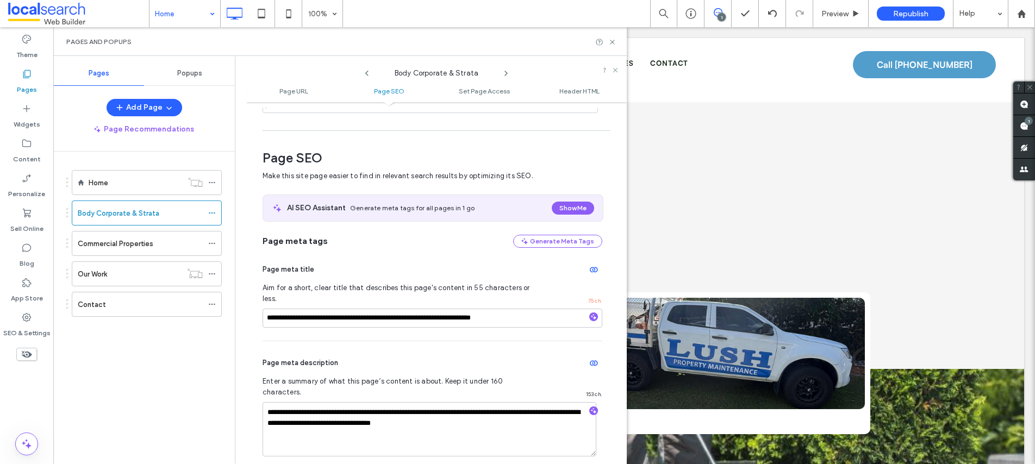
scroll to position [149, 0]
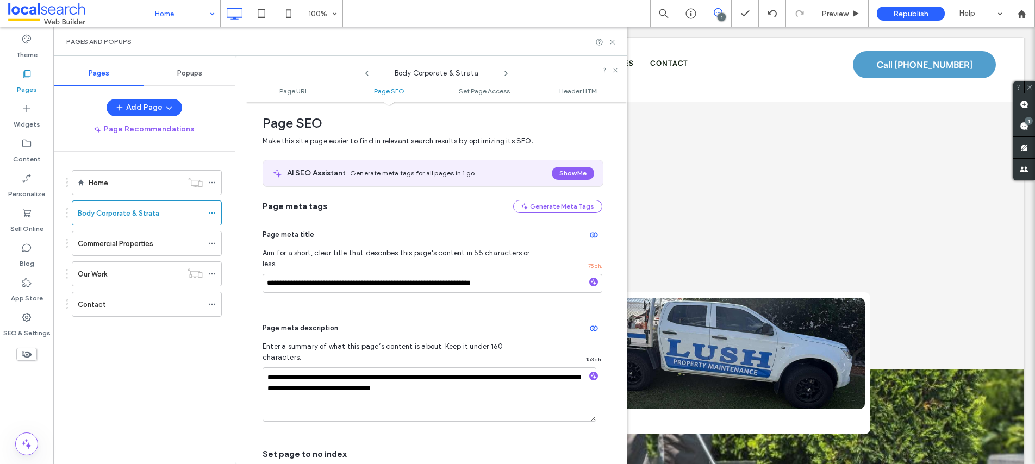
click at [506, 72] on icon at bounding box center [506, 73] width 9 height 9
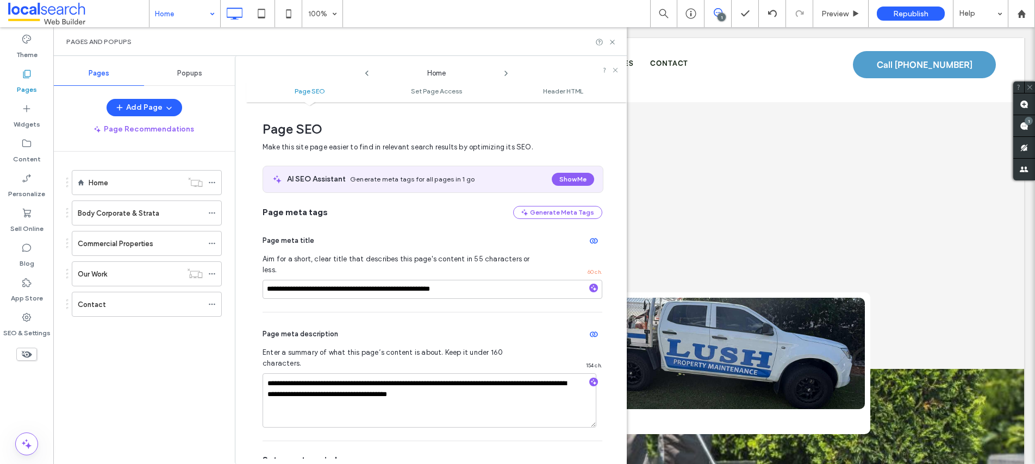
scroll to position [5, 0]
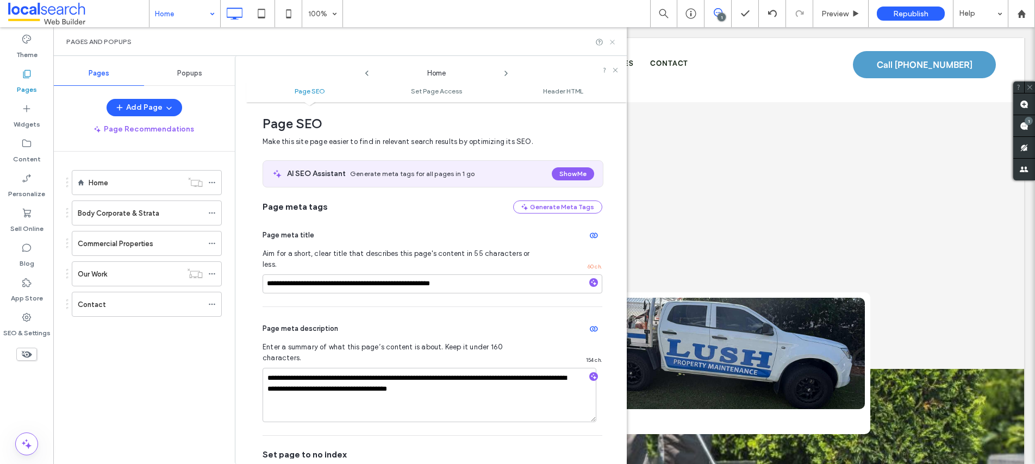
click at [613, 42] on use at bounding box center [612, 42] width 4 height 4
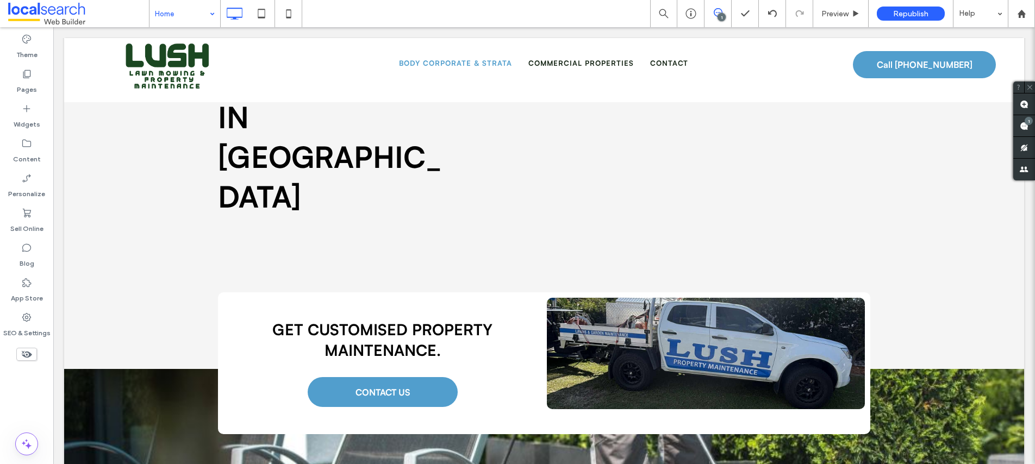
type input "*******"
type input "**"
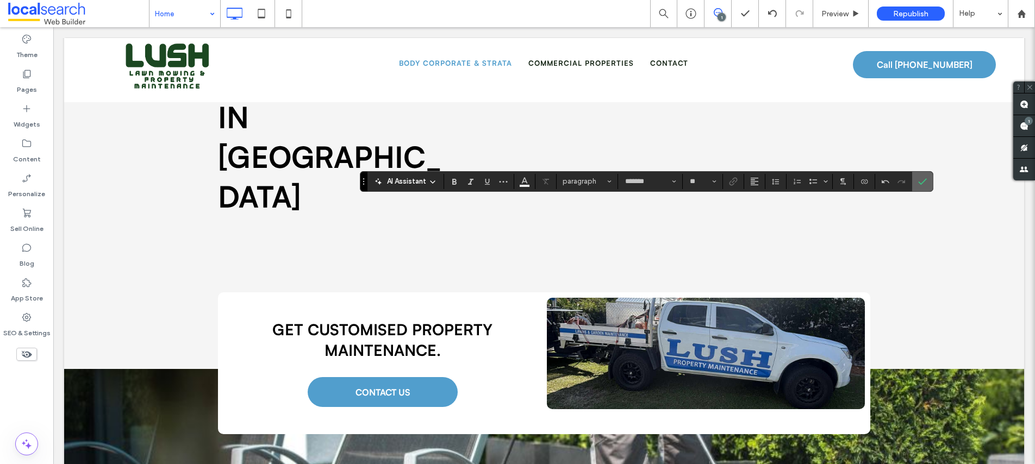
click at [918, 184] on icon "Confirm" at bounding box center [922, 181] width 9 height 9
click at [734, 182] on icon "Link" at bounding box center [733, 181] width 9 height 9
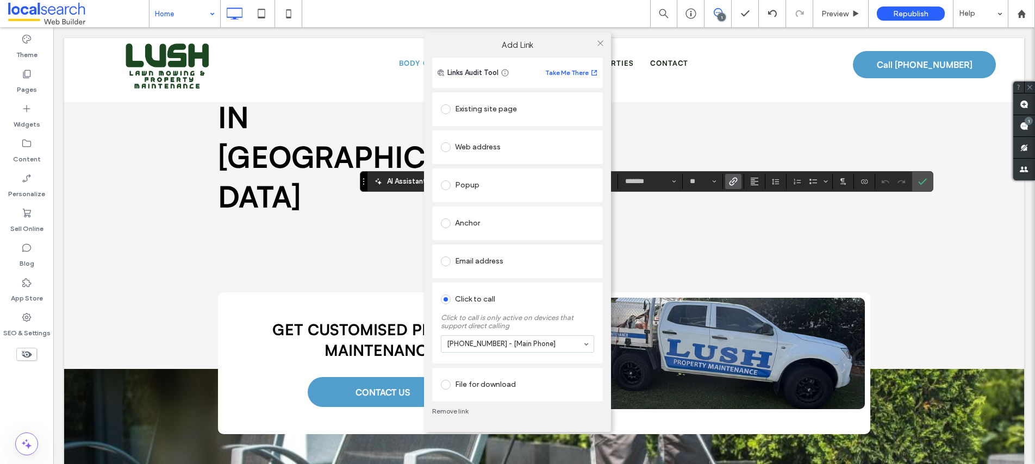
click at [544, 356] on section "0449 838 633 - [Main Phone]" at bounding box center [517, 344] width 153 height 28
click at [603, 44] on icon at bounding box center [600, 43] width 8 height 8
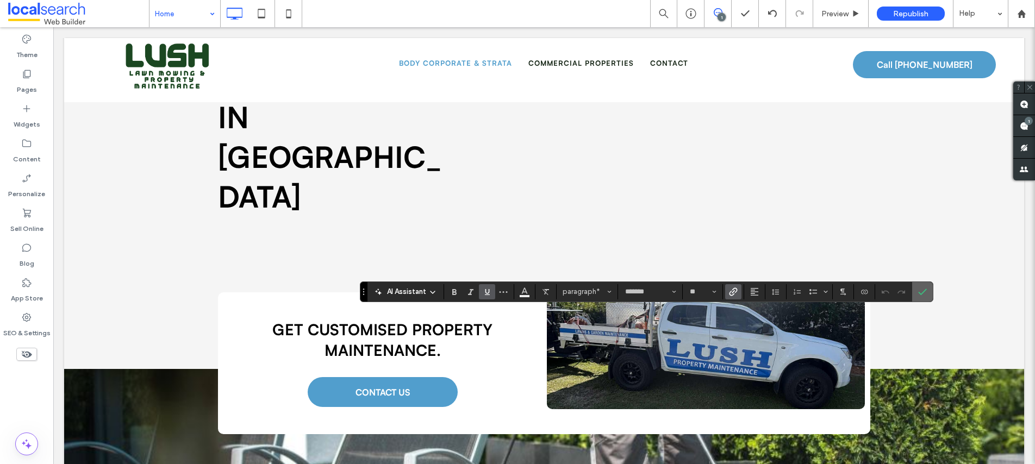
click at [925, 294] on icon "Confirm" at bounding box center [922, 292] width 9 height 9
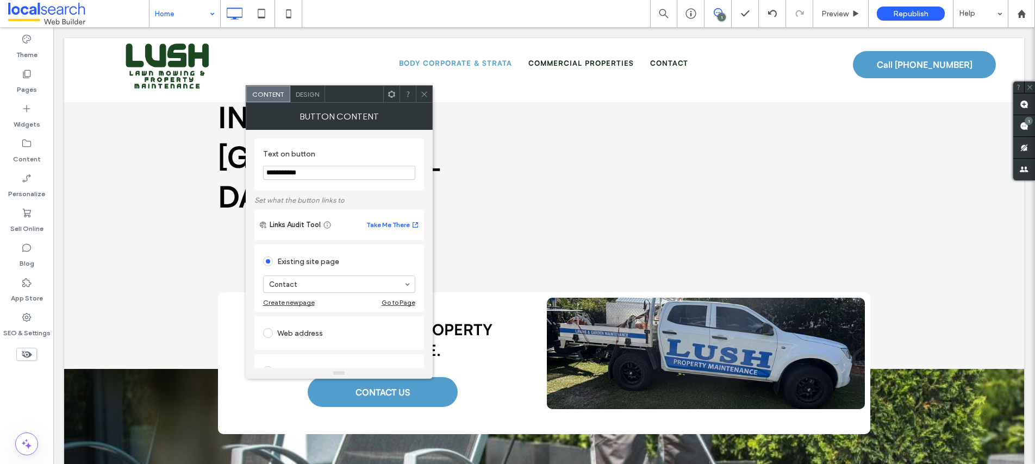
click at [424, 98] on span at bounding box center [424, 94] width 8 height 16
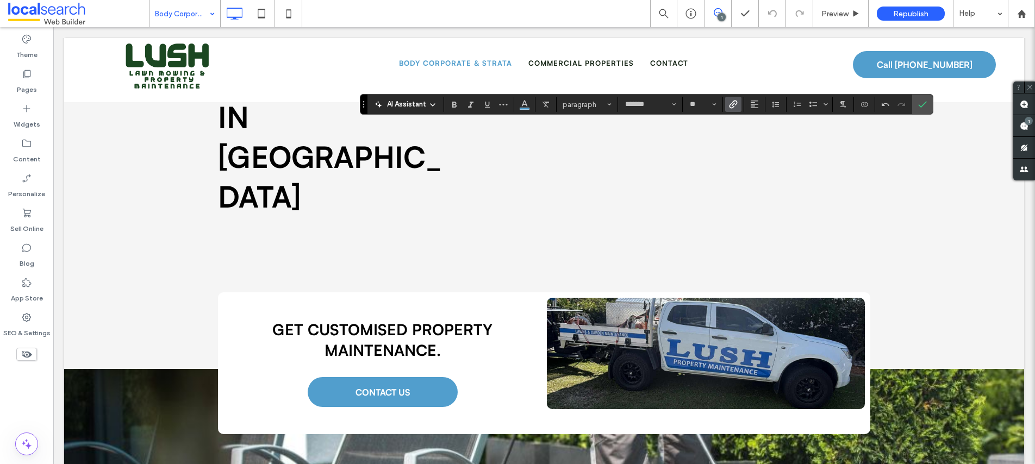
click at [733, 105] on icon "Link" at bounding box center [733, 104] width 9 height 9
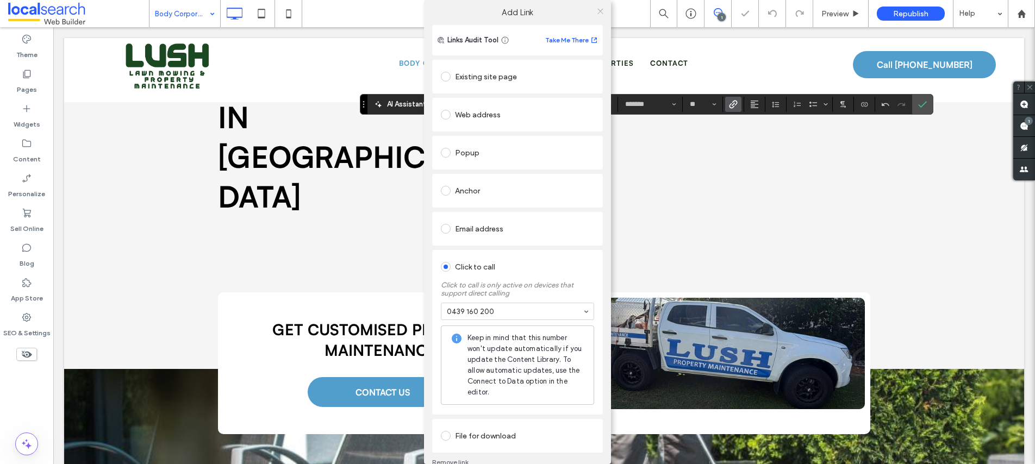
click at [598, 6] on span at bounding box center [600, 11] width 8 height 16
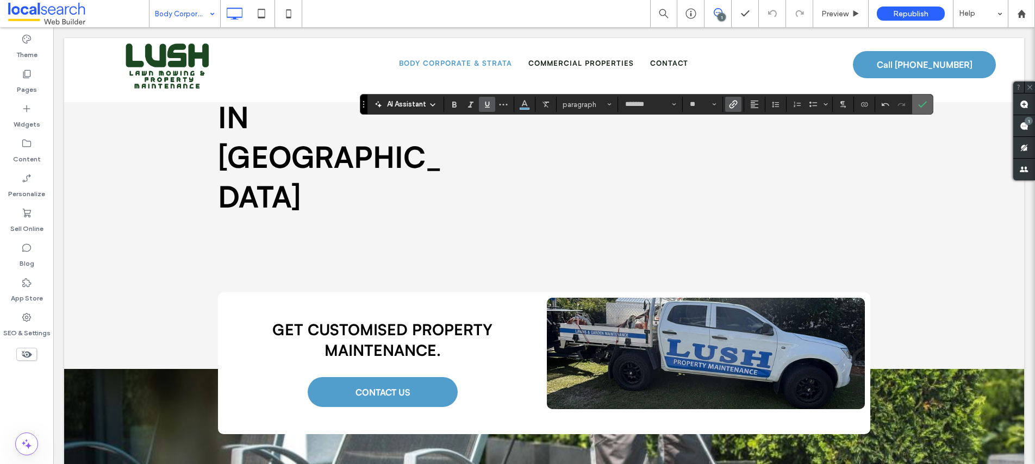
click at [923, 103] on icon "Confirm" at bounding box center [922, 104] width 9 height 9
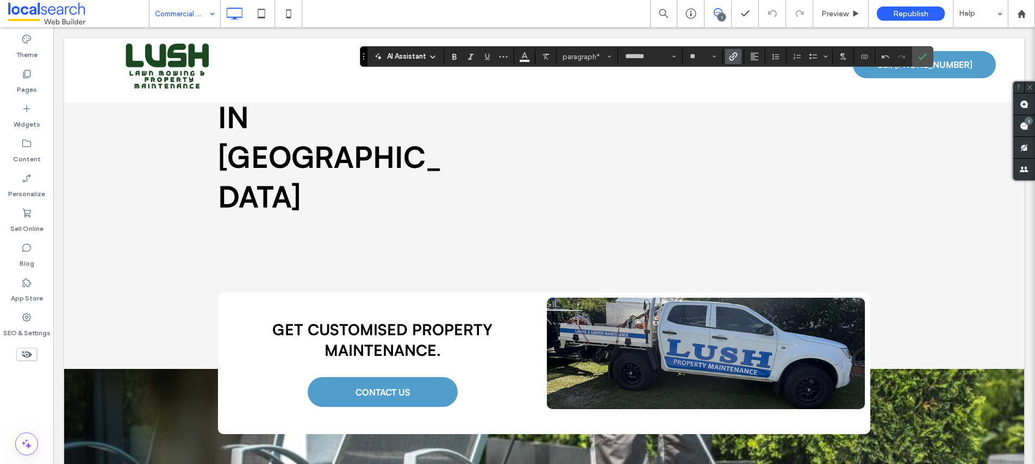
click at [732, 54] on icon "Link" at bounding box center [733, 56] width 9 height 9
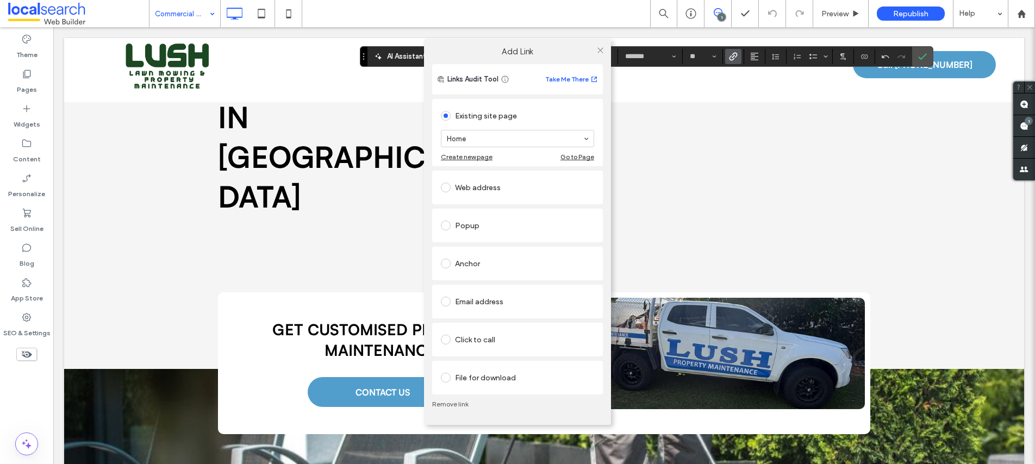
click at [450, 340] on span at bounding box center [446, 340] width 10 height 10
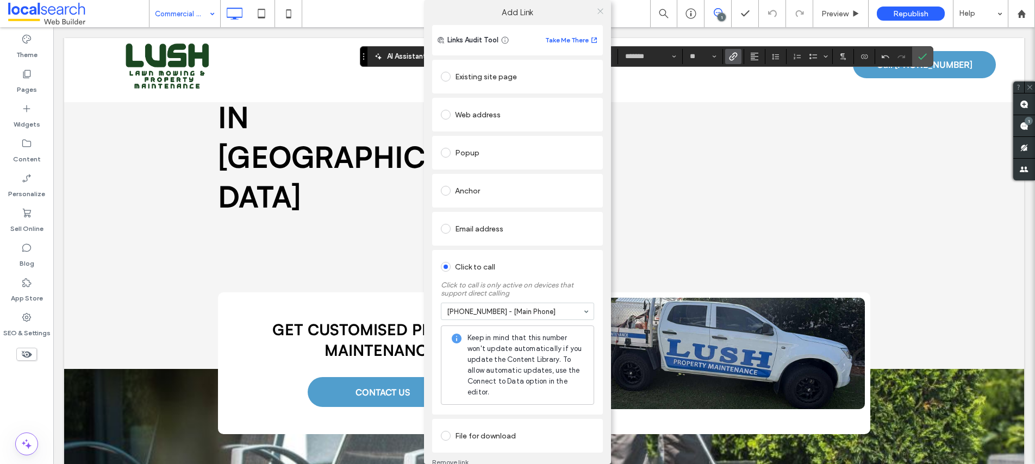
click at [597, 12] on icon at bounding box center [600, 11] width 8 height 8
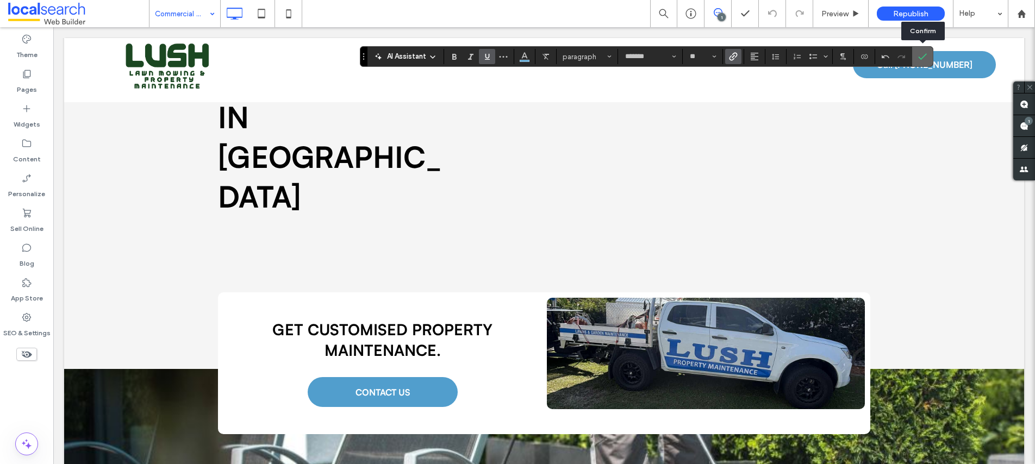
click at [924, 51] on span "Confirm" at bounding box center [922, 56] width 9 height 18
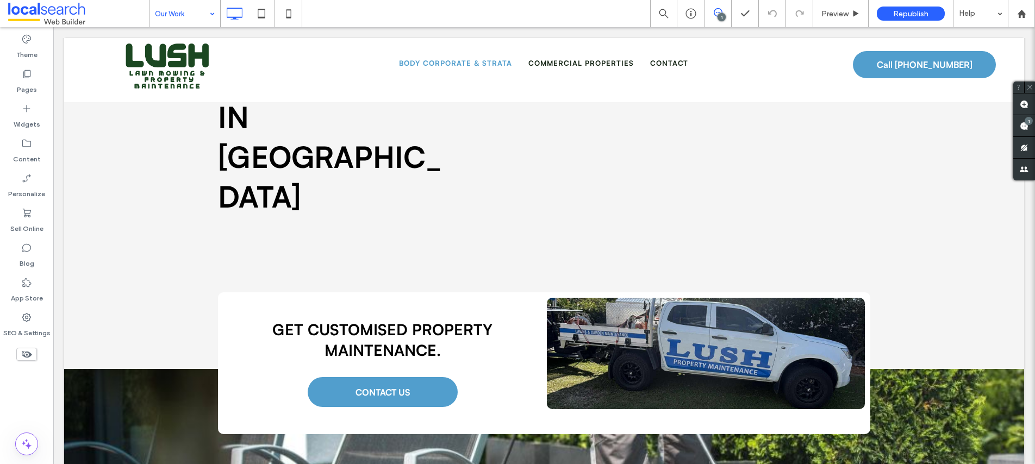
type input "*******"
type input "**"
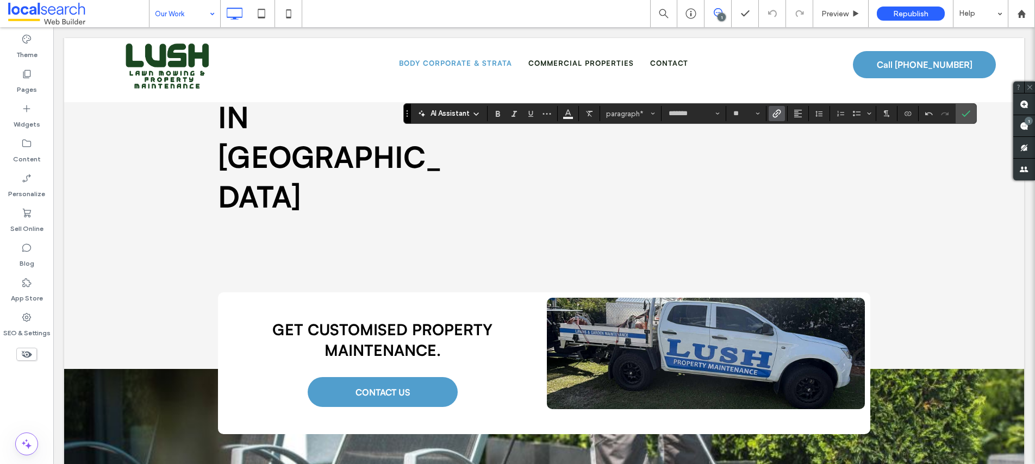
click at [774, 116] on icon "Link" at bounding box center [777, 113] width 9 height 9
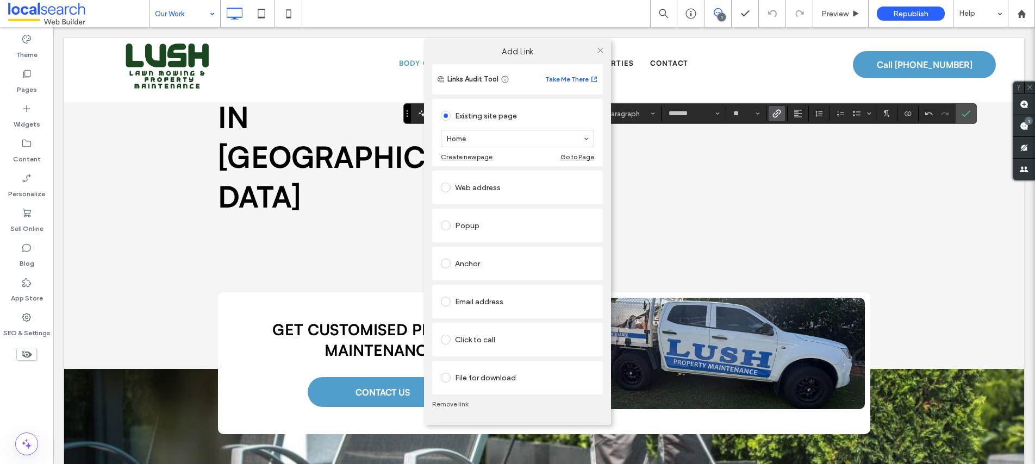
click at [449, 340] on span at bounding box center [446, 340] width 10 height 10
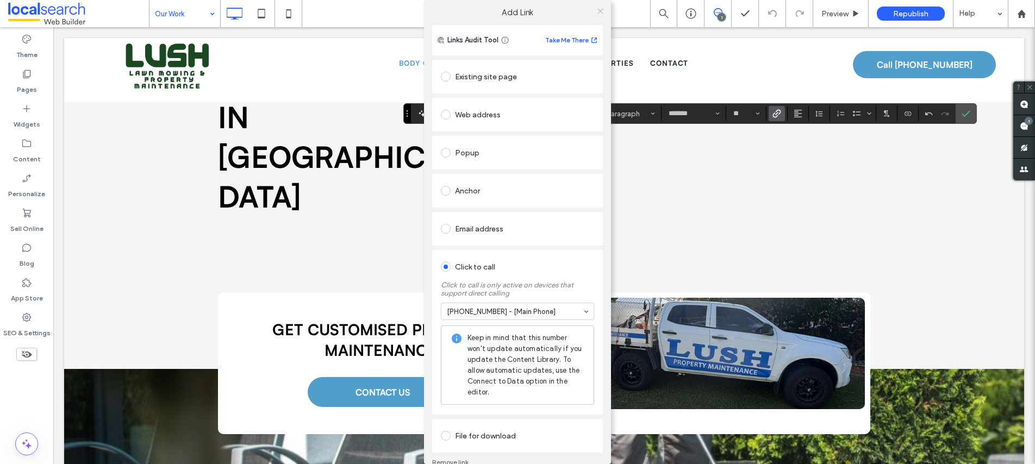
click at [596, 13] on icon at bounding box center [600, 11] width 8 height 8
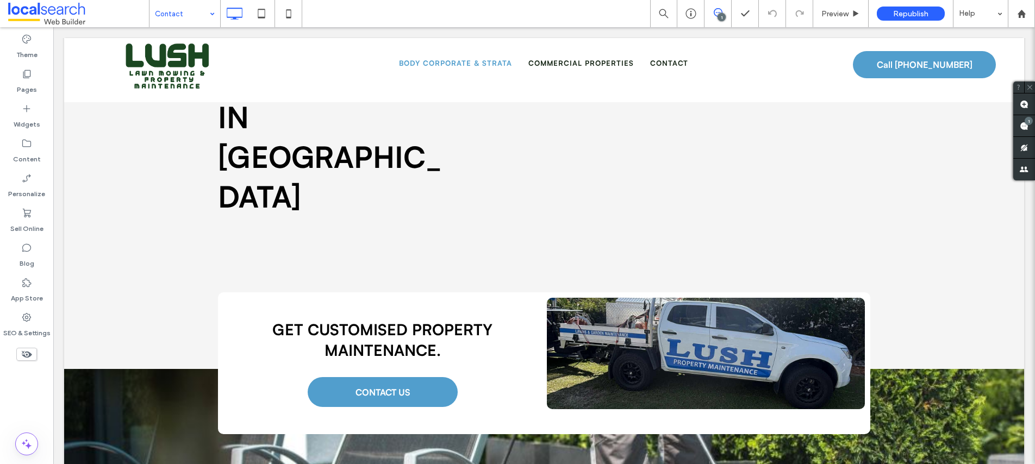
type input "*******"
type input "**"
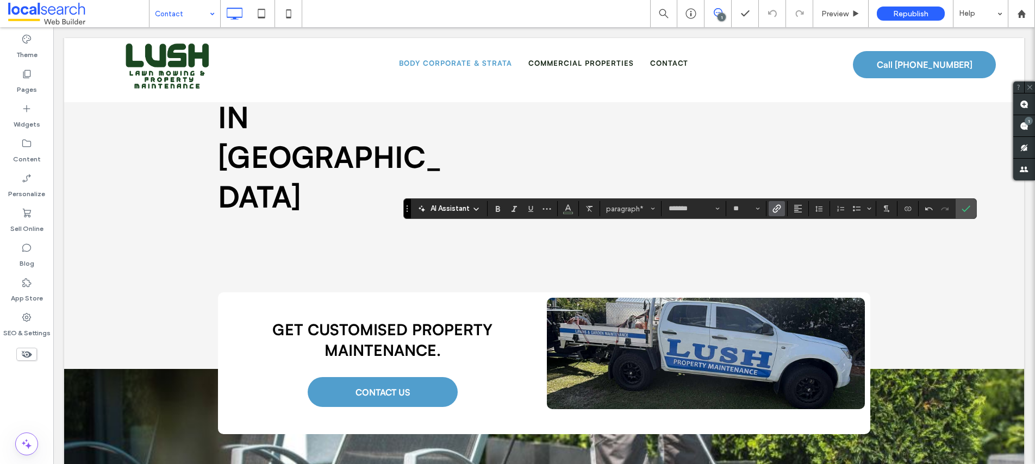
click at [773, 199] on div "AI Assistant paragraph* ******* **" at bounding box center [690, 208] width 574 height 21
click at [776, 209] on icon "Link" at bounding box center [777, 208] width 9 height 9
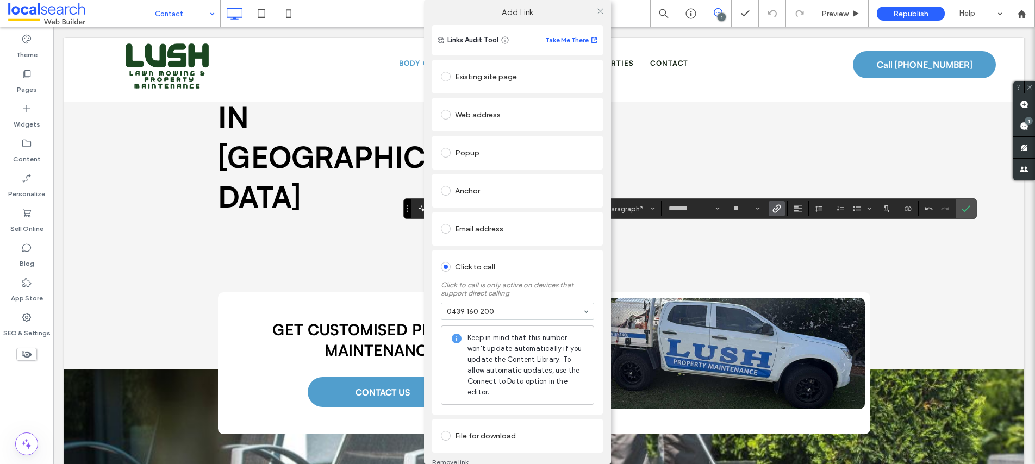
click at [964, 210] on div "Add Link Links Audit Tool Take Me There Existing site page Web address Popup An…" at bounding box center [517, 232] width 1035 height 464
click at [967, 210] on div "Add Link Links Audit Tool Take Me There Existing site page Web address Popup An…" at bounding box center [517, 232] width 1035 height 464
click at [969, 209] on div "Add Link Links Audit Tool Take Me There Existing site page Web address Popup An…" at bounding box center [517, 232] width 1035 height 464
click at [966, 210] on div "Add Link Links Audit Tool Take Me There Existing site page Web address Popup An…" at bounding box center [517, 232] width 1035 height 464
click at [596, 9] on icon at bounding box center [600, 11] width 8 height 8
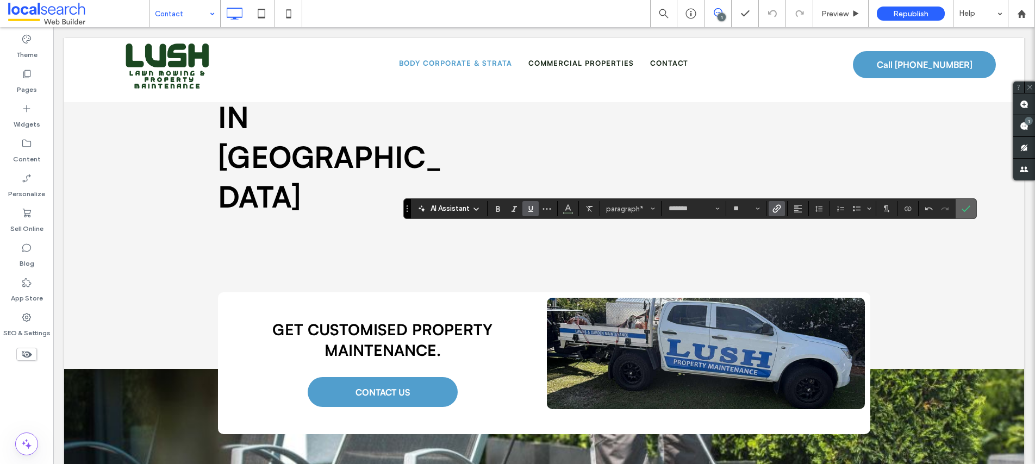
click at [965, 209] on icon "Confirm" at bounding box center [966, 208] width 9 height 9
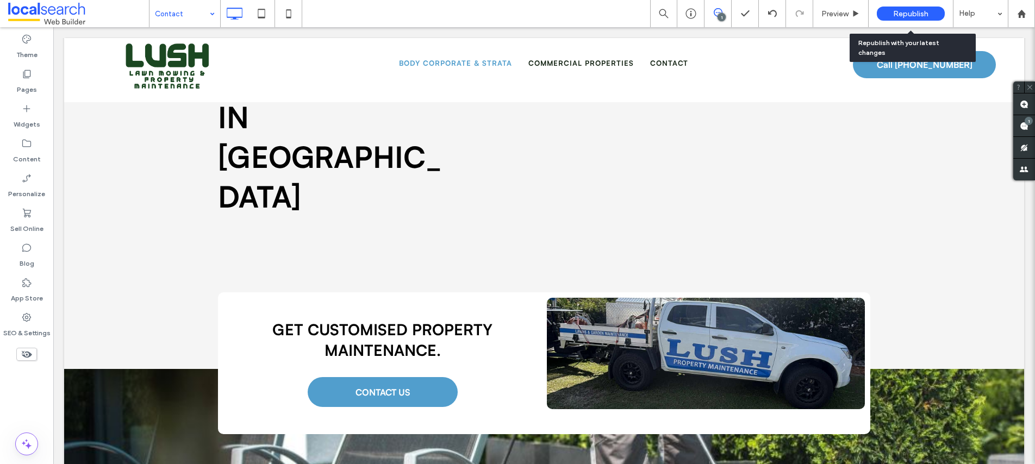
click at [896, 10] on span "Republish" at bounding box center [910, 13] width 35 height 9
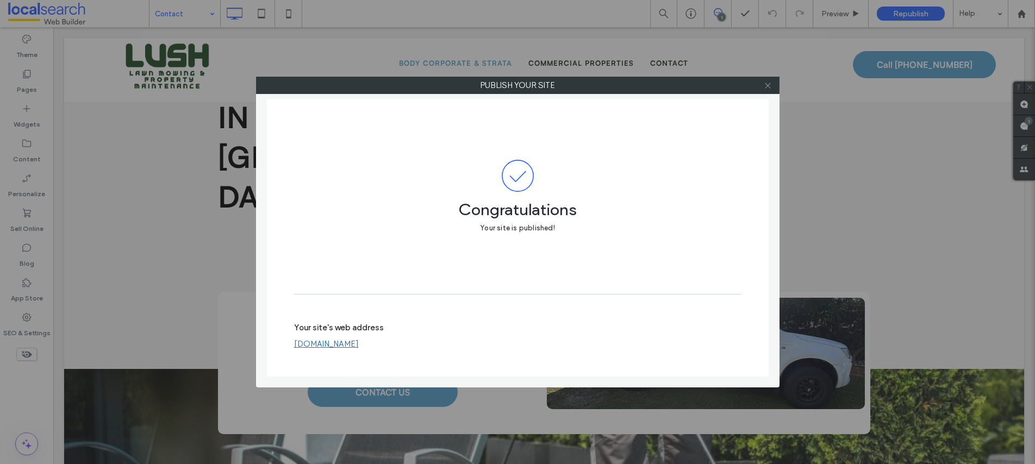
click at [768, 85] on use at bounding box center [767, 85] width 5 height 5
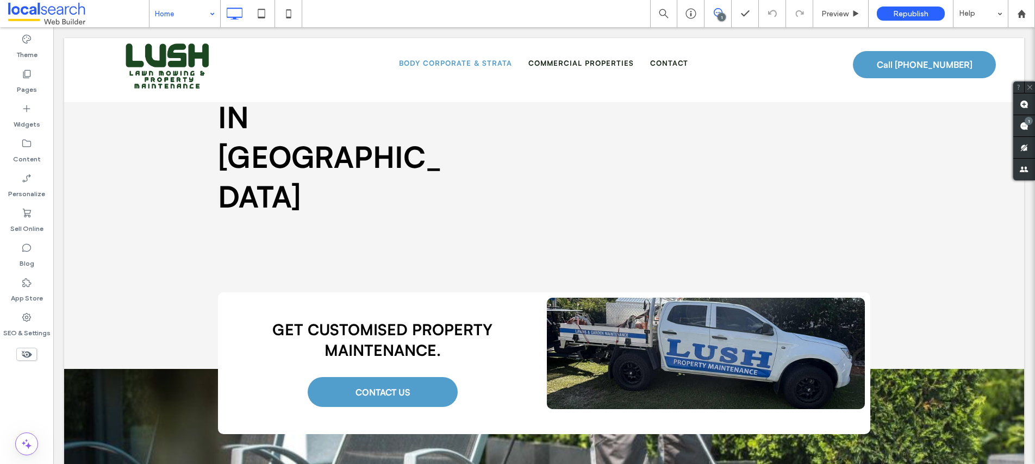
click at [172, 14] on input at bounding box center [182, 13] width 54 height 27
click at [177, 14] on input at bounding box center [182, 13] width 54 height 27
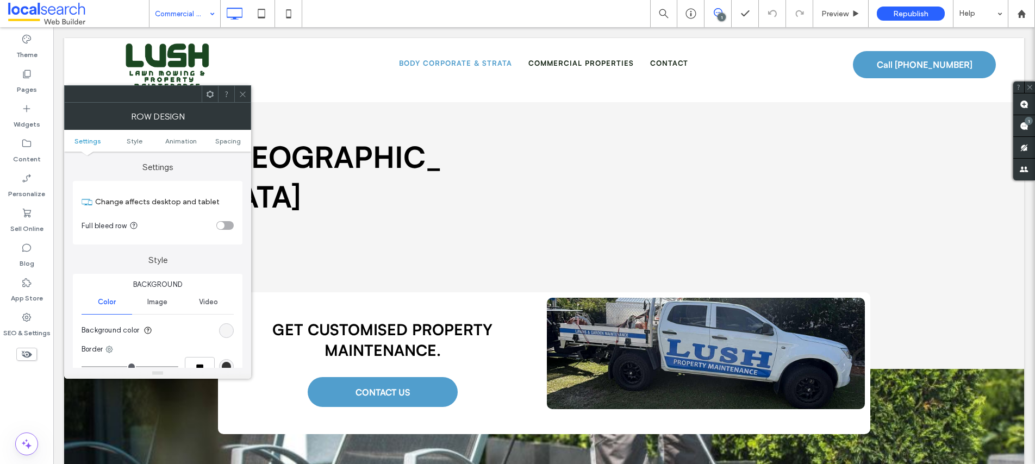
click at [243, 94] on use at bounding box center [242, 93] width 5 height 5
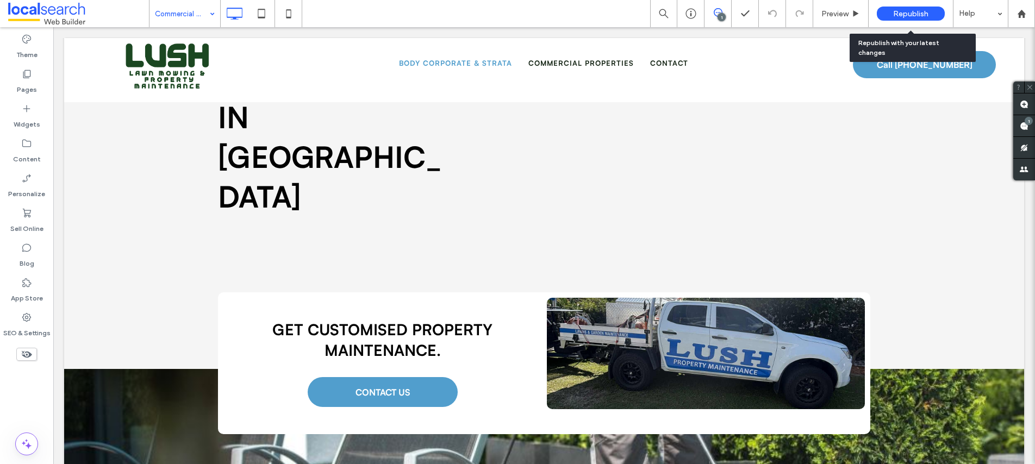
click at [888, 9] on div "Republish" at bounding box center [911, 14] width 68 height 14
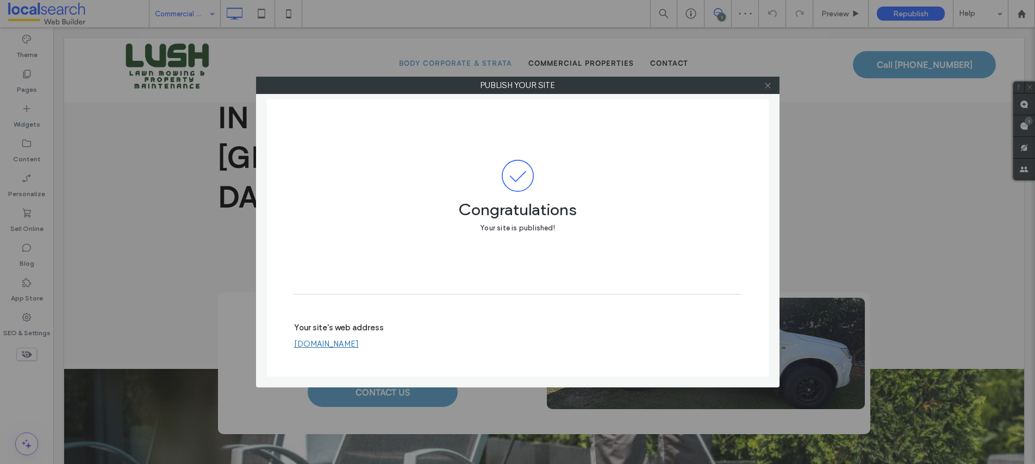
click at [769, 86] on icon at bounding box center [768, 86] width 8 height 8
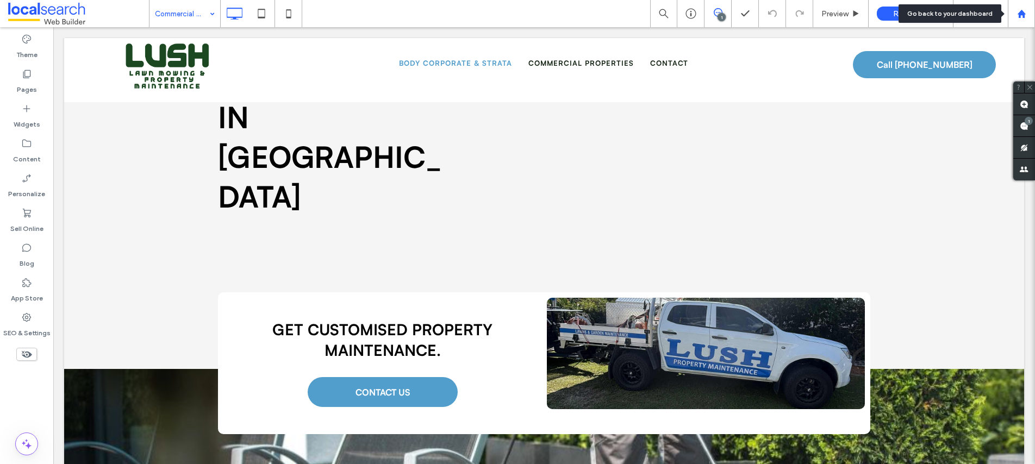
click at [1020, 11] on use at bounding box center [1021, 13] width 8 height 8
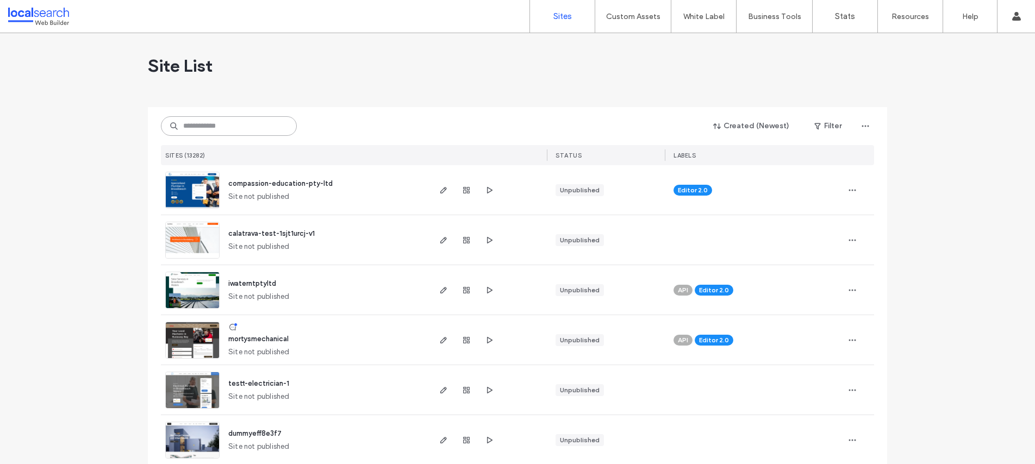
click at [191, 126] on input at bounding box center [229, 126] width 136 height 20
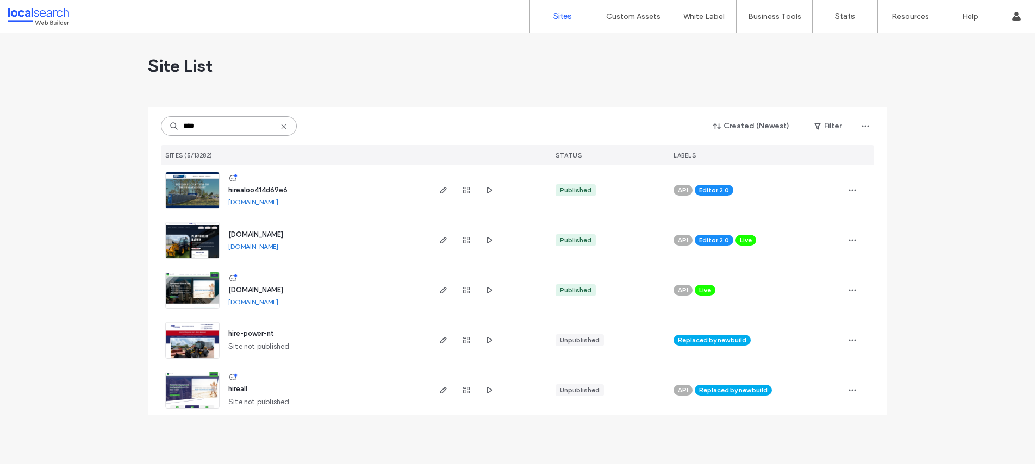
drag, startPoint x: 200, startPoint y: 128, endPoint x: 149, endPoint y: 122, distance: 51.4
click at [155, 122] on div "**** Created (Newest) Filter SITES (5/13282) STATUS LABELS hirealoo414d69e6 hir…" at bounding box center [517, 261] width 739 height 308
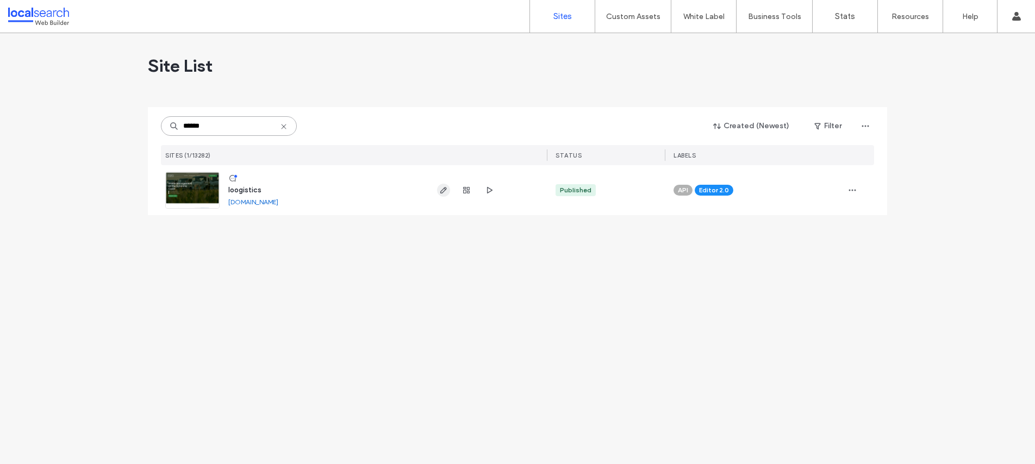
type input "******"
click at [441, 188] on icon "button" at bounding box center [443, 190] width 9 height 9
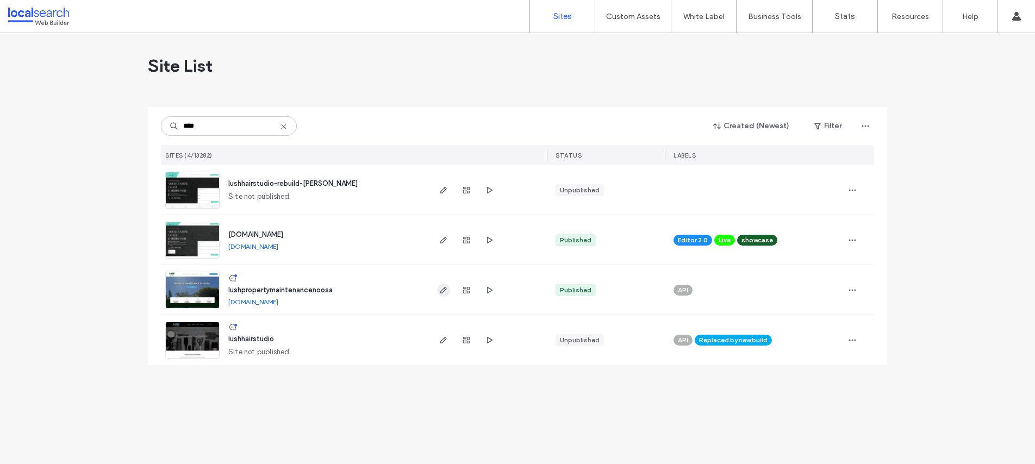
type input "****"
click at [444, 288] on use "button" at bounding box center [443, 290] width 7 height 7
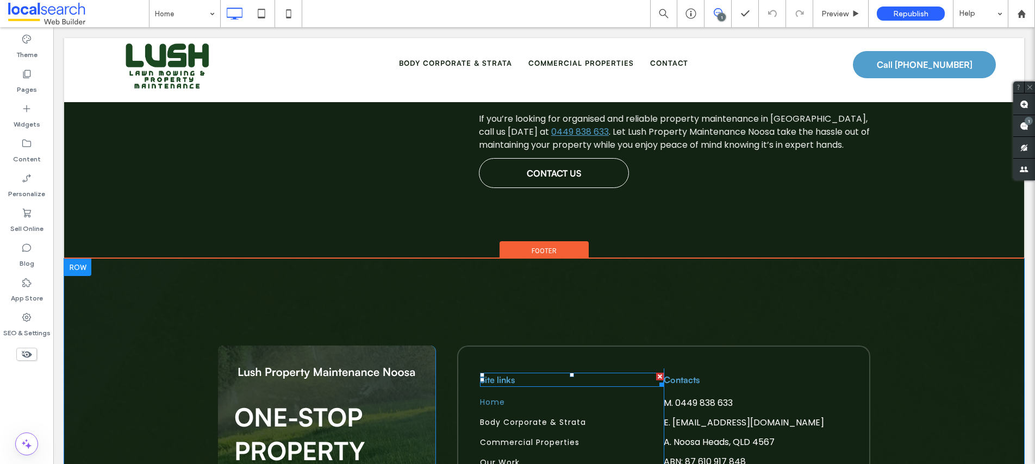
scroll to position [2107, 0]
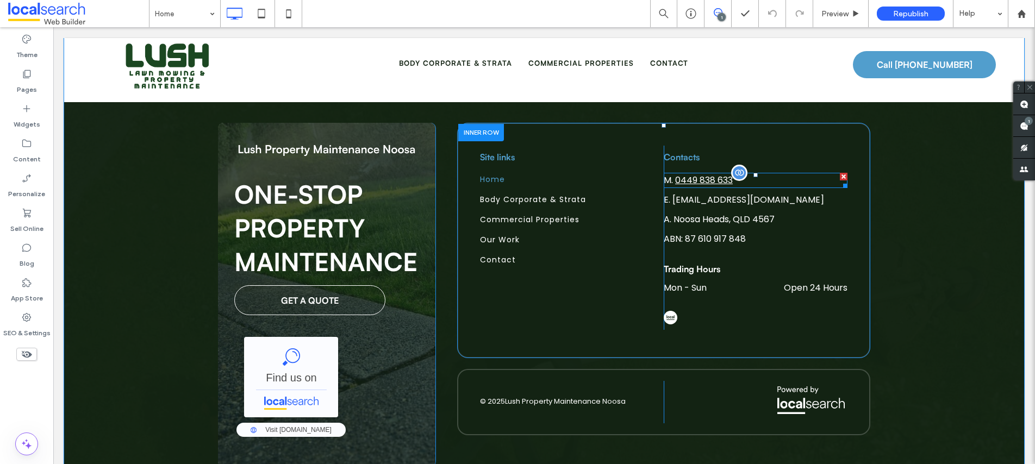
click at [715, 174] on span "0449 838 633" at bounding box center [704, 180] width 58 height 13
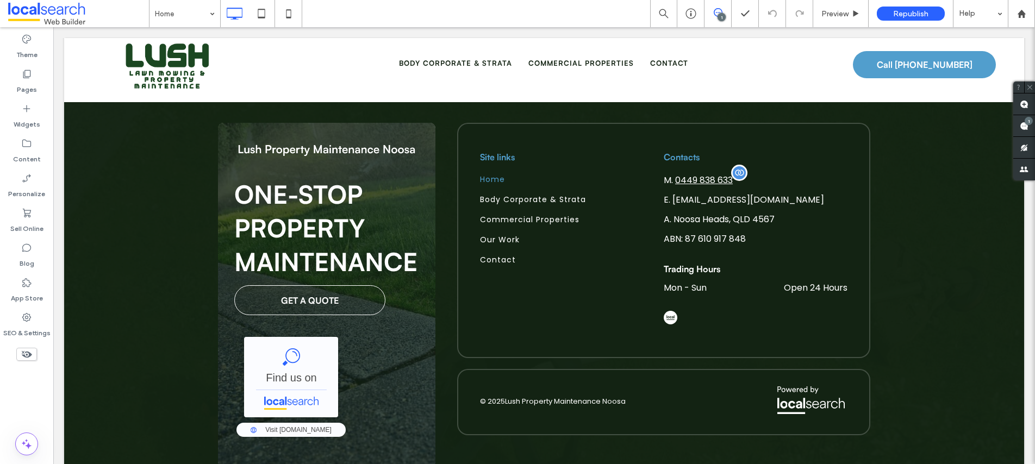
click at [708, 174] on span "0449 838 633" at bounding box center [704, 180] width 58 height 13
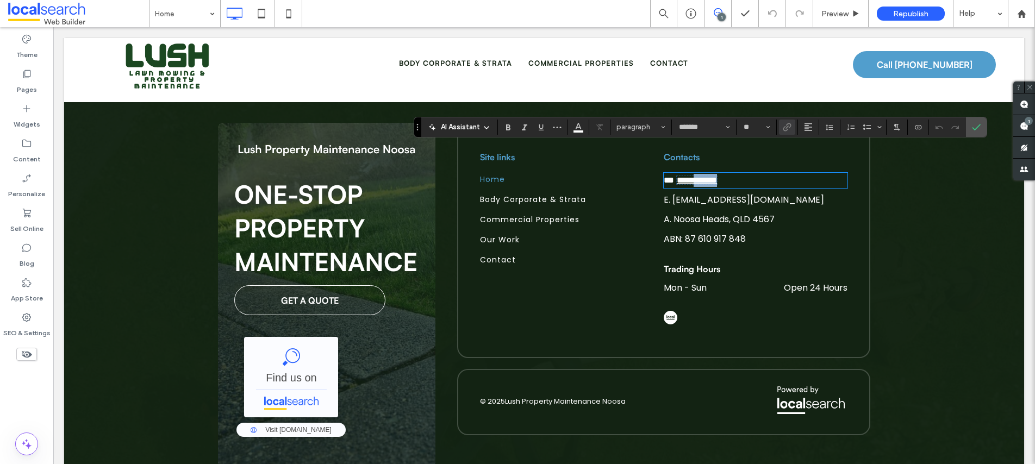
drag, startPoint x: 676, startPoint y: 153, endPoint x: 731, endPoint y: 155, distance: 55.5
click at [717, 176] on span "**********" at bounding box center [697, 180] width 40 height 8
click at [676, 176] on span "**********" at bounding box center [696, 180] width 41 height 9
drag, startPoint x: 673, startPoint y: 153, endPoint x: 719, endPoint y: 154, distance: 45.7
click at [718, 176] on span "**********" at bounding box center [696, 180] width 41 height 9
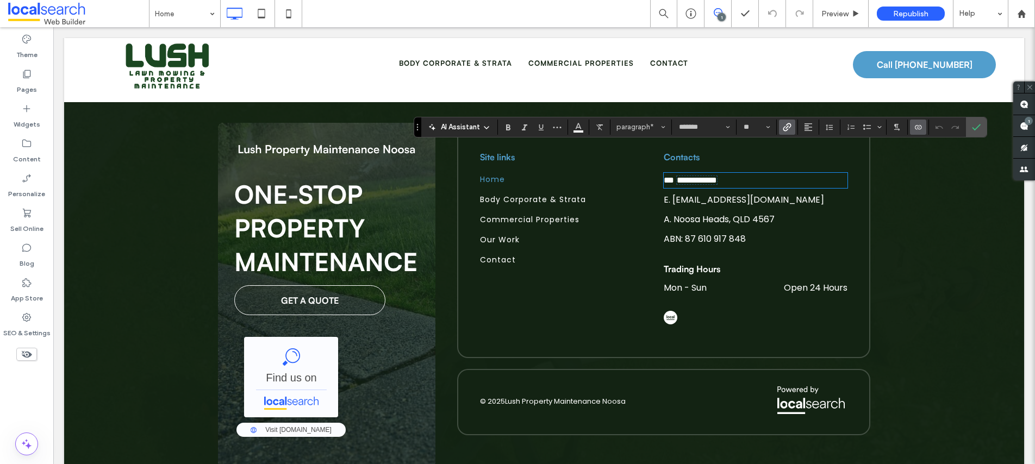
click at [786, 128] on use "Link" at bounding box center [787, 127] width 8 height 8
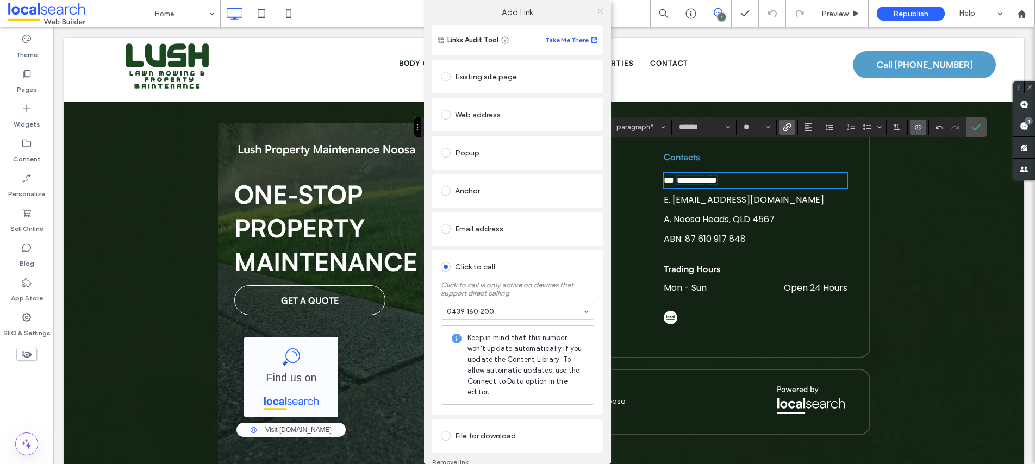
click at [600, 10] on icon at bounding box center [600, 11] width 8 height 8
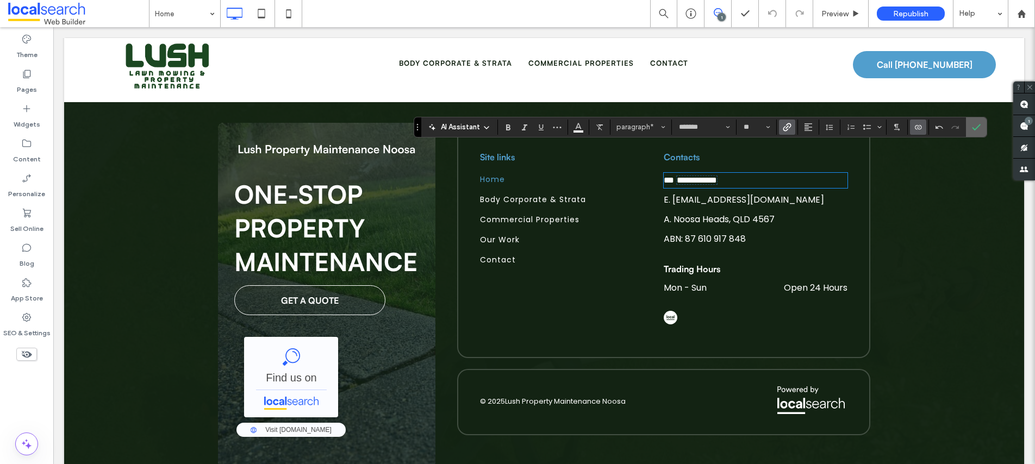
drag, startPoint x: 975, startPoint y: 125, endPoint x: 922, endPoint y: 98, distance: 59.8
click at [975, 125] on icon "Confirm" at bounding box center [976, 127] width 9 height 9
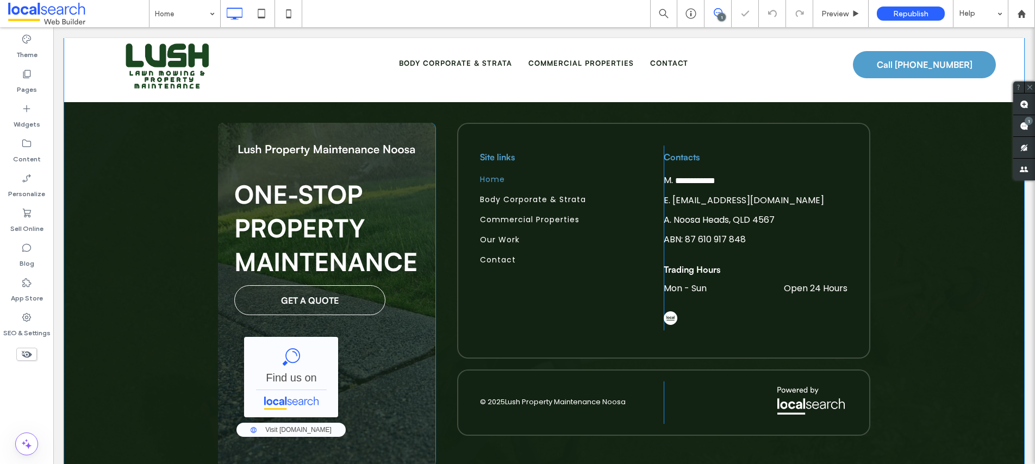
click at [959, 196] on div "**********" at bounding box center [544, 279] width 960 height 486
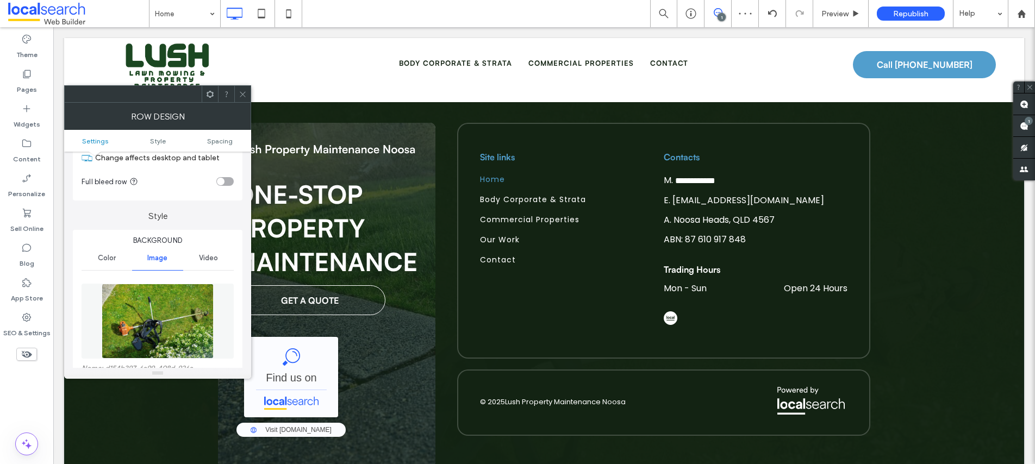
scroll to position [96, 0]
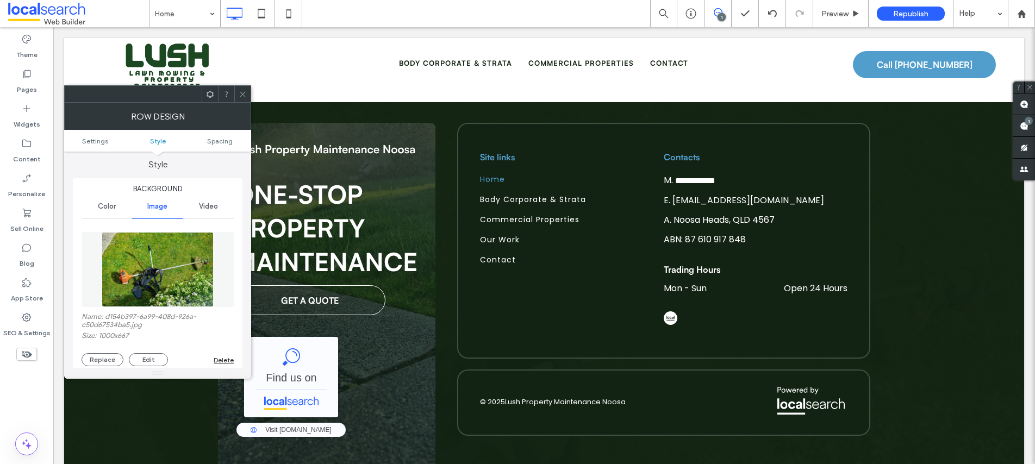
click at [244, 92] on use at bounding box center [242, 93] width 5 height 5
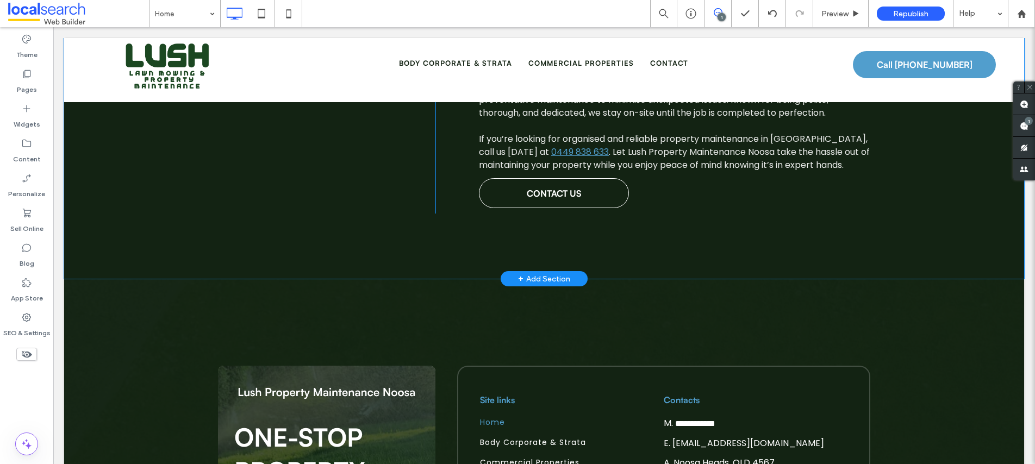
scroll to position [1640, 0]
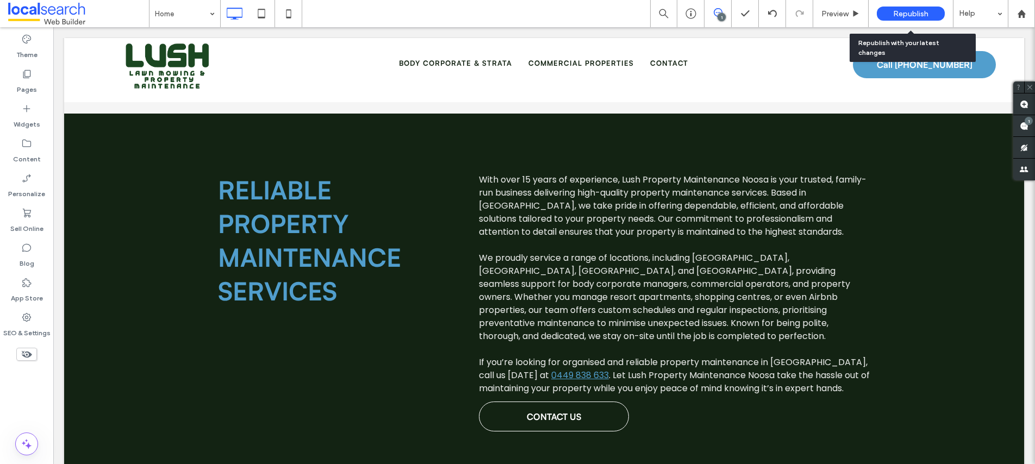
click at [903, 9] on span "Republish" at bounding box center [910, 13] width 35 height 9
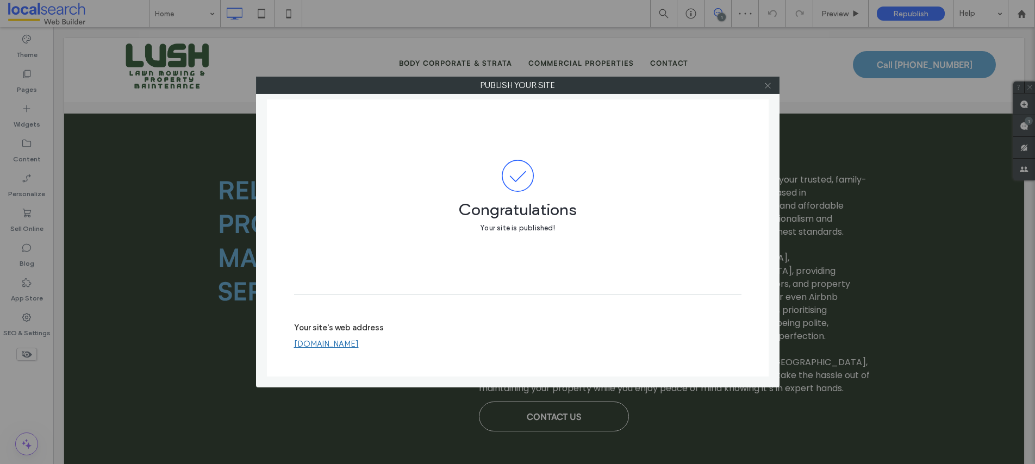
click at [770, 83] on icon at bounding box center [768, 86] width 8 height 8
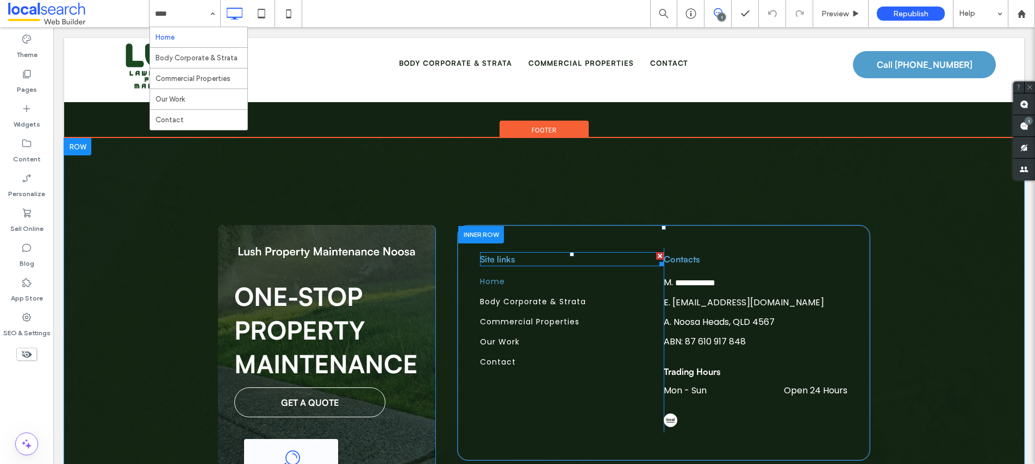
scroll to position [2007, 0]
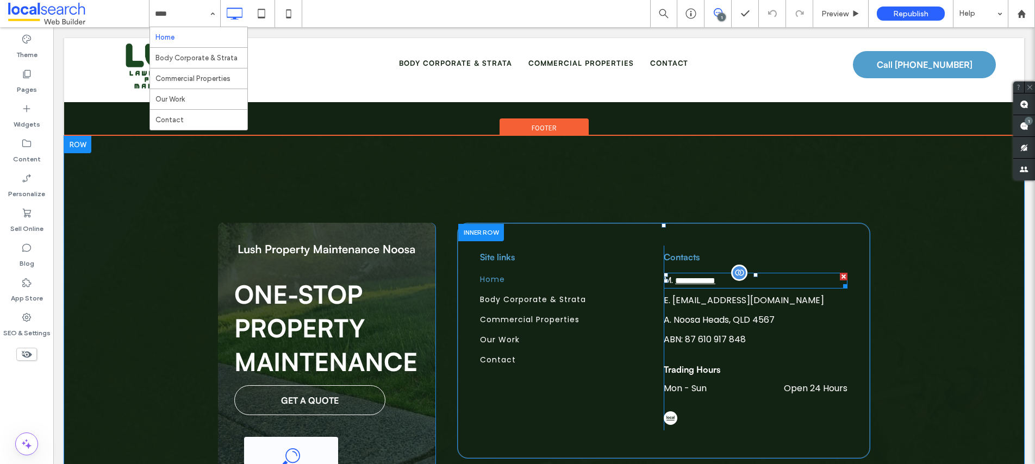
click at [702, 277] on span "**********" at bounding box center [695, 281] width 40 height 8
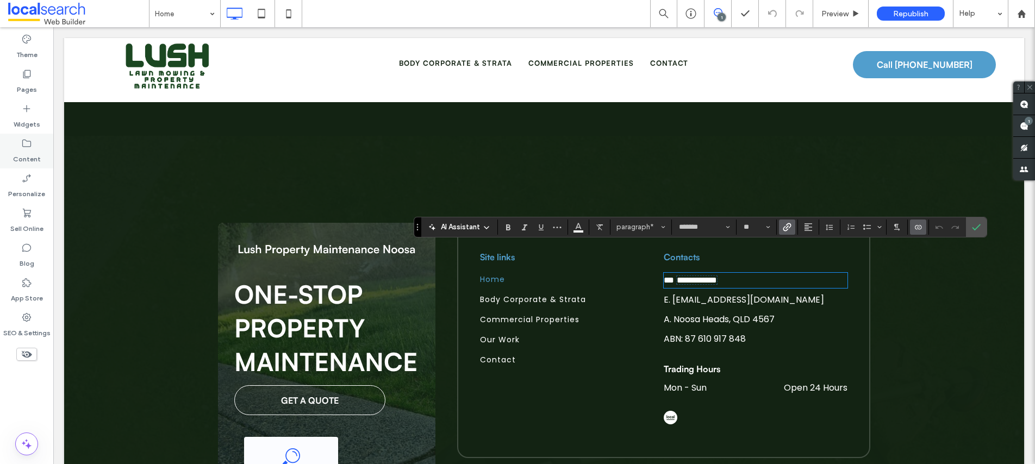
click at [35, 150] on label "Content" at bounding box center [27, 156] width 28 height 15
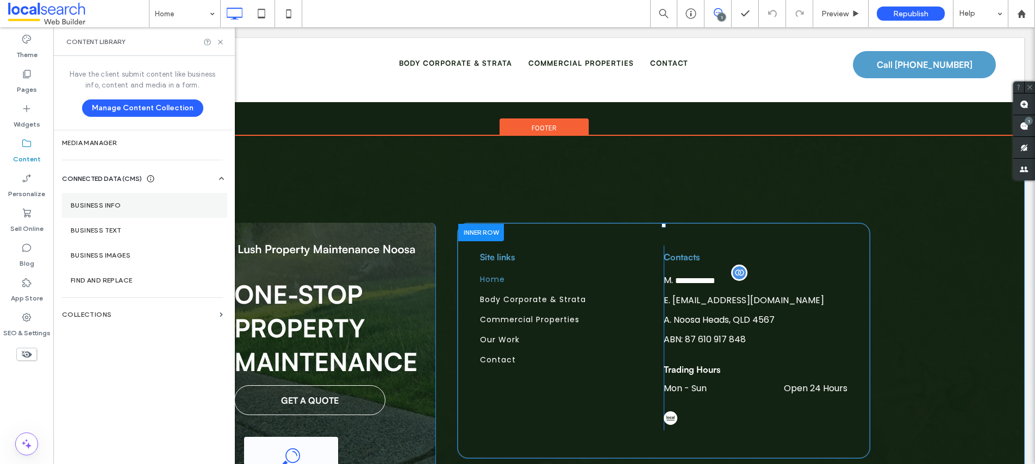
click at [111, 209] on label "Business Info" at bounding box center [145, 206] width 148 height 8
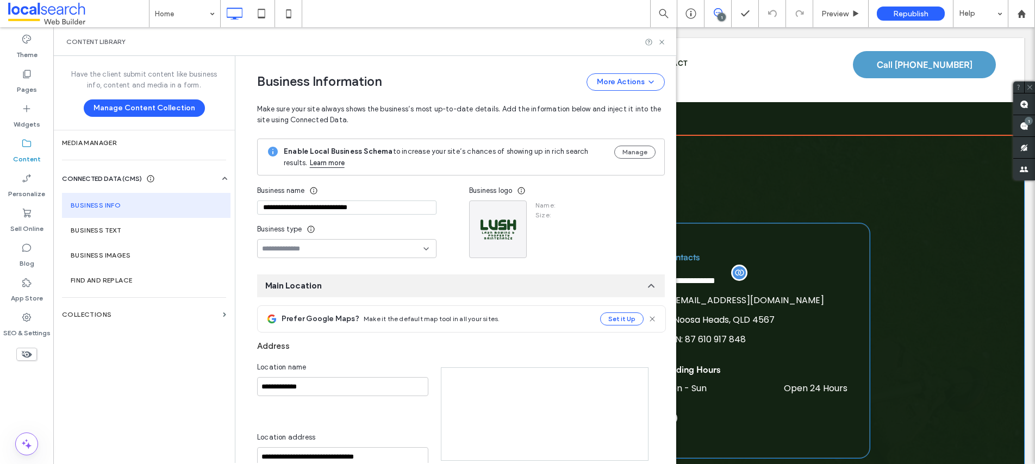
type input "**********"
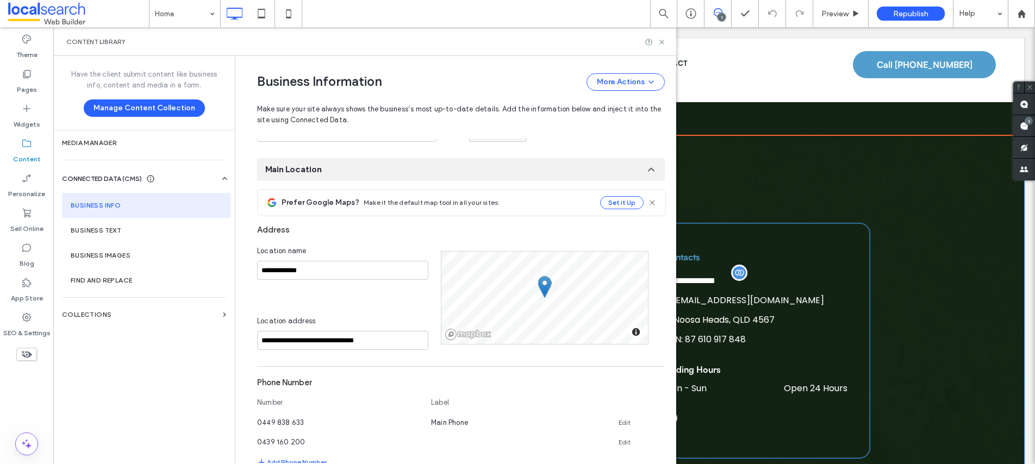
scroll to position [127, 0]
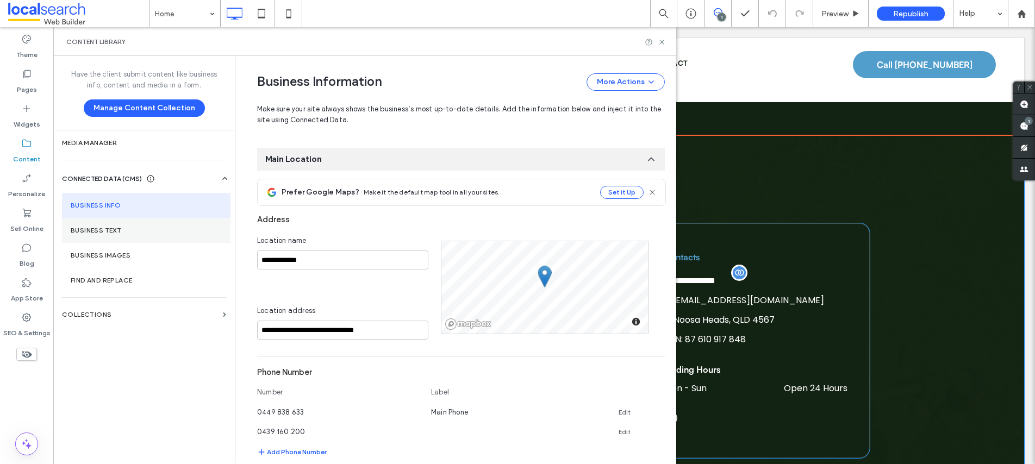
click at [121, 235] on section "Business Text" at bounding box center [146, 230] width 169 height 25
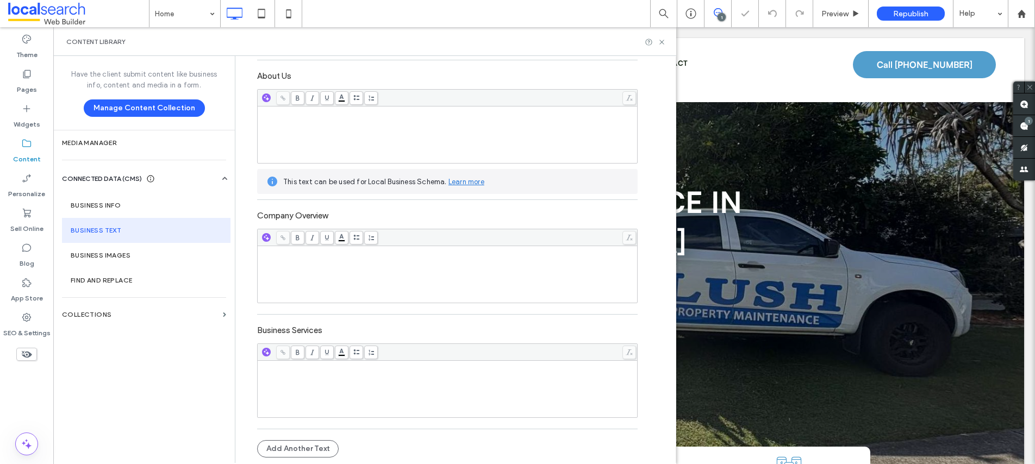
scroll to position [0, 0]
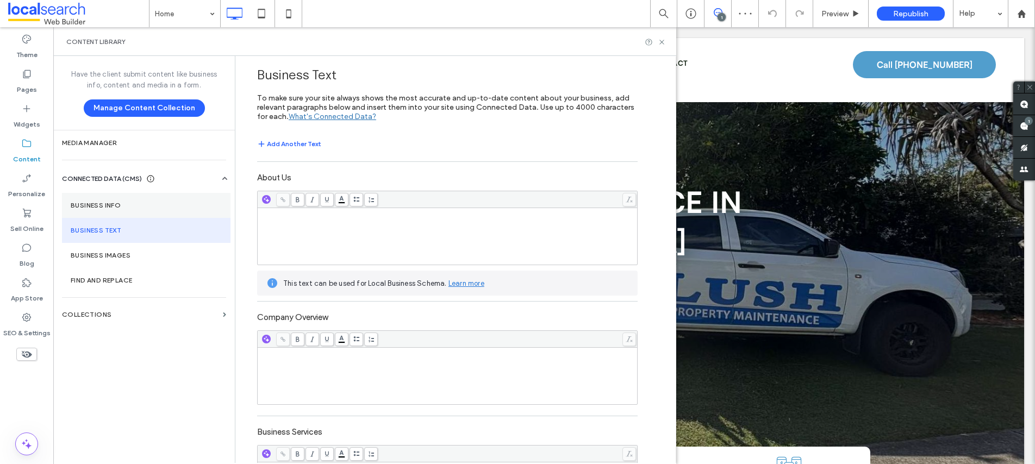
click at [94, 203] on label "Business Info" at bounding box center [146, 206] width 151 height 8
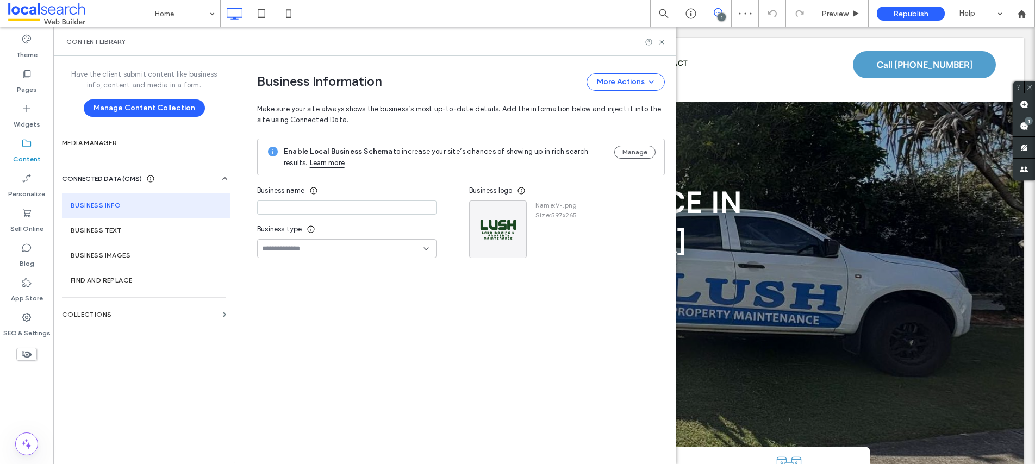
type input "**********"
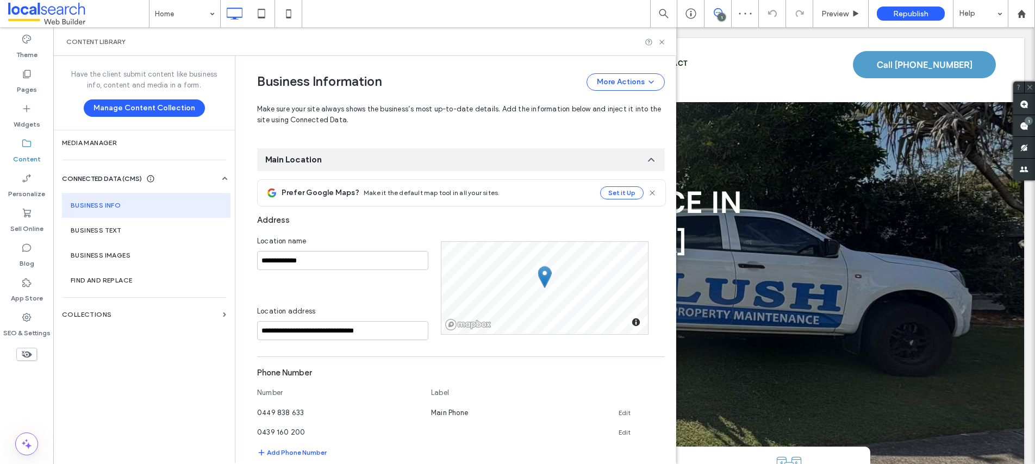
scroll to position [127, 0]
click at [656, 428] on icon at bounding box center [660, 430] width 9 height 9
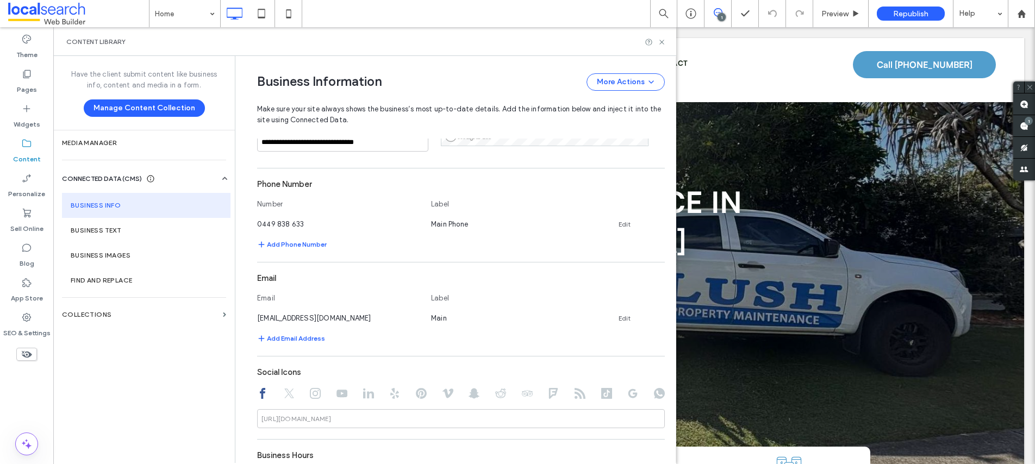
scroll to position [318, 0]
click at [659, 43] on icon at bounding box center [662, 42] width 8 height 8
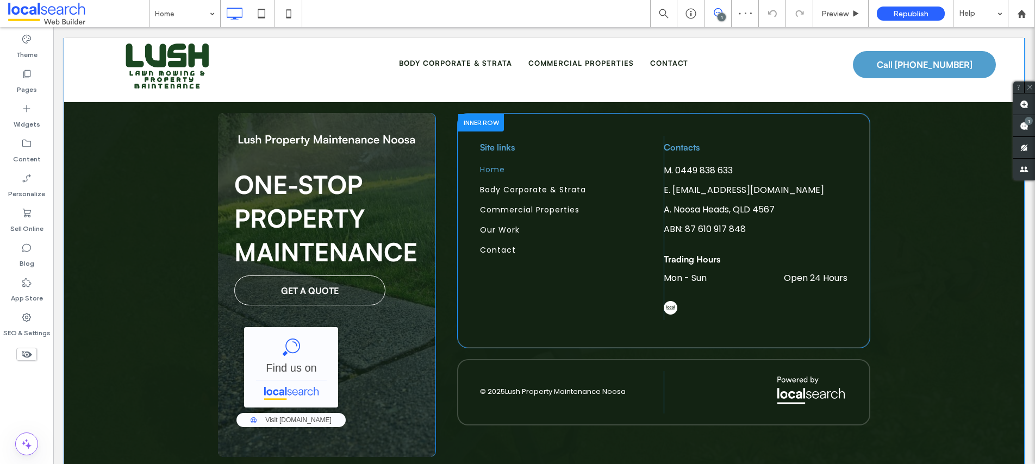
scroll to position [2110, 0]
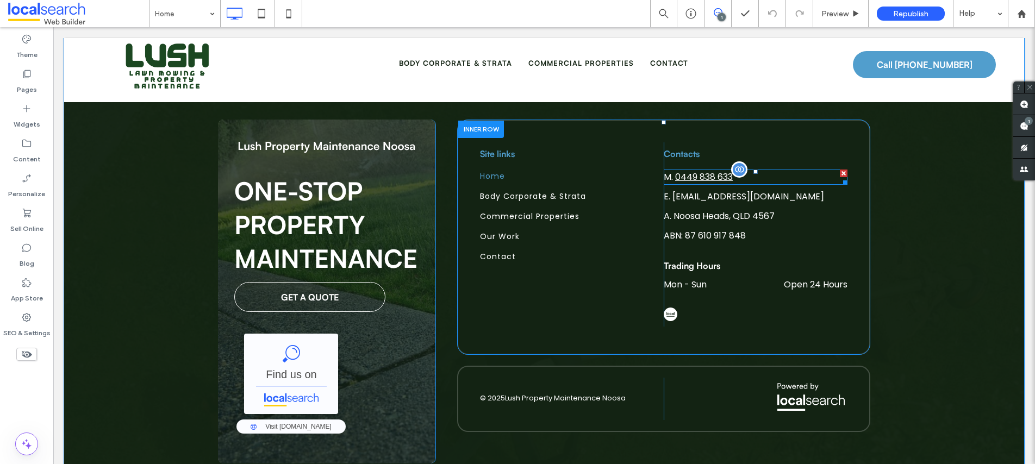
click at [713, 171] on span "0449 838 633" at bounding box center [704, 177] width 58 height 13
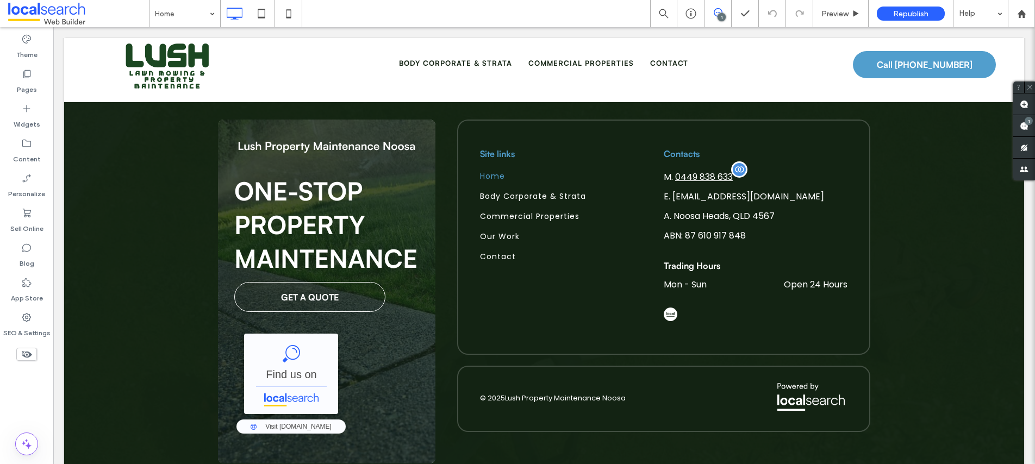
type input "*******"
type input "**"
click at [713, 173] on span "**********" at bounding box center [697, 177] width 40 height 8
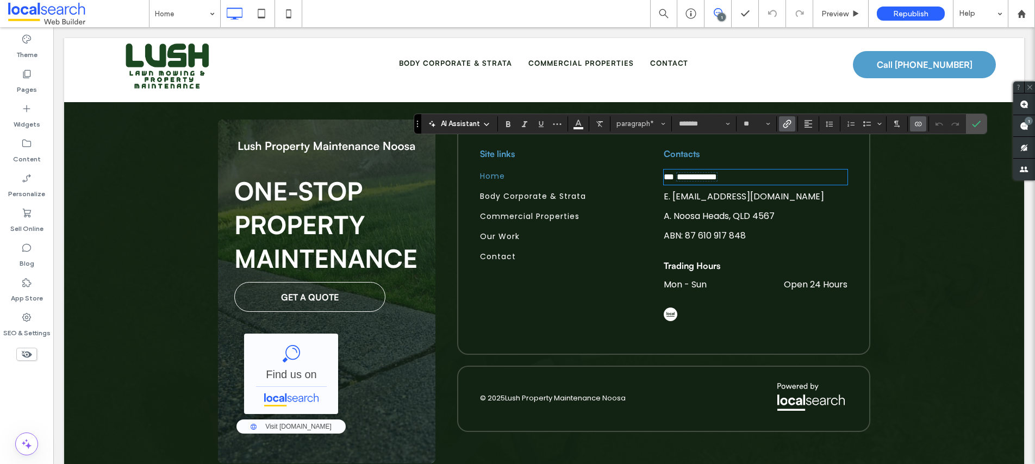
click at [784, 125] on icon "Link" at bounding box center [787, 124] width 9 height 9
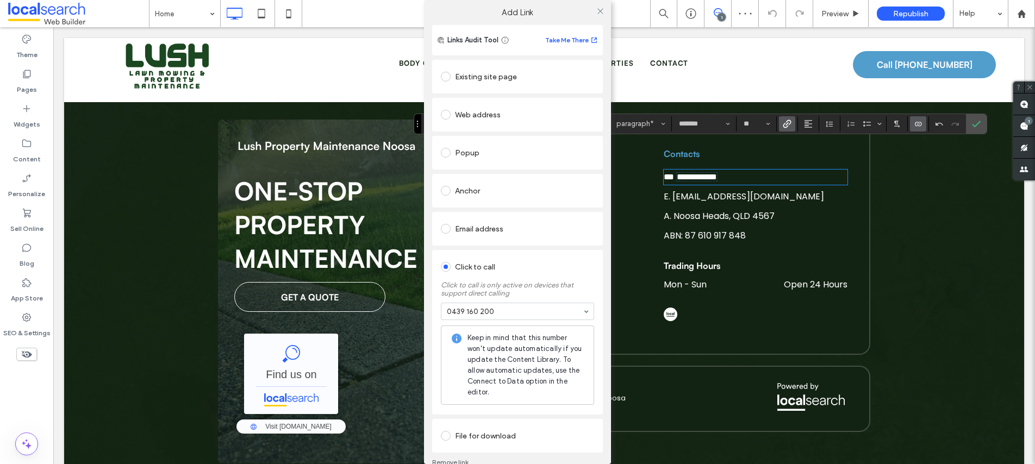
click at [512, 376] on span "Keep in mind that this number won't update automatically if you update the Cont…" at bounding box center [526, 365] width 117 height 65
click at [598, 13] on icon at bounding box center [600, 11] width 8 height 8
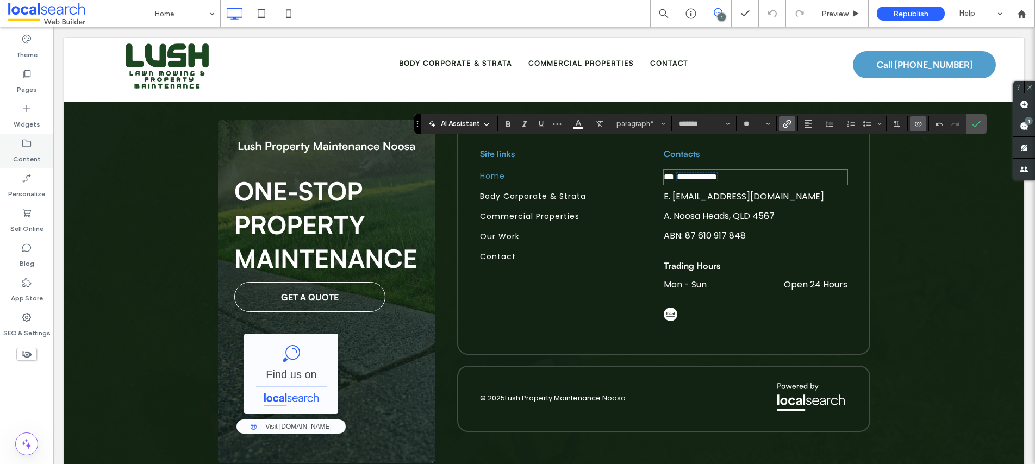
click at [15, 153] on label "Content" at bounding box center [27, 156] width 28 height 15
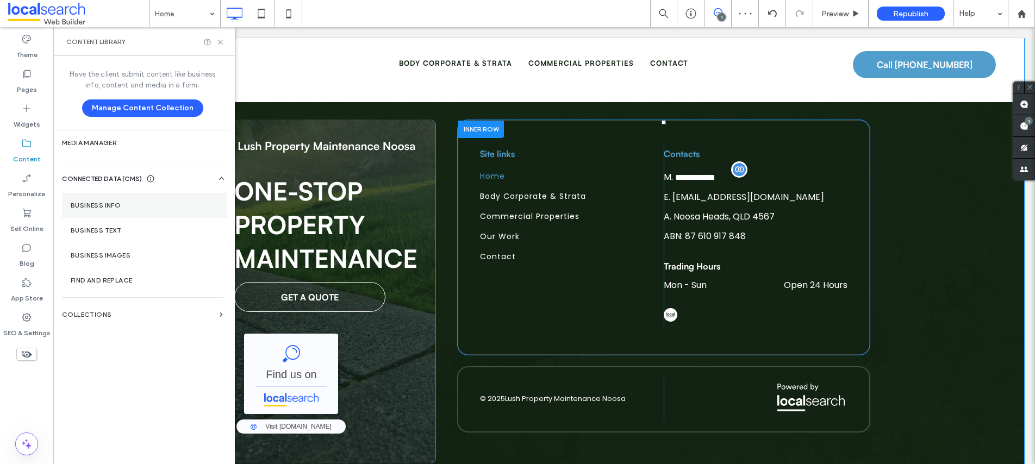
click at [98, 203] on label "Business Info" at bounding box center [145, 206] width 148 height 8
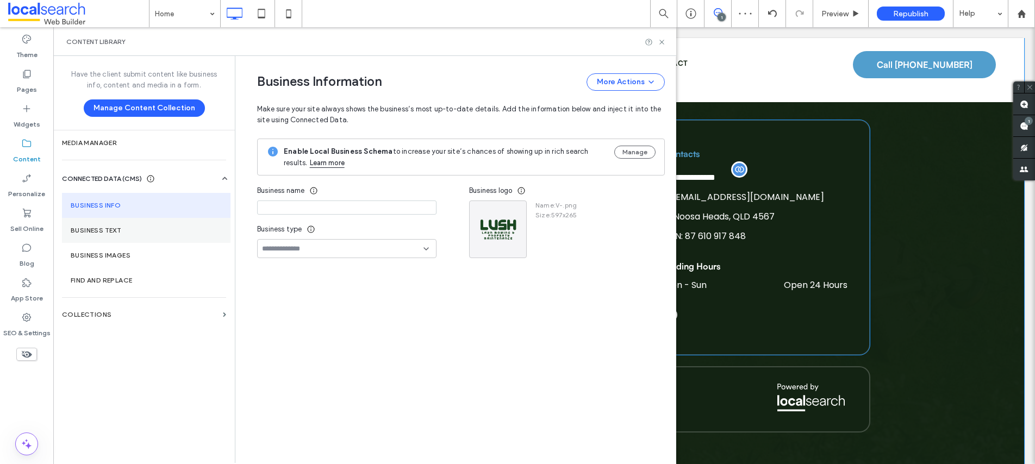
type input "**********"
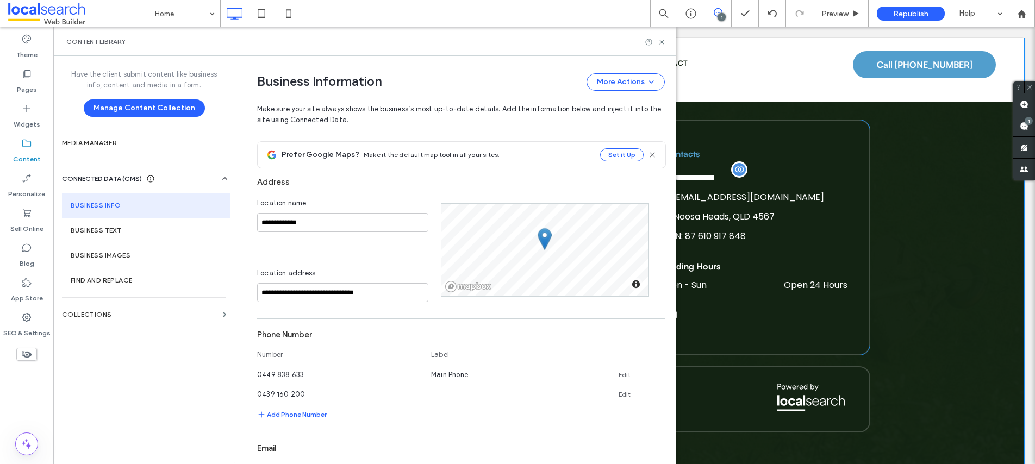
scroll to position [173, 0]
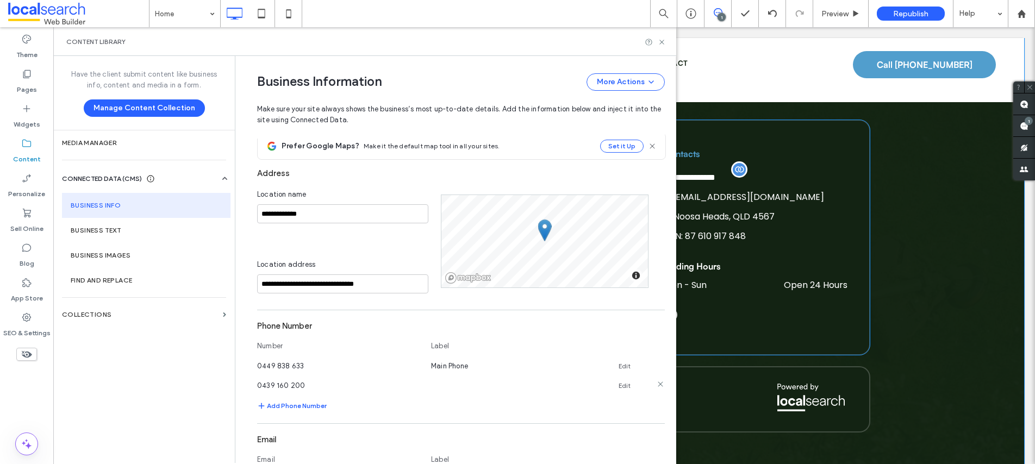
click at [656, 385] on icon at bounding box center [660, 384] width 9 height 9
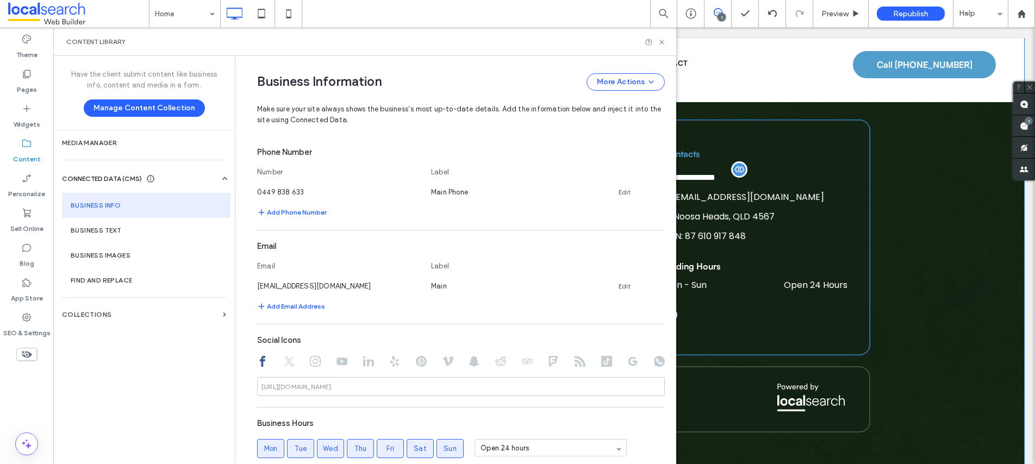
scroll to position [278, 0]
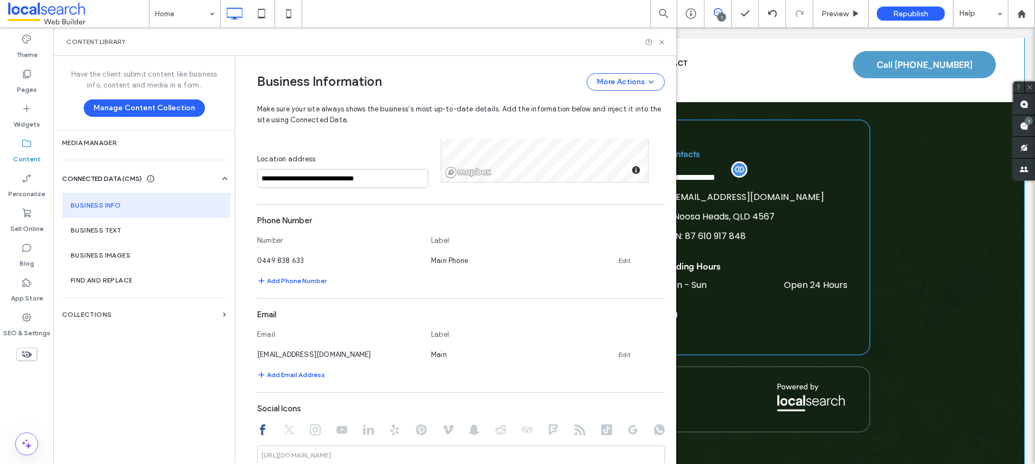
click at [659, 217] on div "**********" at bounding box center [458, 259] width 435 height 407
click at [663, 40] on use at bounding box center [661, 42] width 4 height 4
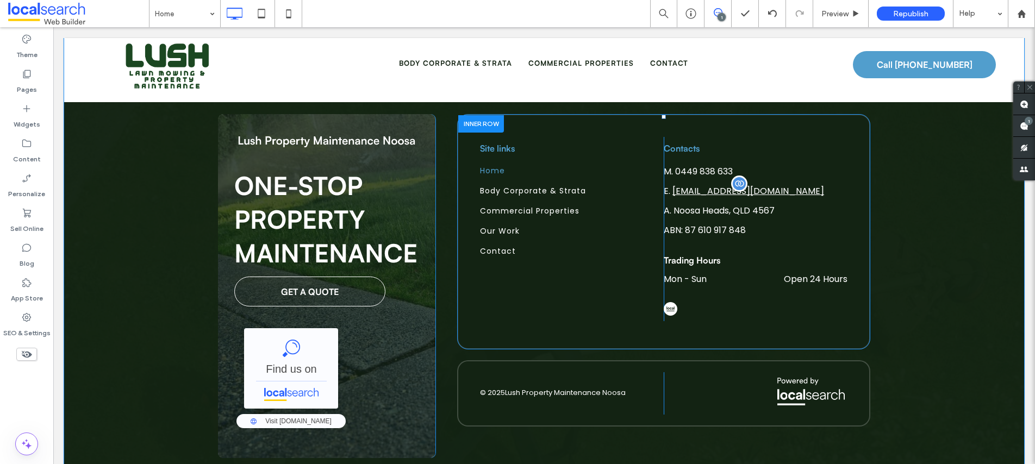
scroll to position [2047, 0]
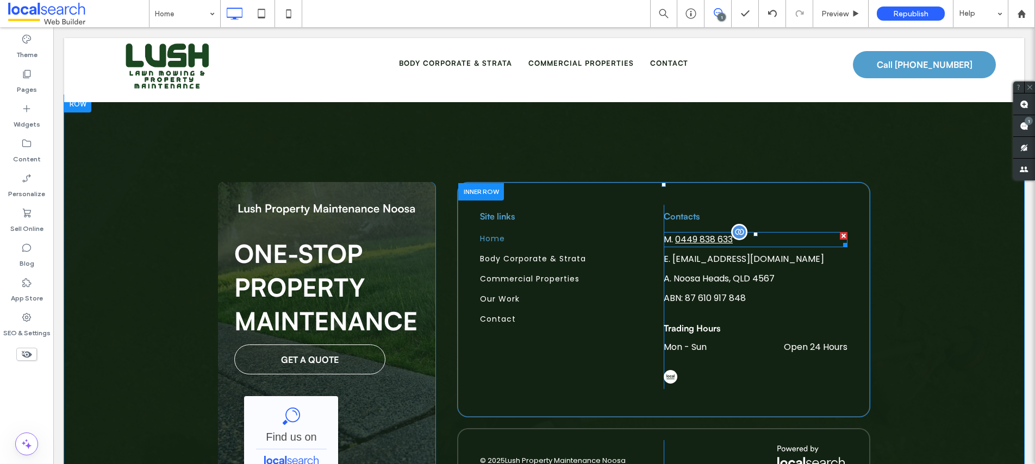
click at [715, 233] on span "0449 838 633" at bounding box center [704, 239] width 58 height 13
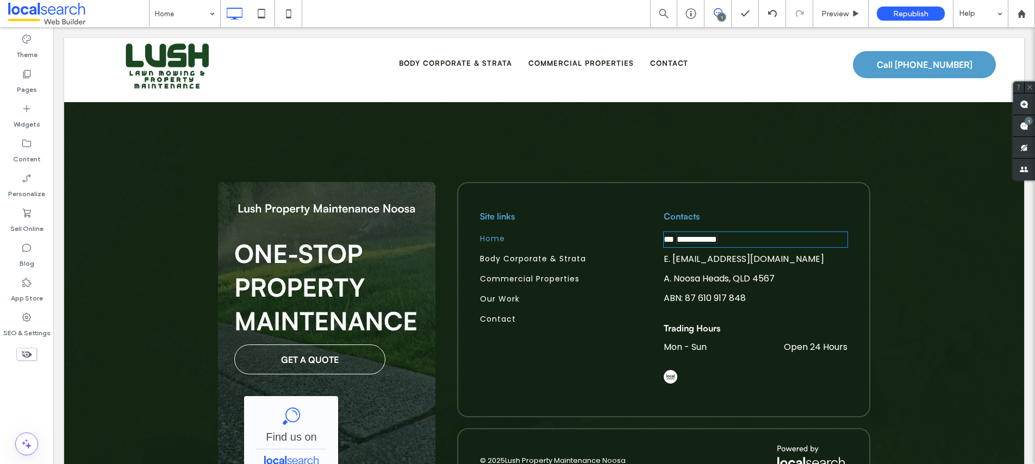
click at [715, 235] on span "**********" at bounding box center [697, 239] width 40 height 8
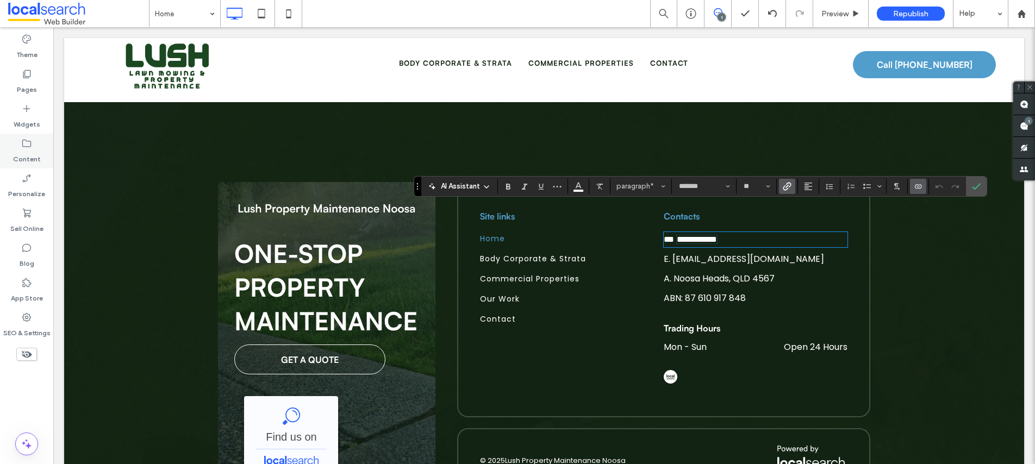
click at [28, 147] on icon at bounding box center [26, 143] width 11 height 11
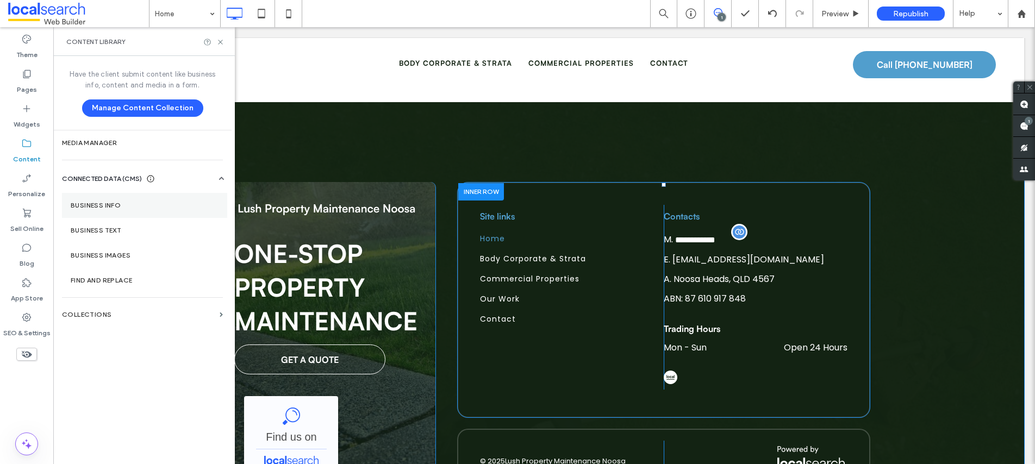
click at [120, 206] on label "Business Info" at bounding box center [145, 206] width 148 height 8
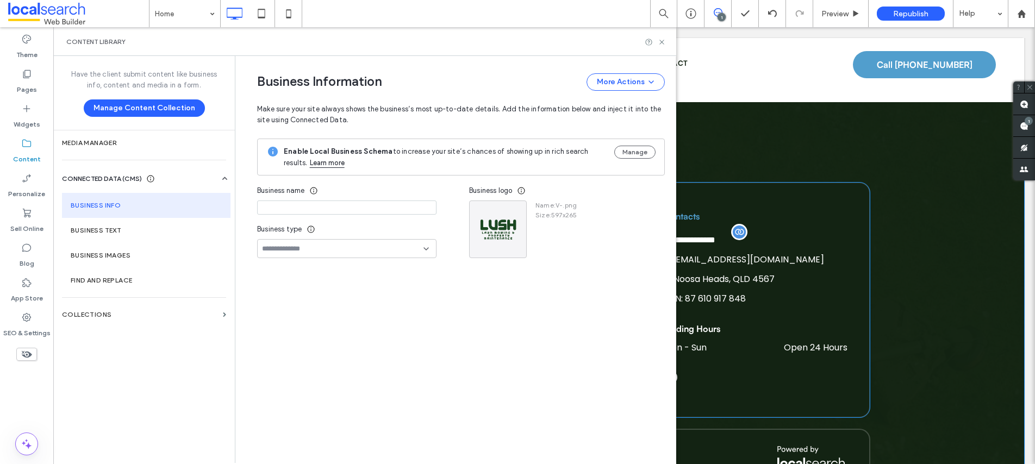
type input "**********"
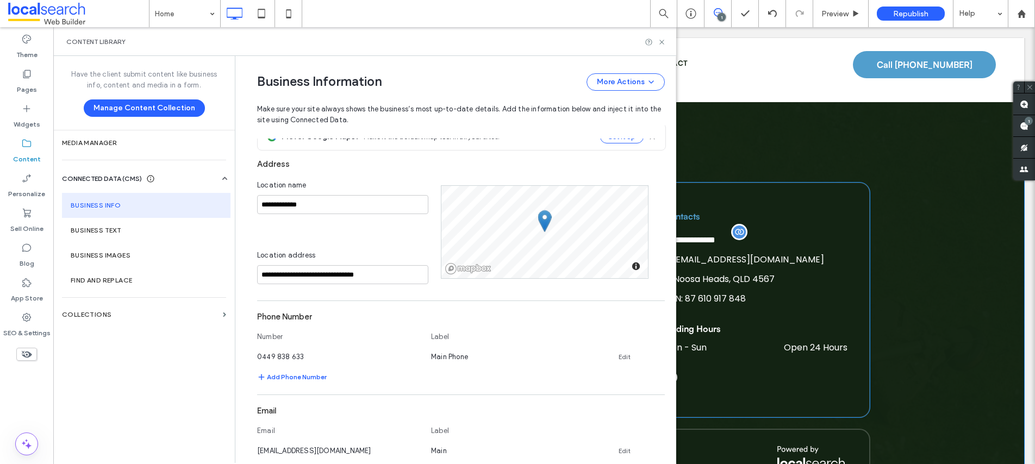
scroll to position [218, 0]
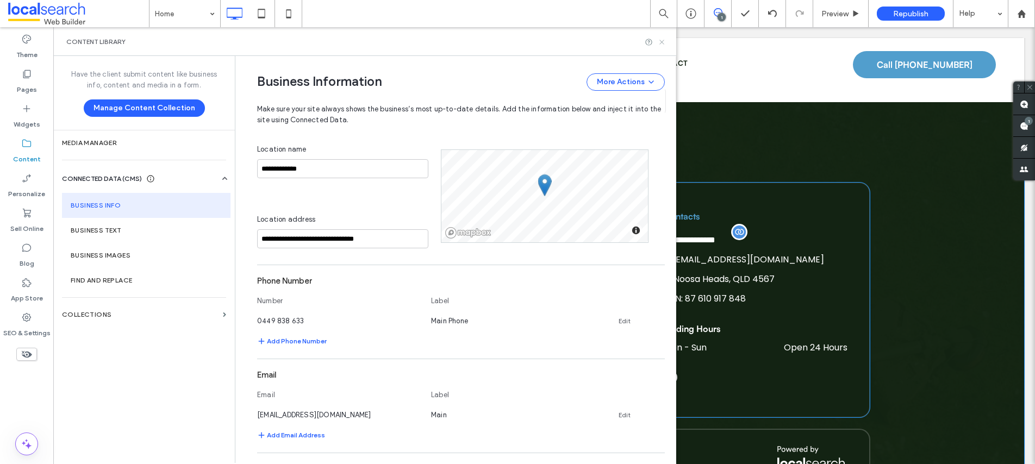
click at [662, 41] on use at bounding box center [661, 42] width 4 height 4
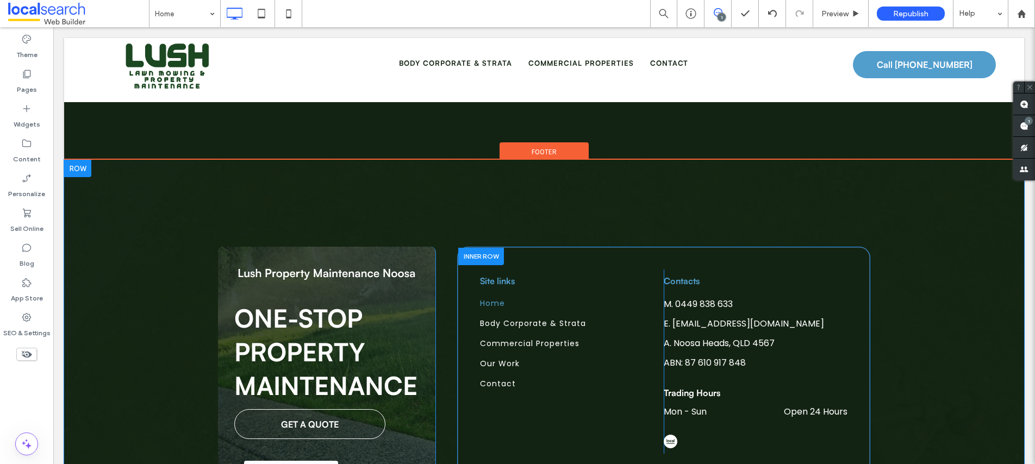
scroll to position [1922, 0]
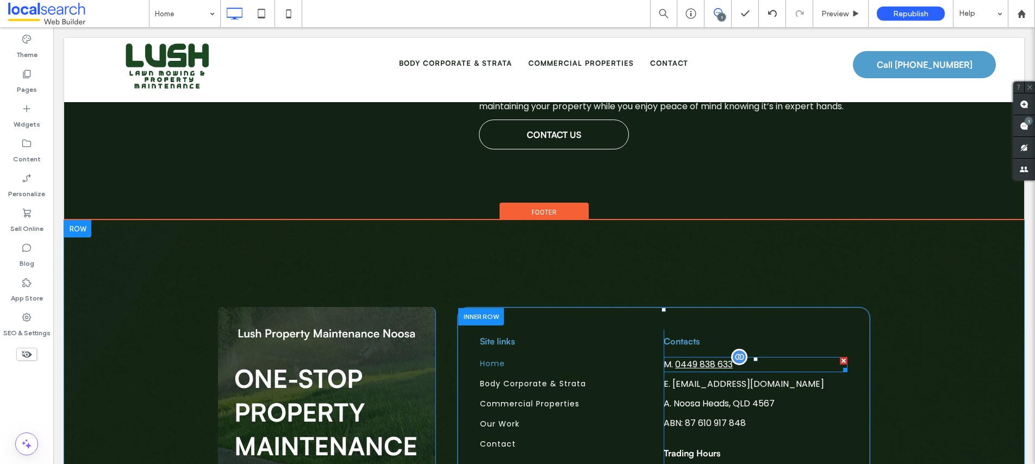
click at [711, 358] on span "0449 838 633" at bounding box center [704, 364] width 58 height 13
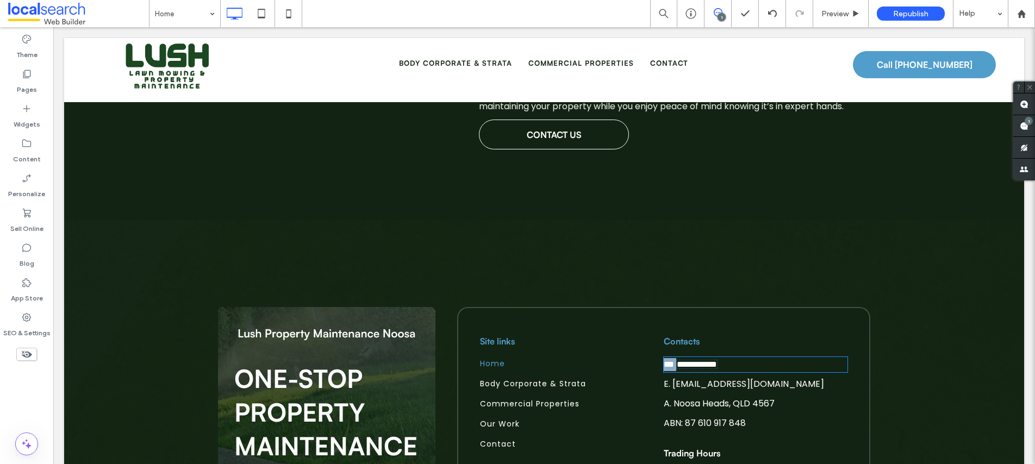
click at [676, 360] on span "**********" at bounding box center [696, 364] width 41 height 9
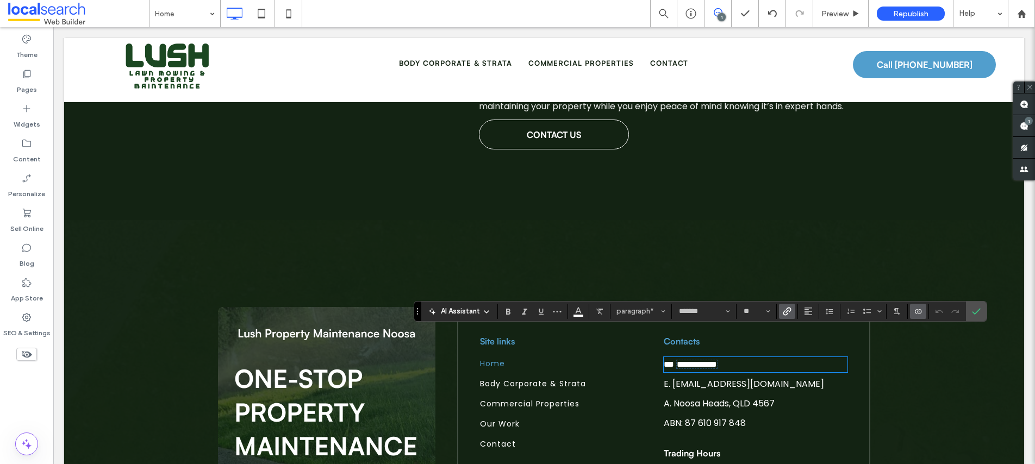
click at [783, 310] on icon "Link" at bounding box center [787, 311] width 9 height 9
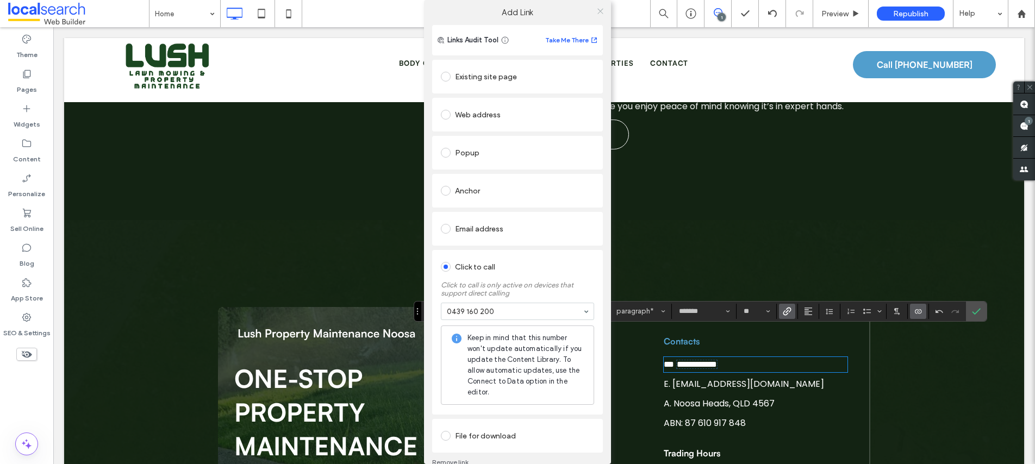
click at [599, 10] on icon at bounding box center [600, 11] width 8 height 8
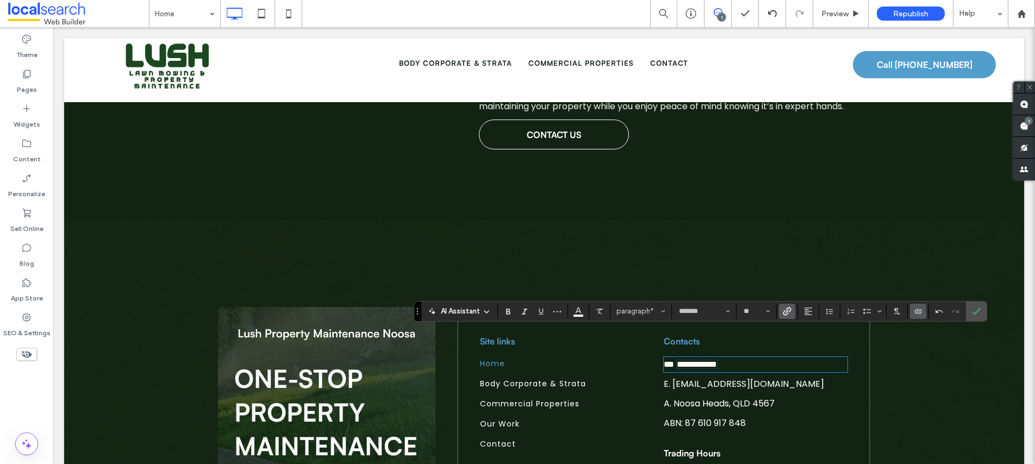
click at [921, 316] on span "Connect To Data" at bounding box center [918, 311] width 9 height 14
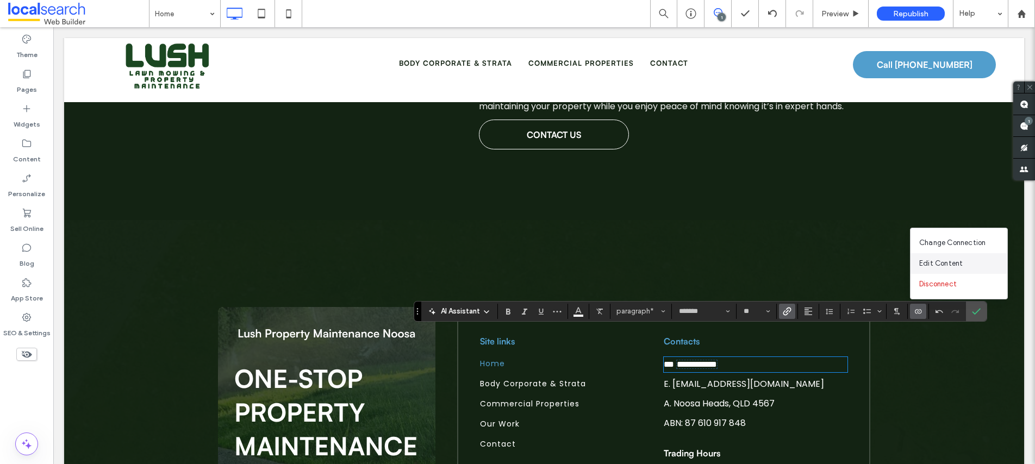
click at [953, 268] on span "Edit Content" at bounding box center [940, 263] width 43 height 11
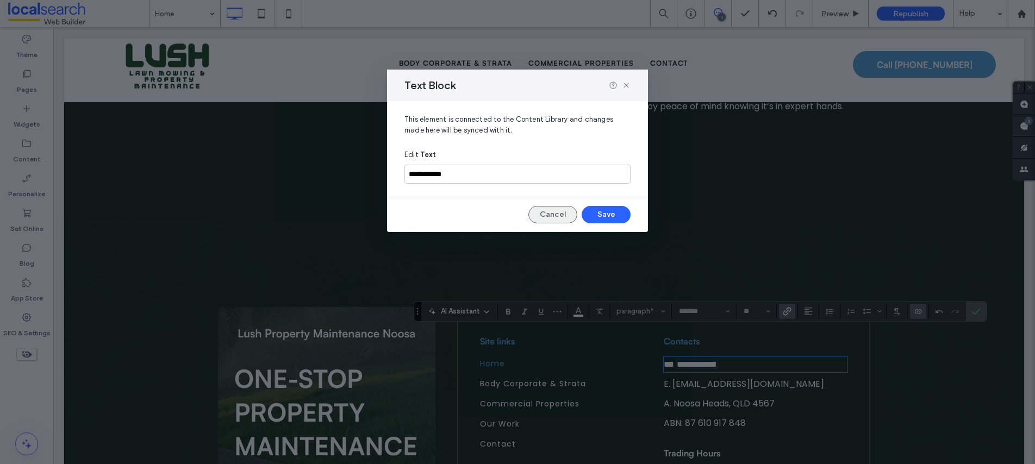
drag, startPoint x: 555, startPoint y: 213, endPoint x: 634, endPoint y: 236, distance: 82.2
click at [555, 213] on button "Cancel" at bounding box center [552, 214] width 49 height 17
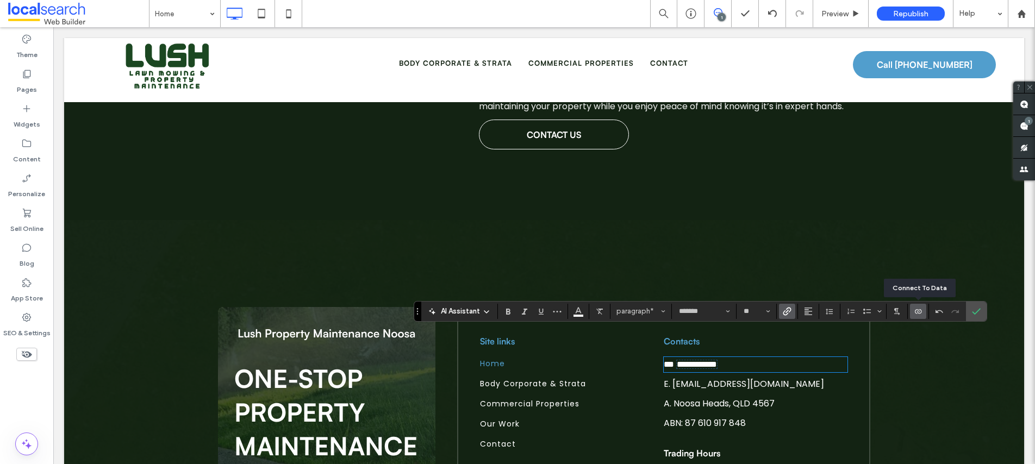
click at [924, 312] on label "Connect To Data" at bounding box center [918, 311] width 16 height 15
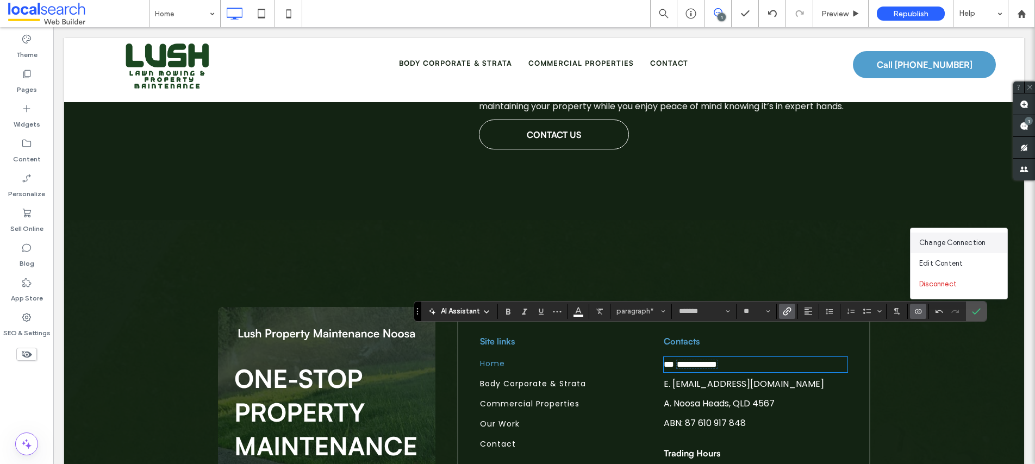
click at [946, 238] on span "Change Connection" at bounding box center [952, 243] width 66 height 11
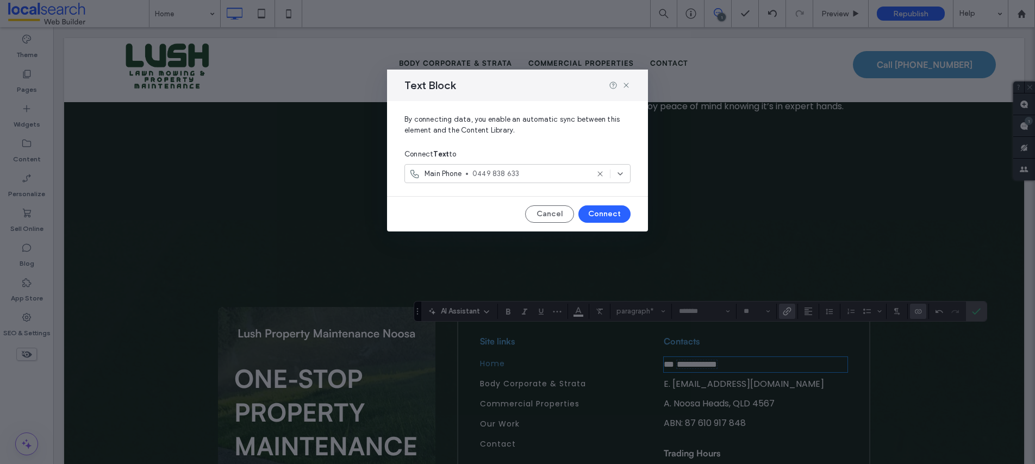
click at [516, 179] on div "Main Phone 0449 838 633" at bounding box center [517, 173] width 226 height 19
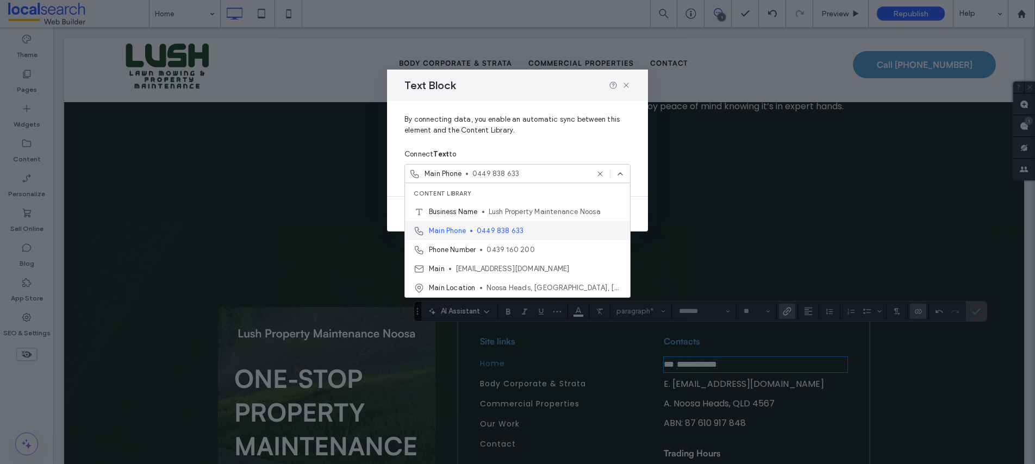
click at [490, 234] on span "0449 838 633" at bounding box center [549, 231] width 145 height 11
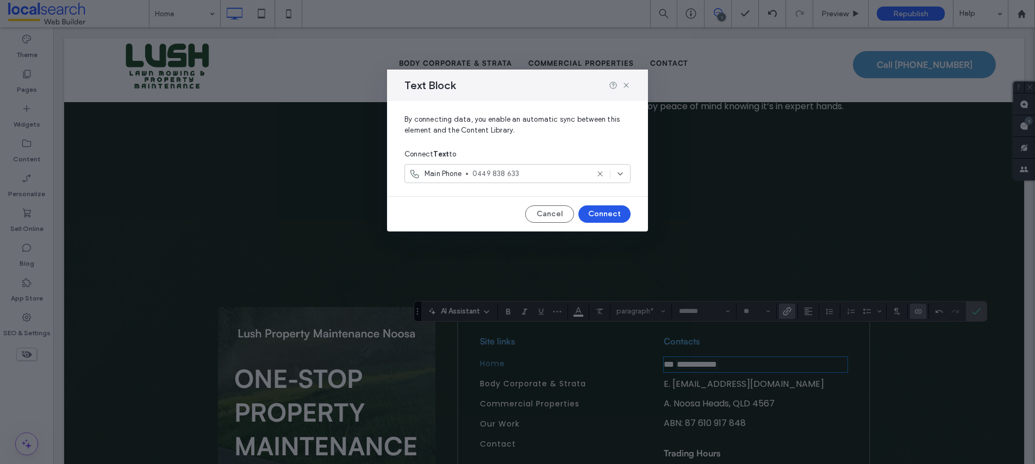
click at [600, 212] on button "Connect" at bounding box center [604, 214] width 52 height 17
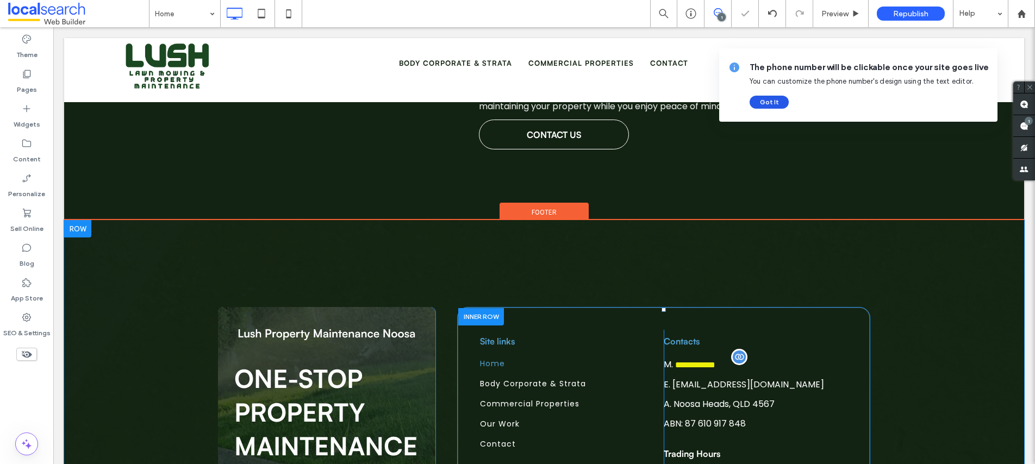
click at [769, 99] on button "Got It" at bounding box center [769, 102] width 39 height 13
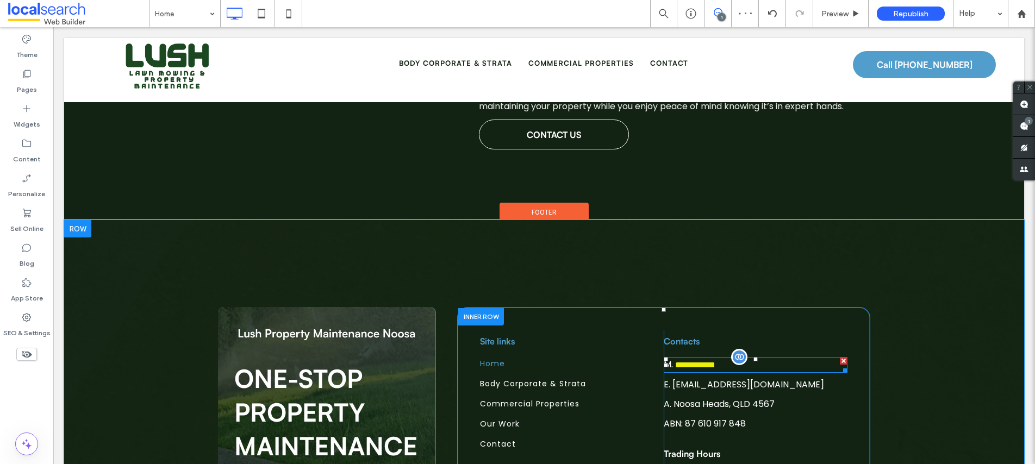
click at [715, 361] on span "**********" at bounding box center [695, 365] width 40 height 8
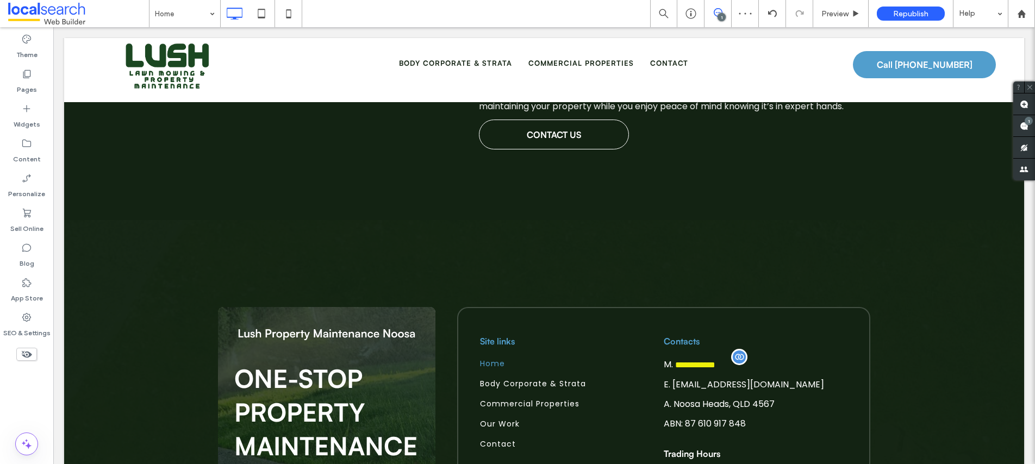
type input "*******"
type input "**"
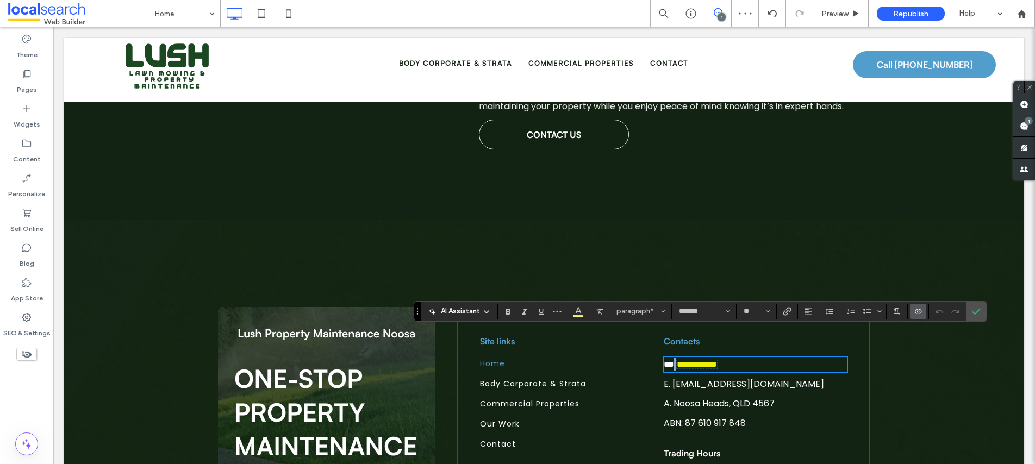
click at [717, 360] on span "**********" at bounding box center [697, 364] width 40 height 8
click at [788, 313] on icon "Link" at bounding box center [787, 311] width 9 height 9
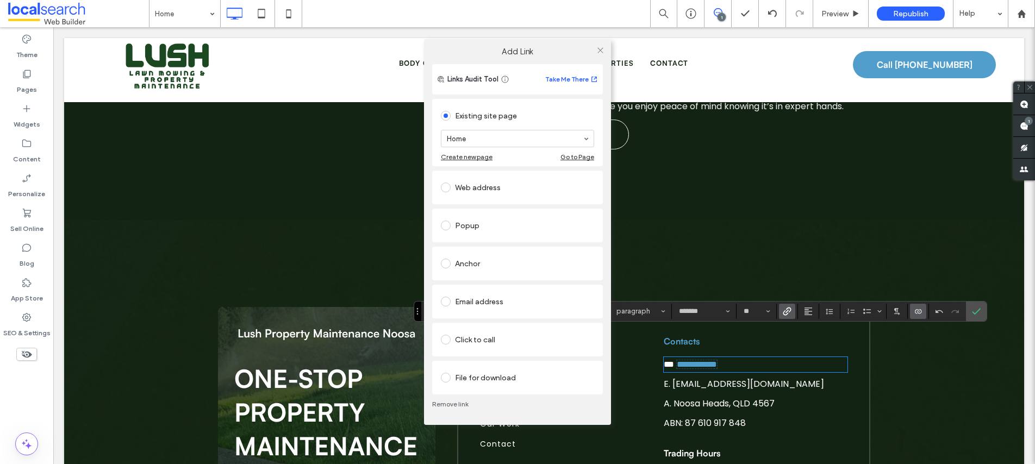
click at [513, 345] on div "Click to call" at bounding box center [517, 339] width 153 height 17
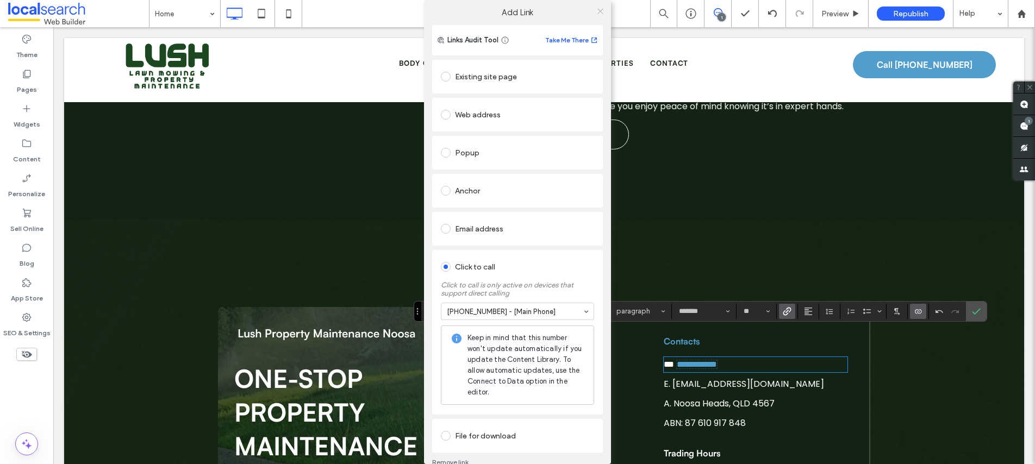
click at [598, 9] on icon at bounding box center [600, 11] width 8 height 8
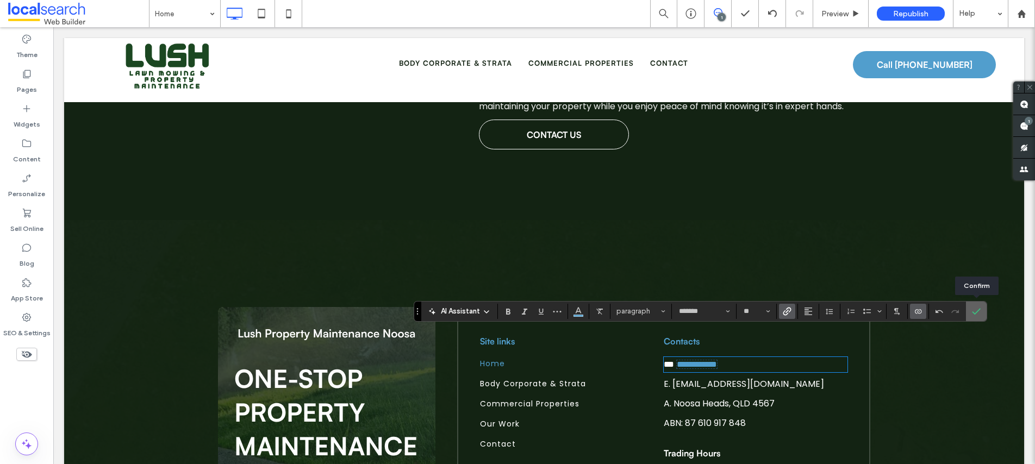
click at [978, 313] on icon "Confirm" at bounding box center [976, 311] width 9 height 9
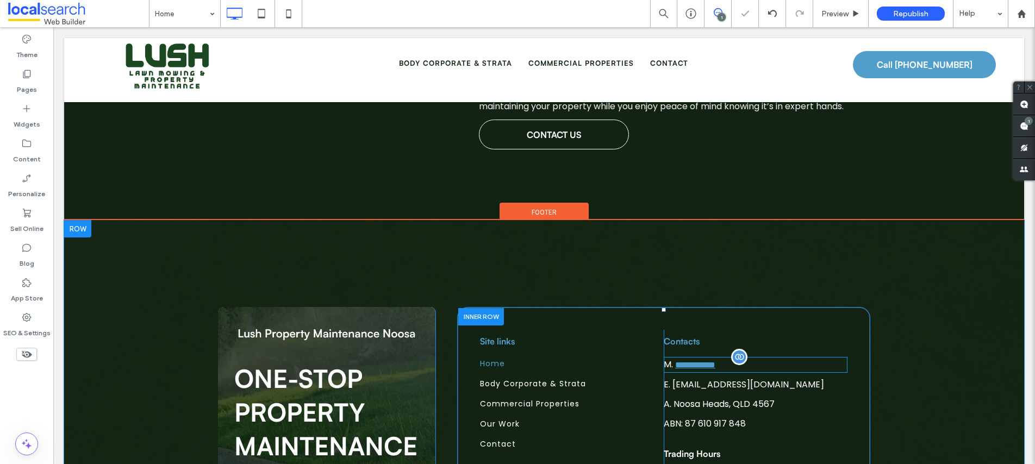
click at [707, 361] on span "**********" at bounding box center [695, 365] width 40 height 8
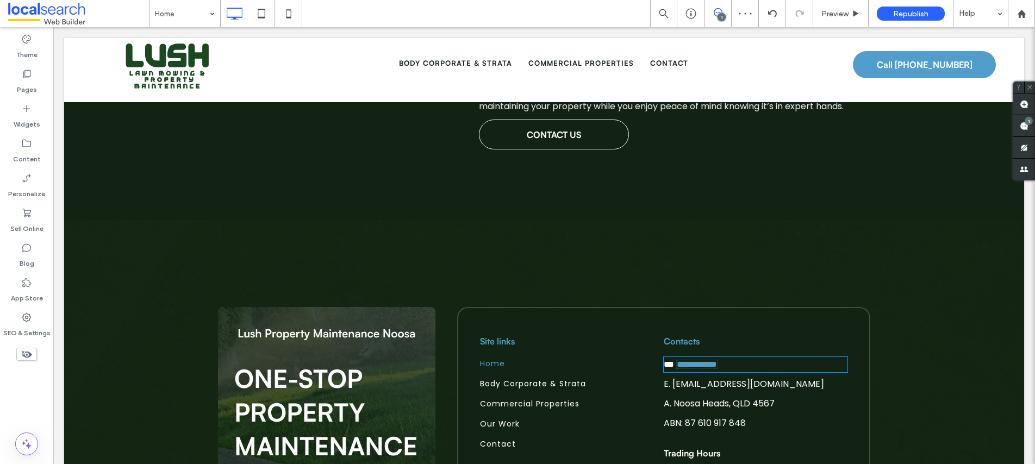
type input "*******"
type input "**"
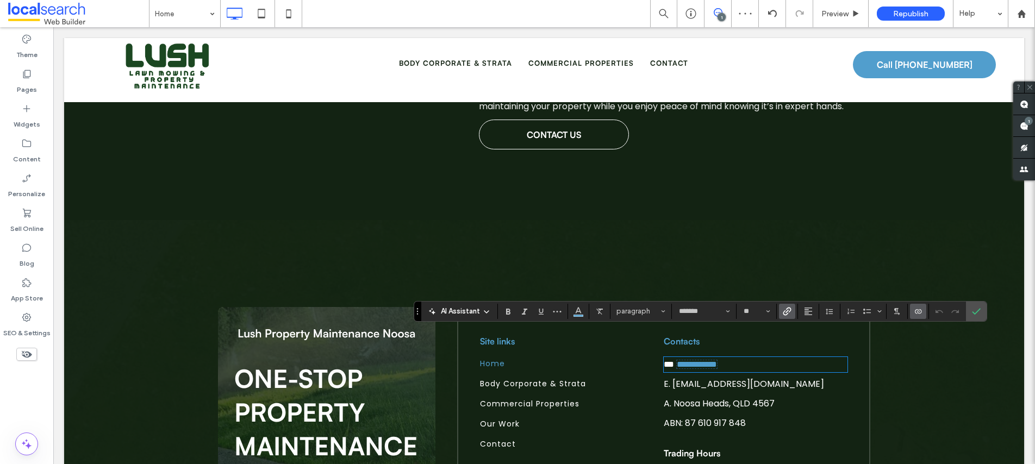
click at [744, 358] on p "**********" at bounding box center [756, 364] width 184 height 13
click at [982, 311] on label "Confirm" at bounding box center [976, 312] width 16 height 20
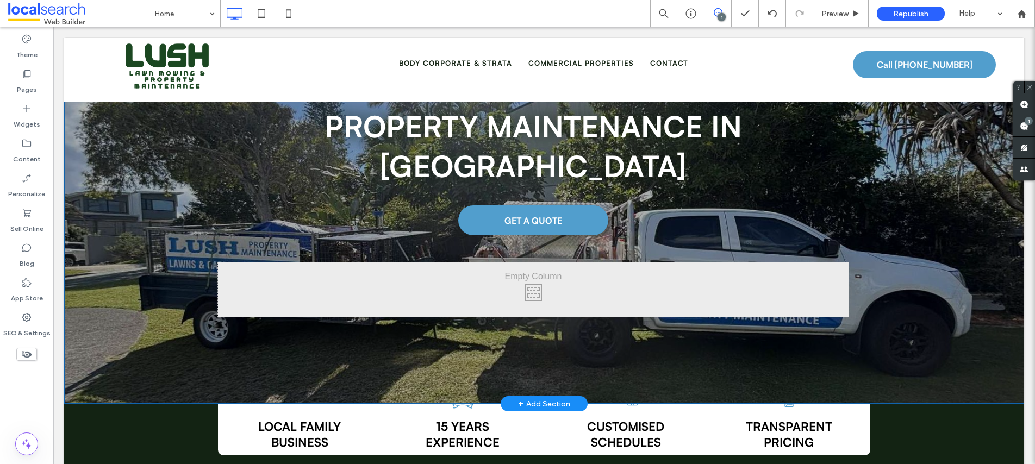
scroll to position [0, 0]
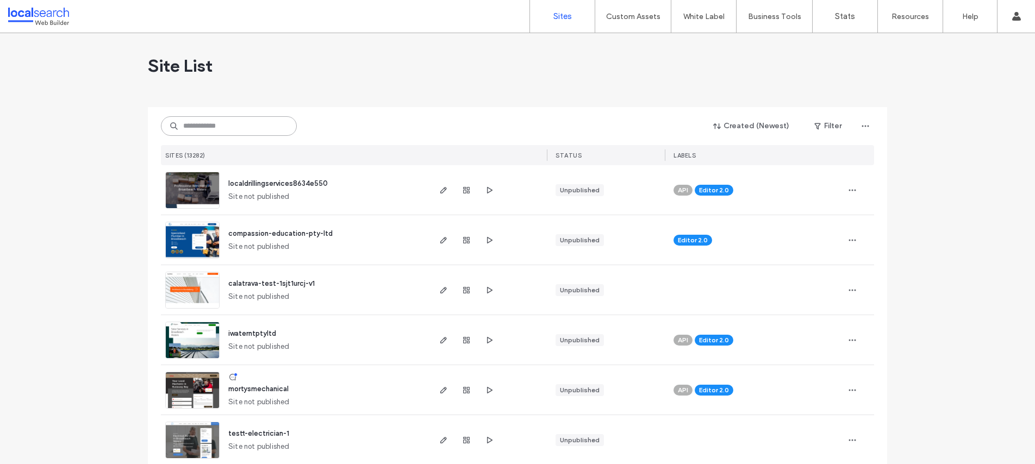
click at [196, 123] on input at bounding box center [229, 126] width 136 height 20
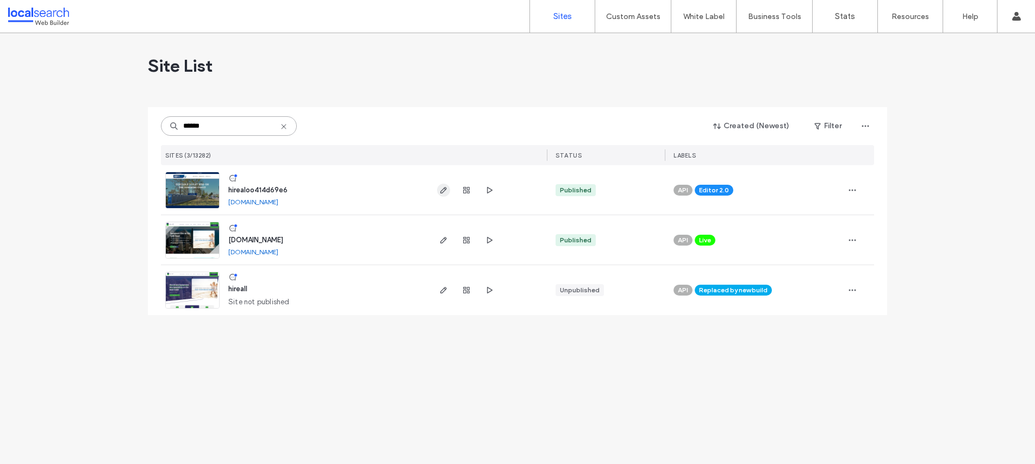
type input "******"
click at [443, 190] on icon "button" at bounding box center [443, 190] width 9 height 9
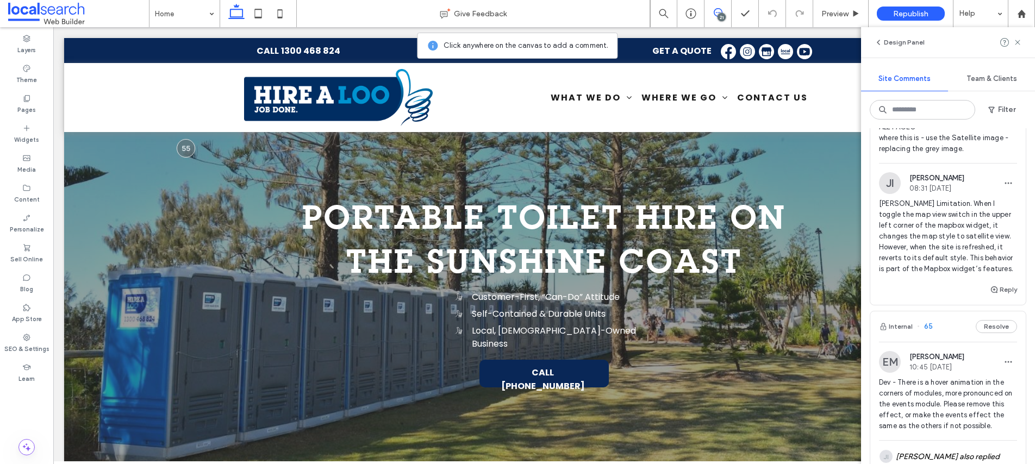
scroll to position [1132, 0]
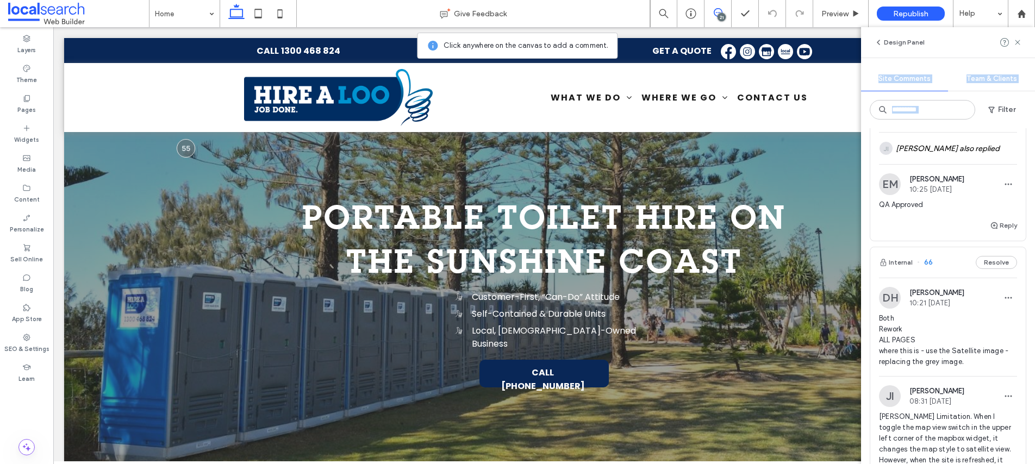
drag, startPoint x: 1017, startPoint y: 40, endPoint x: 1001, endPoint y: 129, distance: 90.5
click at [1001, 129] on div "Design Panel Site Comments Team & Clients Filter Internal 71 Resolve [PERSON_NA…" at bounding box center [948, 245] width 174 height 437
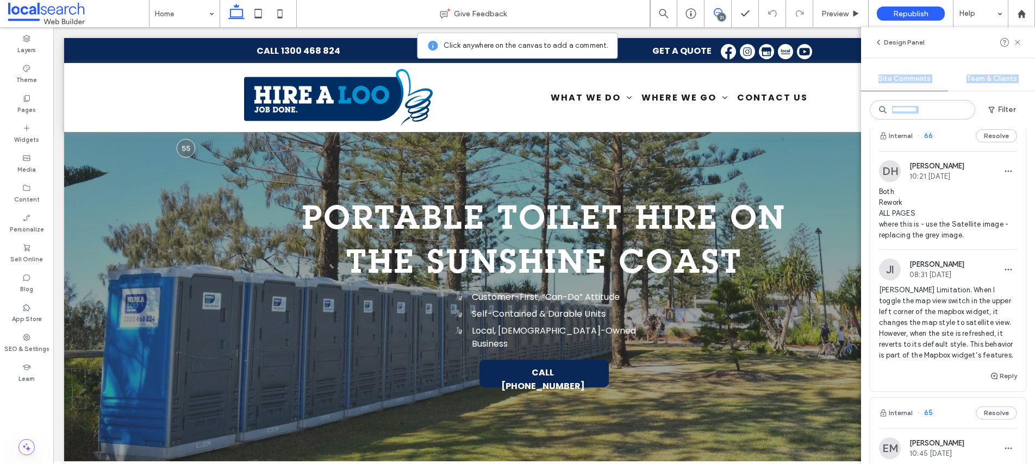
scroll to position [1247, 0]
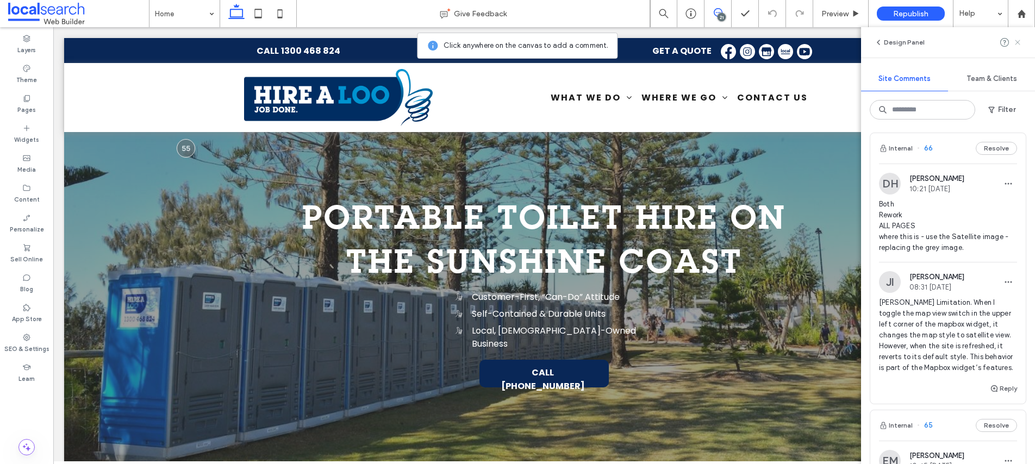
click at [1019, 39] on icon at bounding box center [1017, 42] width 9 height 9
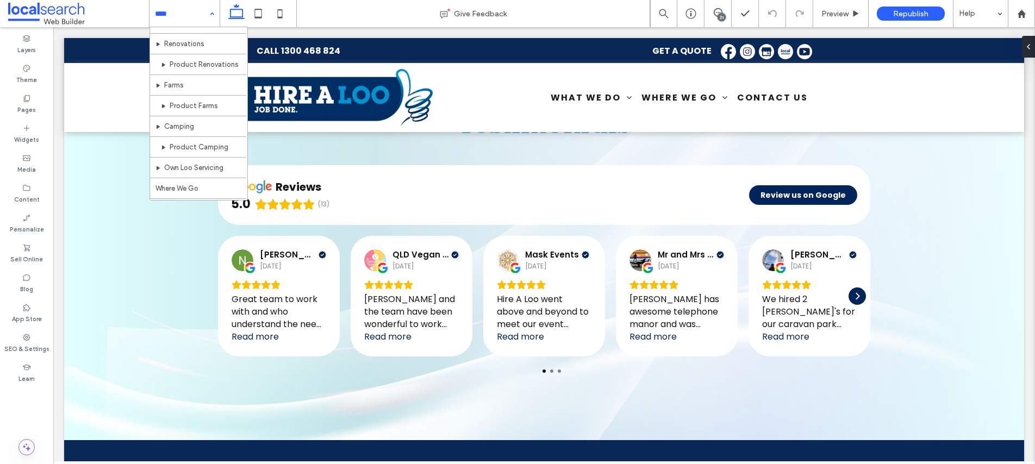
scroll to position [321, 0]
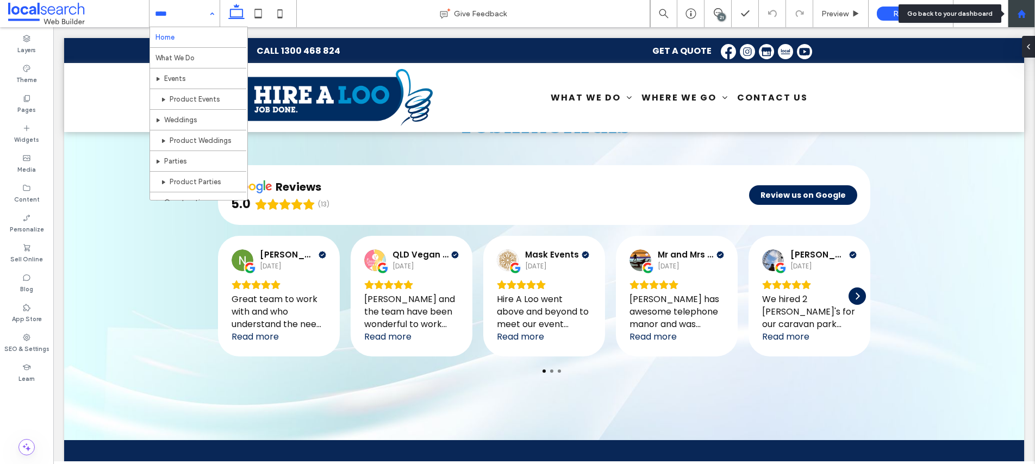
click at [1018, 15] on icon at bounding box center [1021, 13] width 9 height 9
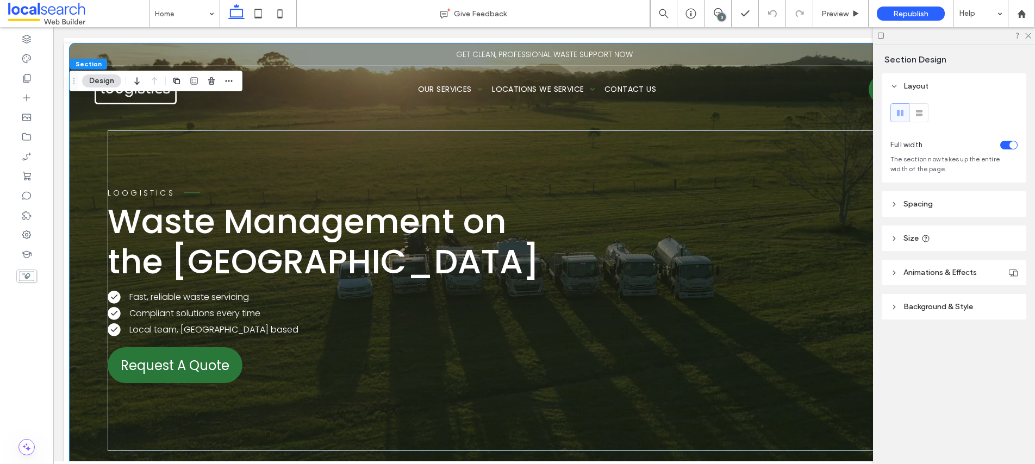
click at [922, 307] on span "Background & Style" at bounding box center [939, 306] width 70 height 9
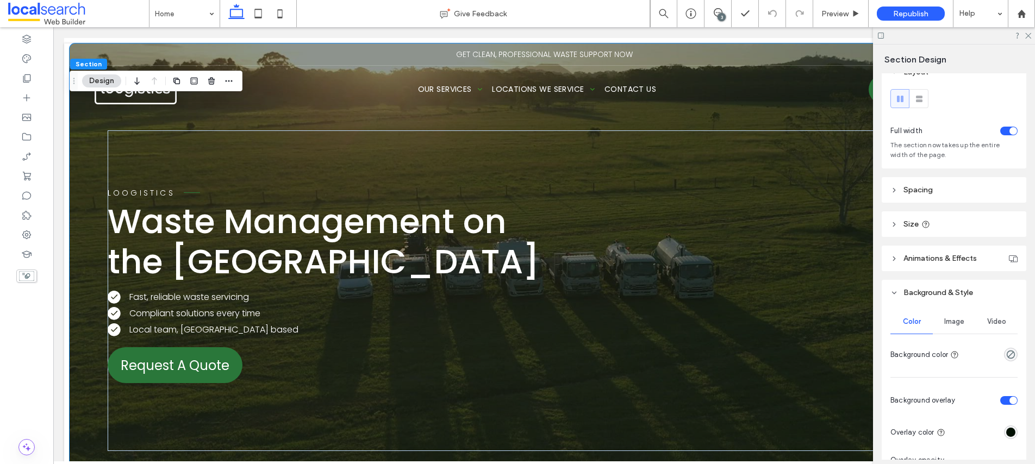
click at [948, 325] on span "Image" at bounding box center [954, 322] width 20 height 9
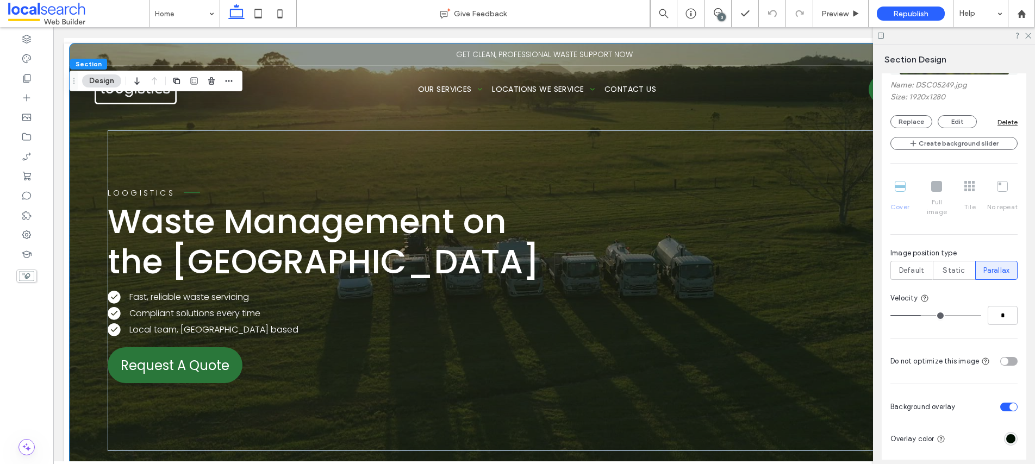
scroll to position [230, 0]
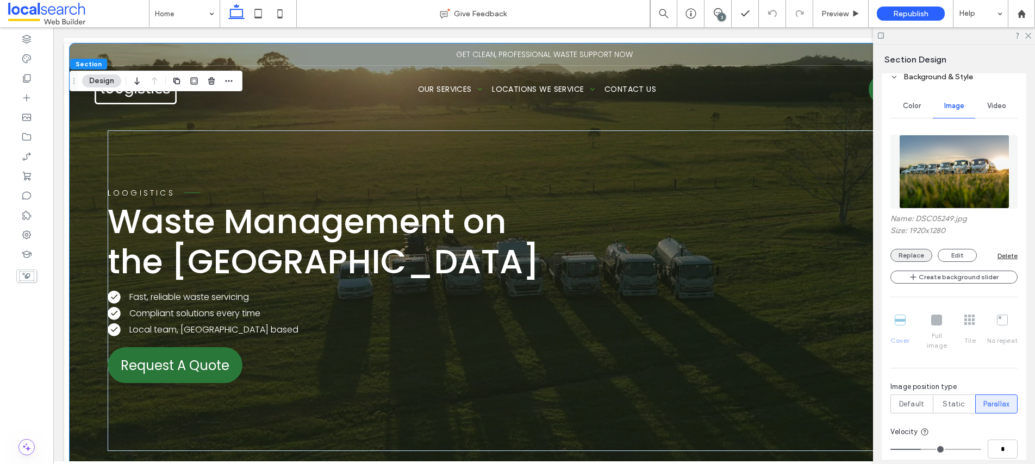
click at [905, 252] on button "Replace" at bounding box center [912, 255] width 42 height 13
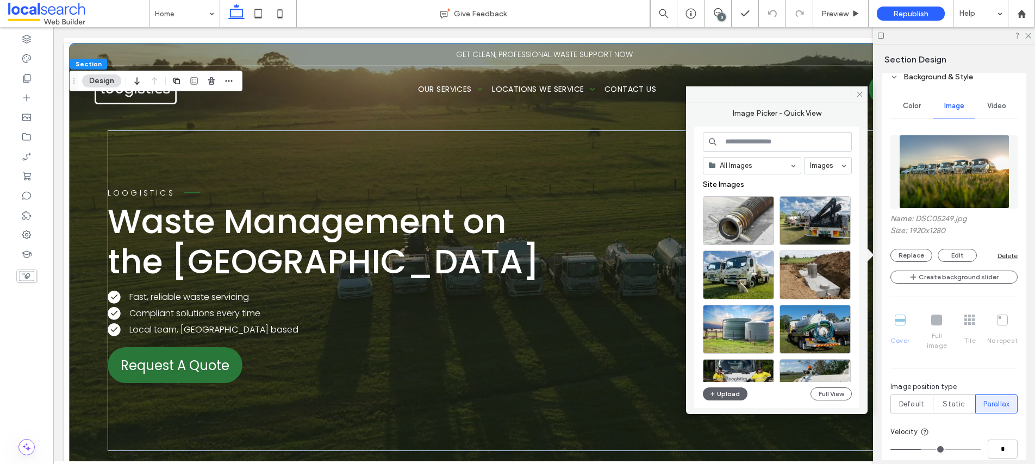
click at [933, 173] on img at bounding box center [954, 172] width 110 height 74
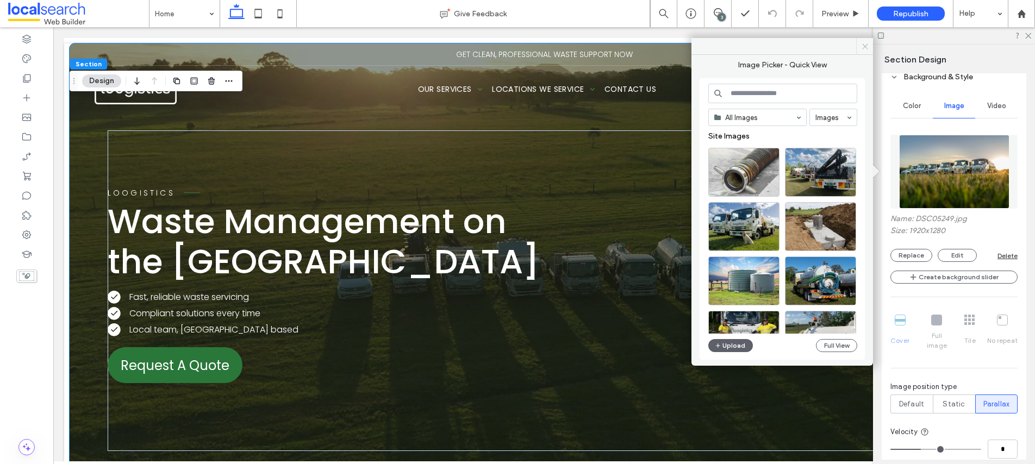
click at [866, 43] on icon at bounding box center [865, 46] width 8 height 8
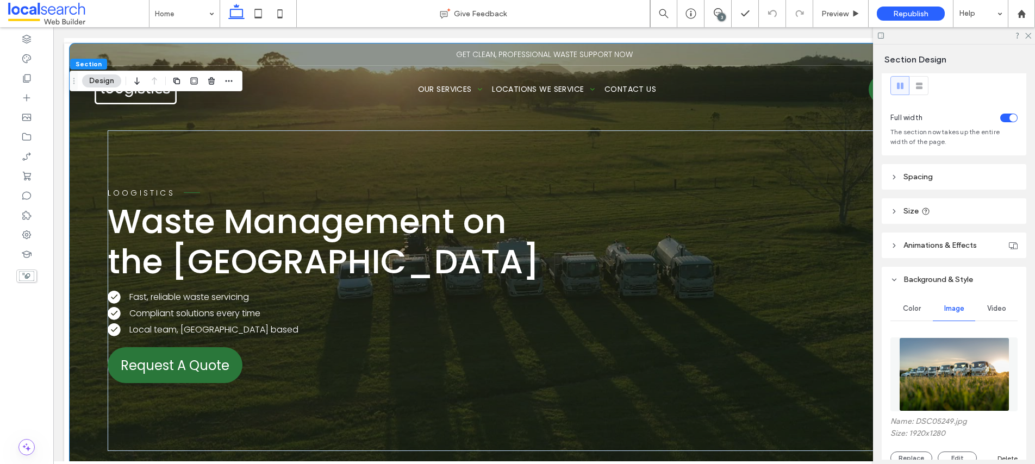
scroll to position [0, 0]
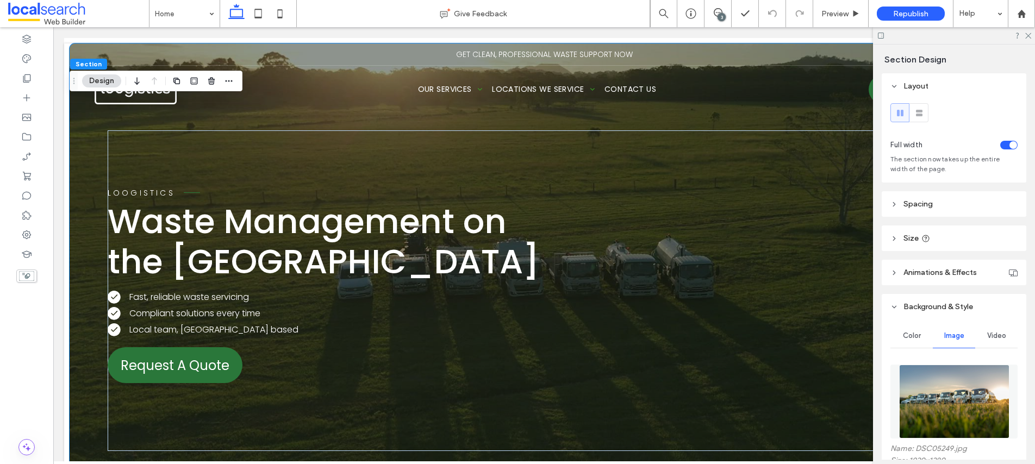
click at [988, 334] on span "Video" at bounding box center [996, 336] width 19 height 9
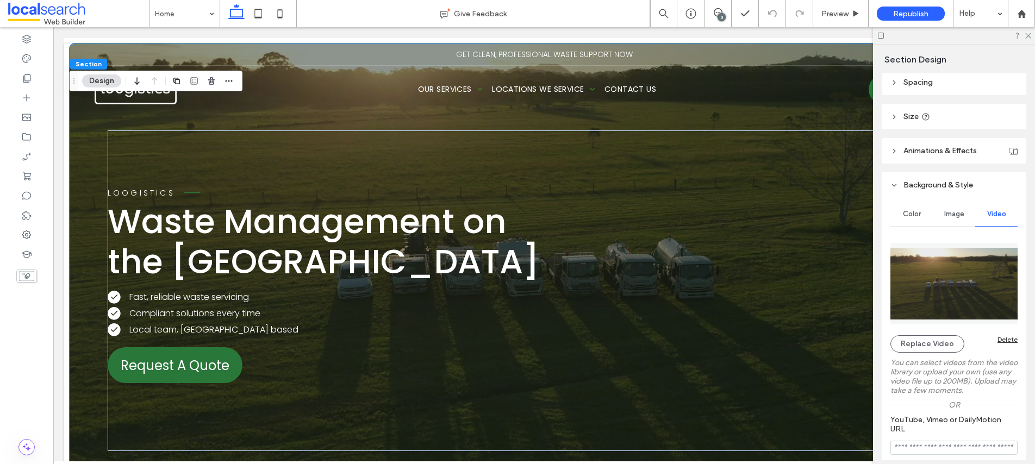
scroll to position [171, 0]
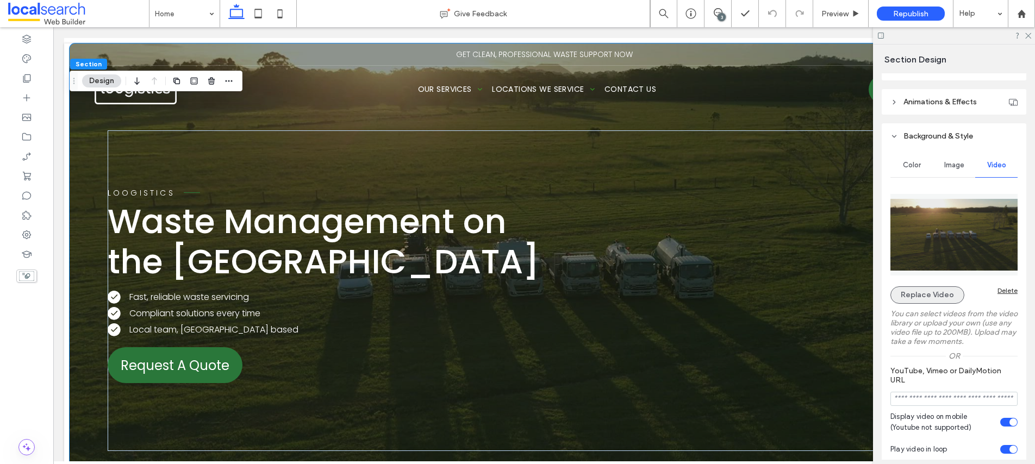
click at [929, 297] on button "Replace Video" at bounding box center [928, 295] width 74 height 17
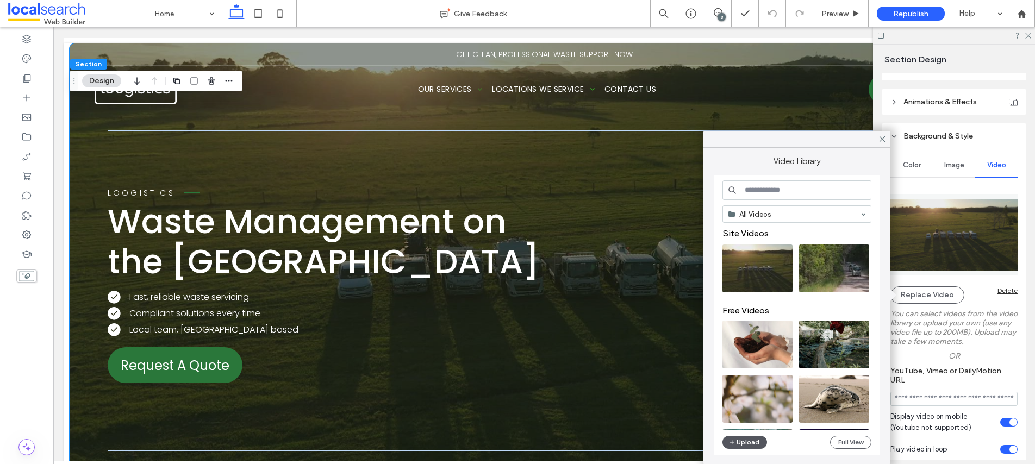
click at [731, 447] on span "button" at bounding box center [733, 443] width 8 height 12
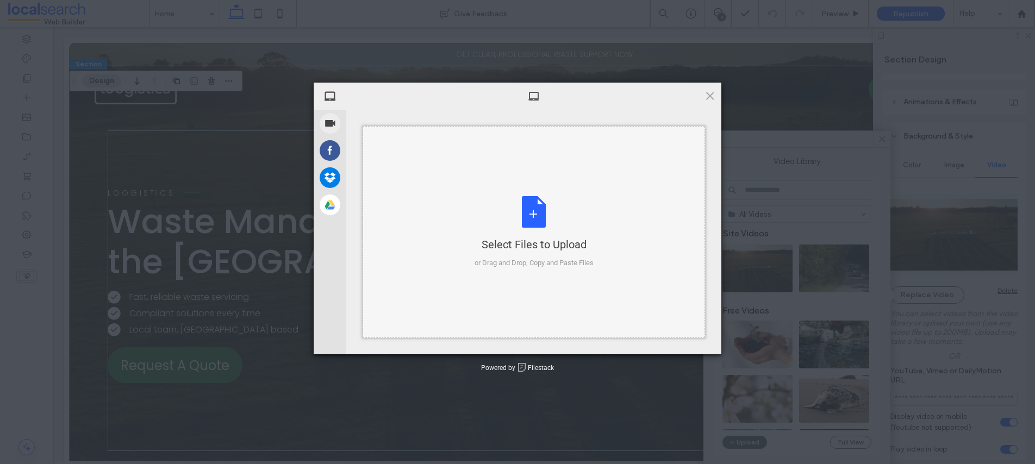
click at [527, 228] on div "Select Files to Upload or Drag and Drop, Copy and Paste Files" at bounding box center [534, 232] width 119 height 72
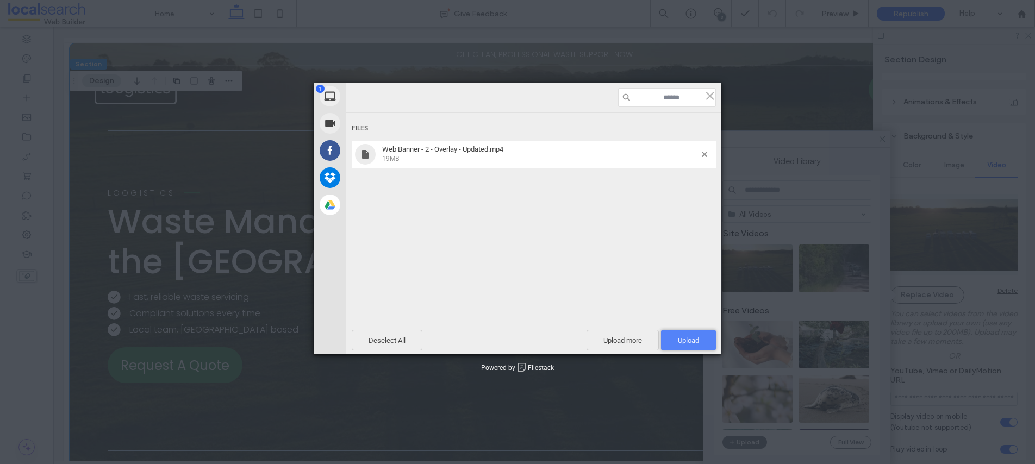
click at [689, 341] on span "Upload 1" at bounding box center [688, 341] width 21 height 8
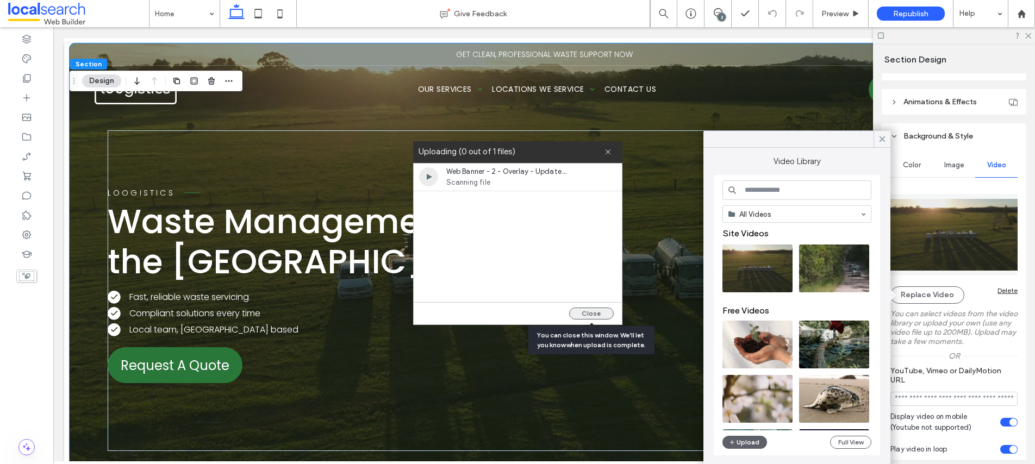
click at [584, 312] on button "Close" at bounding box center [591, 314] width 45 height 12
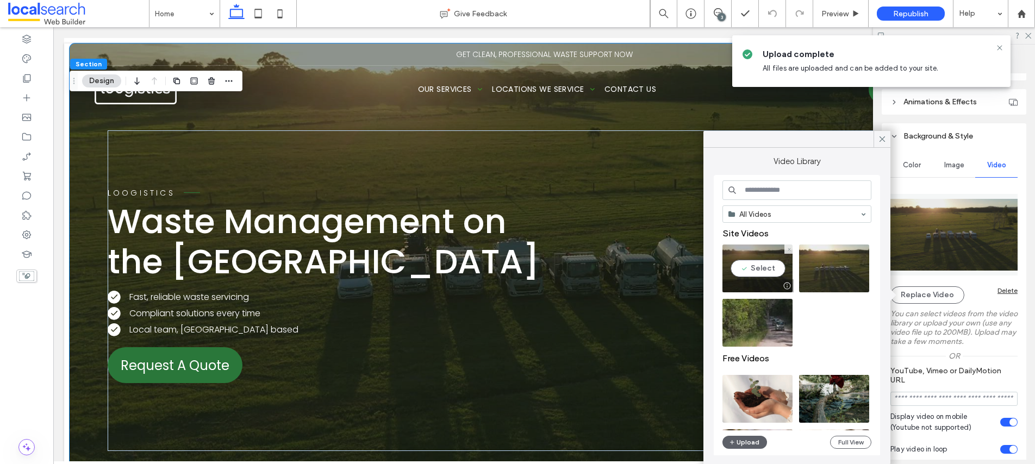
click at [757, 269] on video at bounding box center [758, 269] width 70 height 48
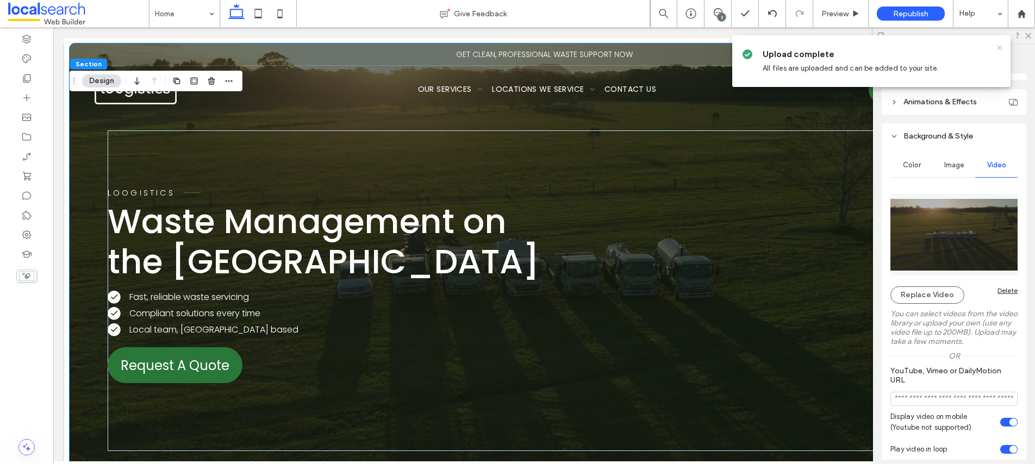
click at [998, 46] on use at bounding box center [999, 47] width 5 height 5
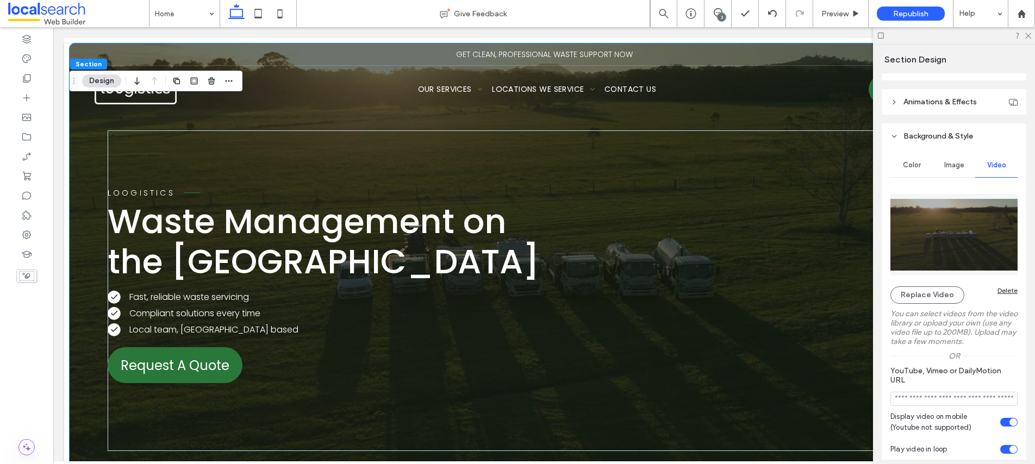
click at [952, 237] on img at bounding box center [954, 235] width 127 height 82
click at [1028, 34] on icon at bounding box center [1027, 35] width 7 height 7
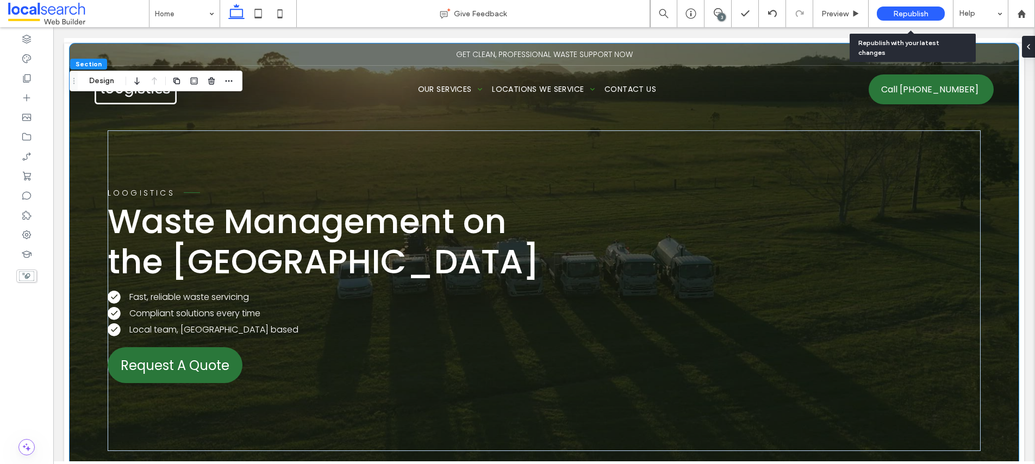
click at [919, 11] on span "Republish" at bounding box center [910, 13] width 35 height 9
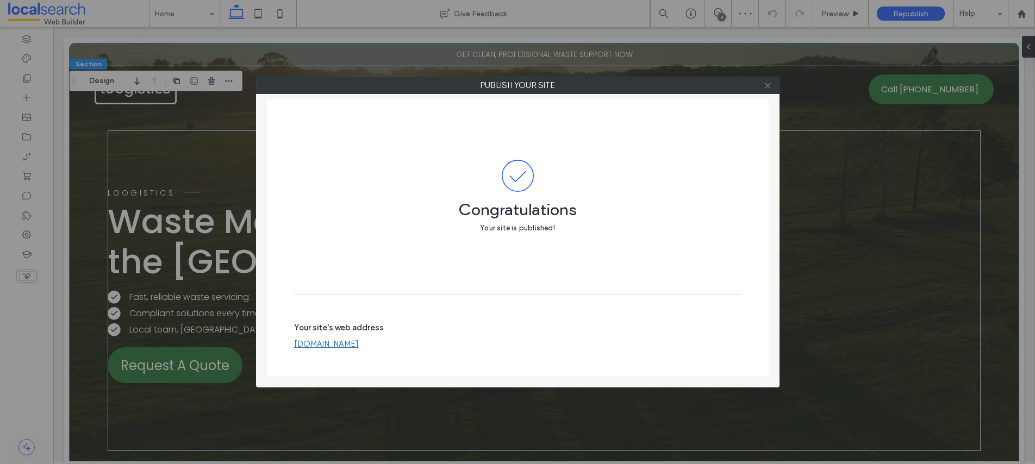
click at [767, 85] on icon at bounding box center [768, 86] width 8 height 8
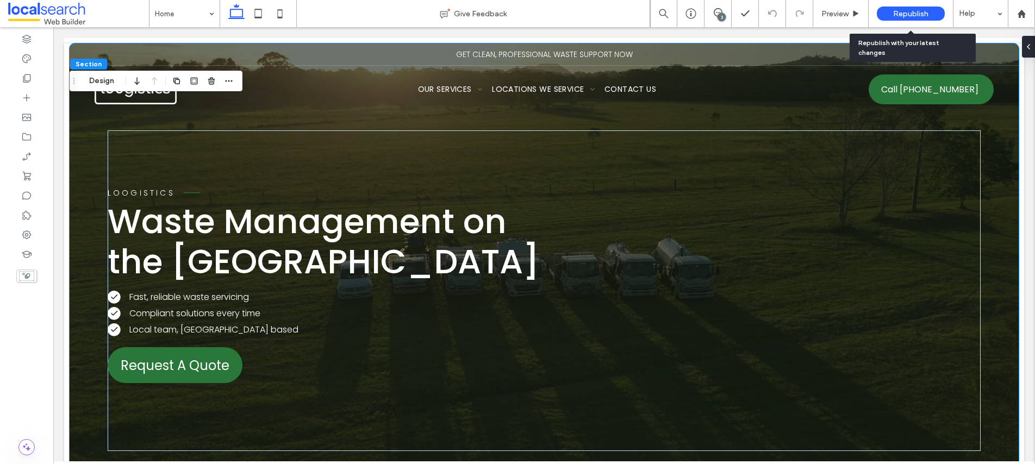
click at [897, 13] on span "Republish" at bounding box center [910, 13] width 35 height 9
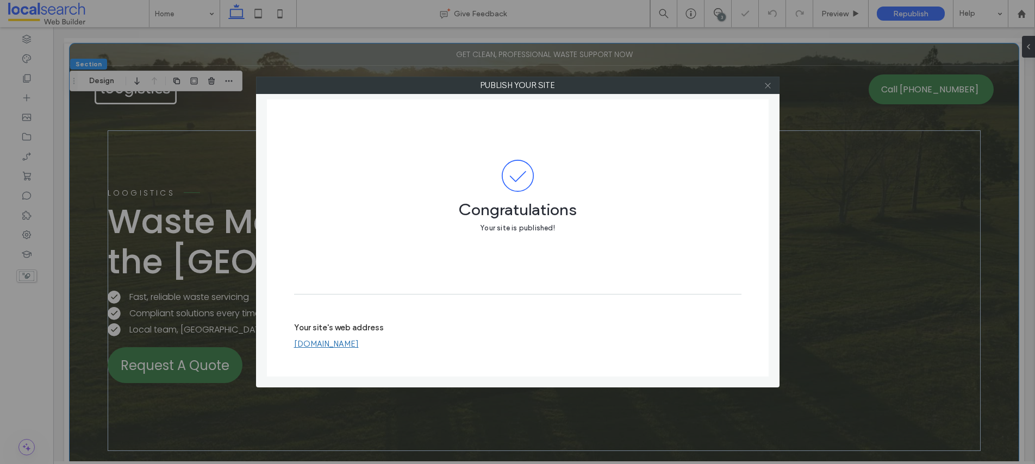
click at [771, 86] on icon at bounding box center [768, 86] width 8 height 8
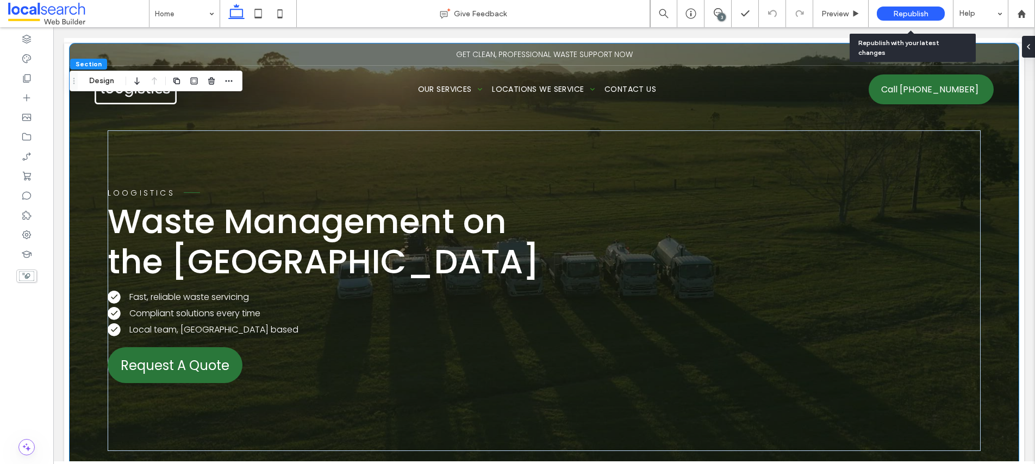
click at [903, 10] on span "Republish" at bounding box center [910, 13] width 35 height 9
